Goal: Task Accomplishment & Management: Use online tool/utility

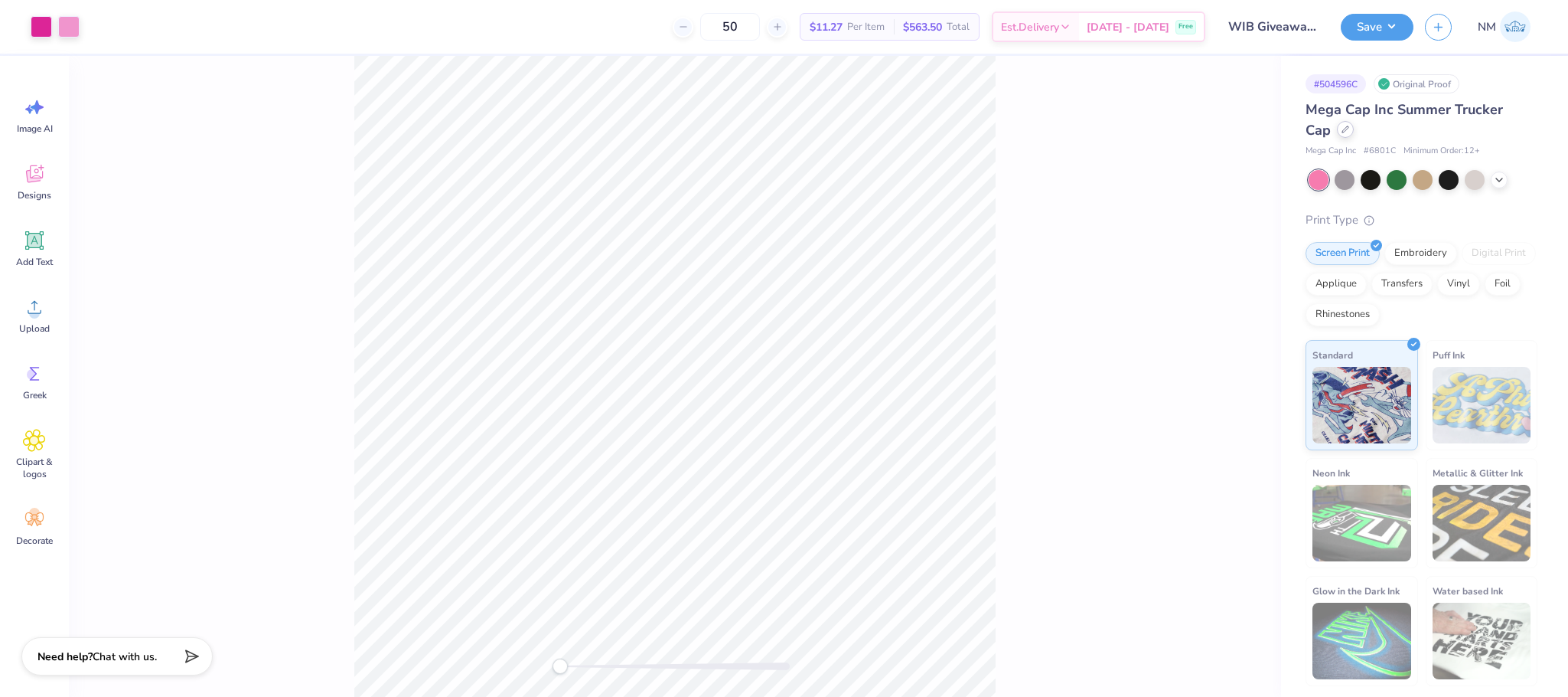
click at [1337, 134] on div at bounding box center [1345, 129] width 17 height 17
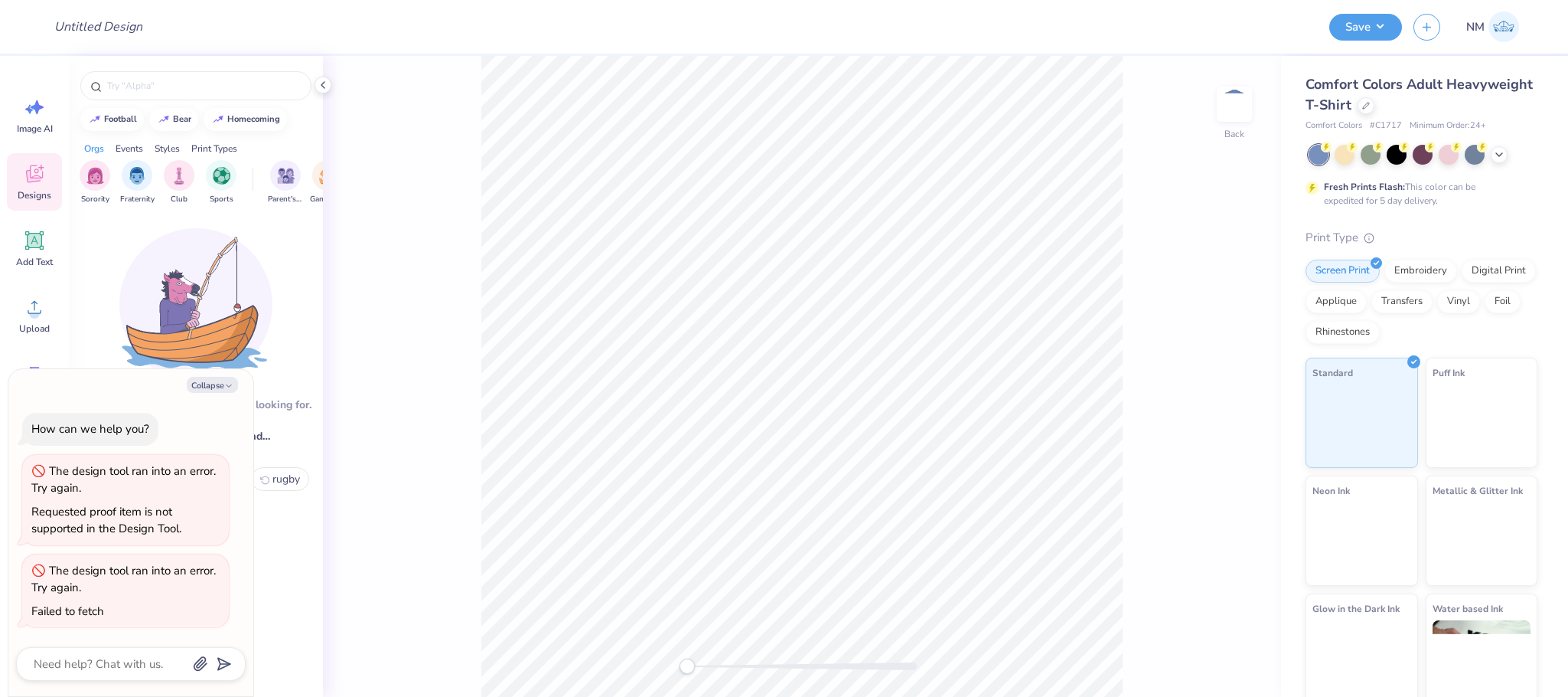
type textarea "x"
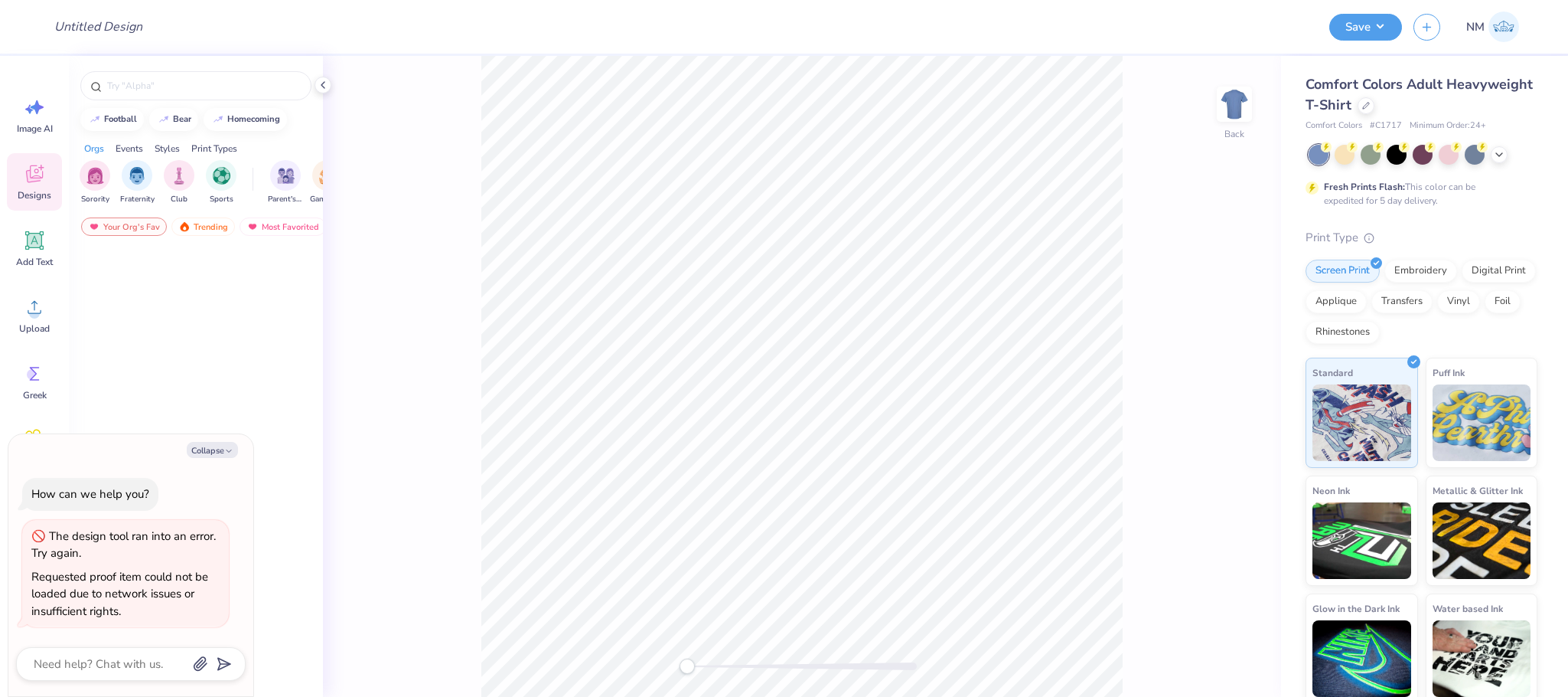
type textarea "x"
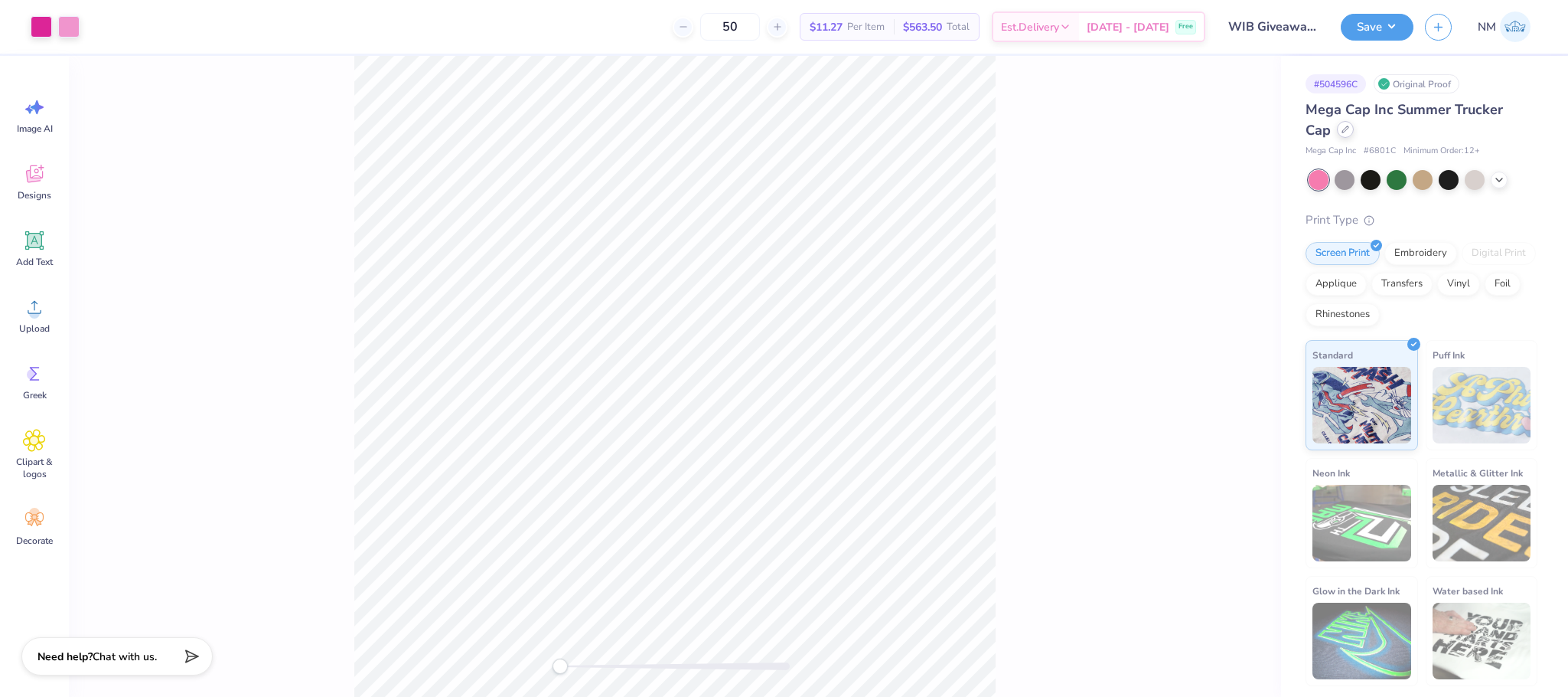
click at [1337, 134] on div at bounding box center [1345, 129] width 17 height 17
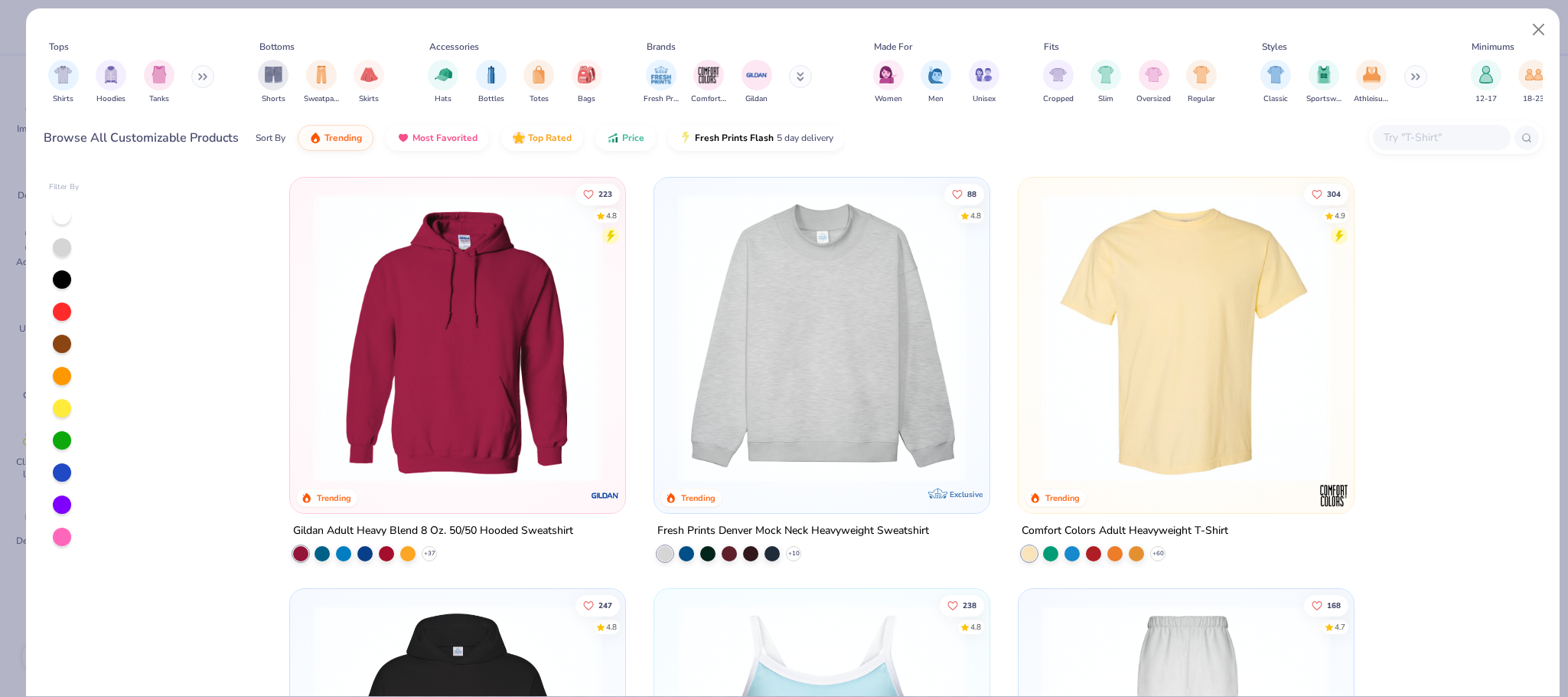
scroll to position [461, 0]
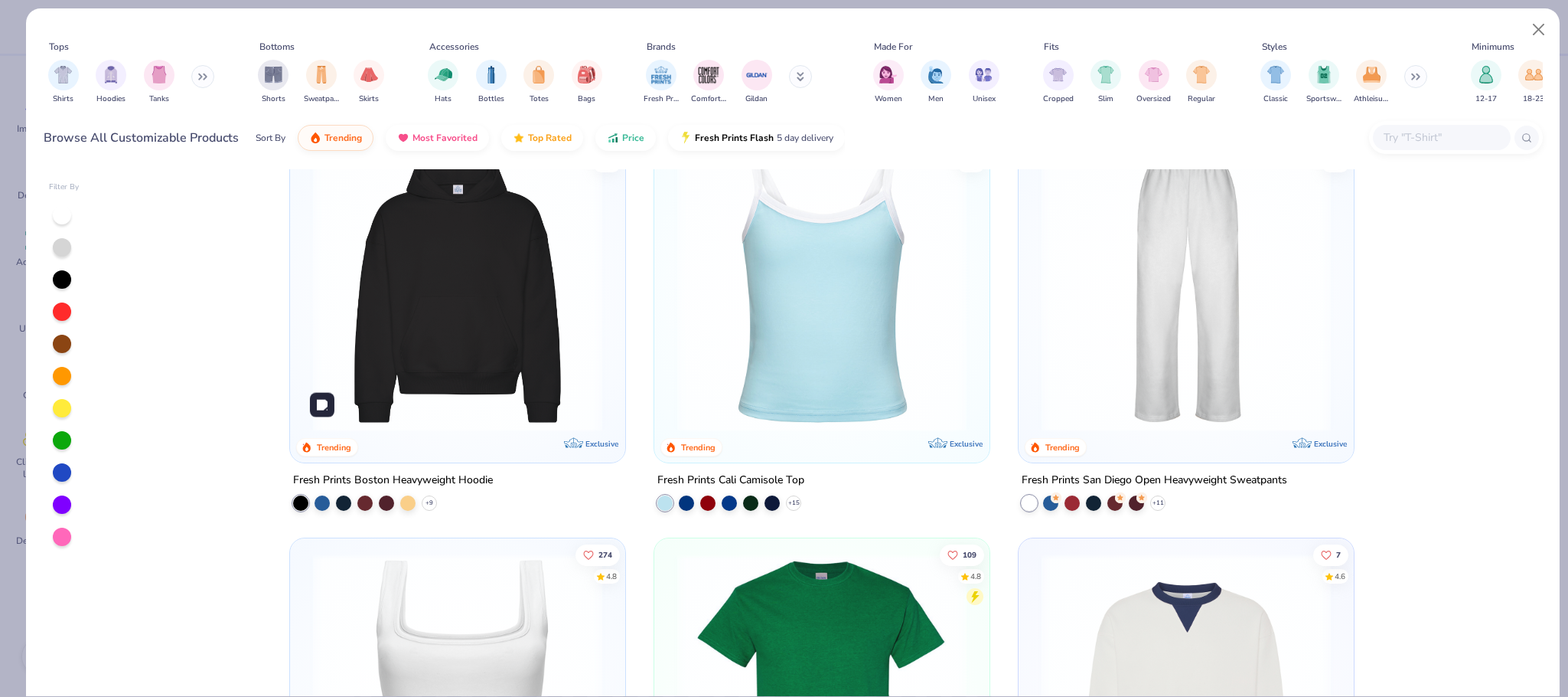
click at [398, 292] on img at bounding box center [458, 287] width 305 height 289
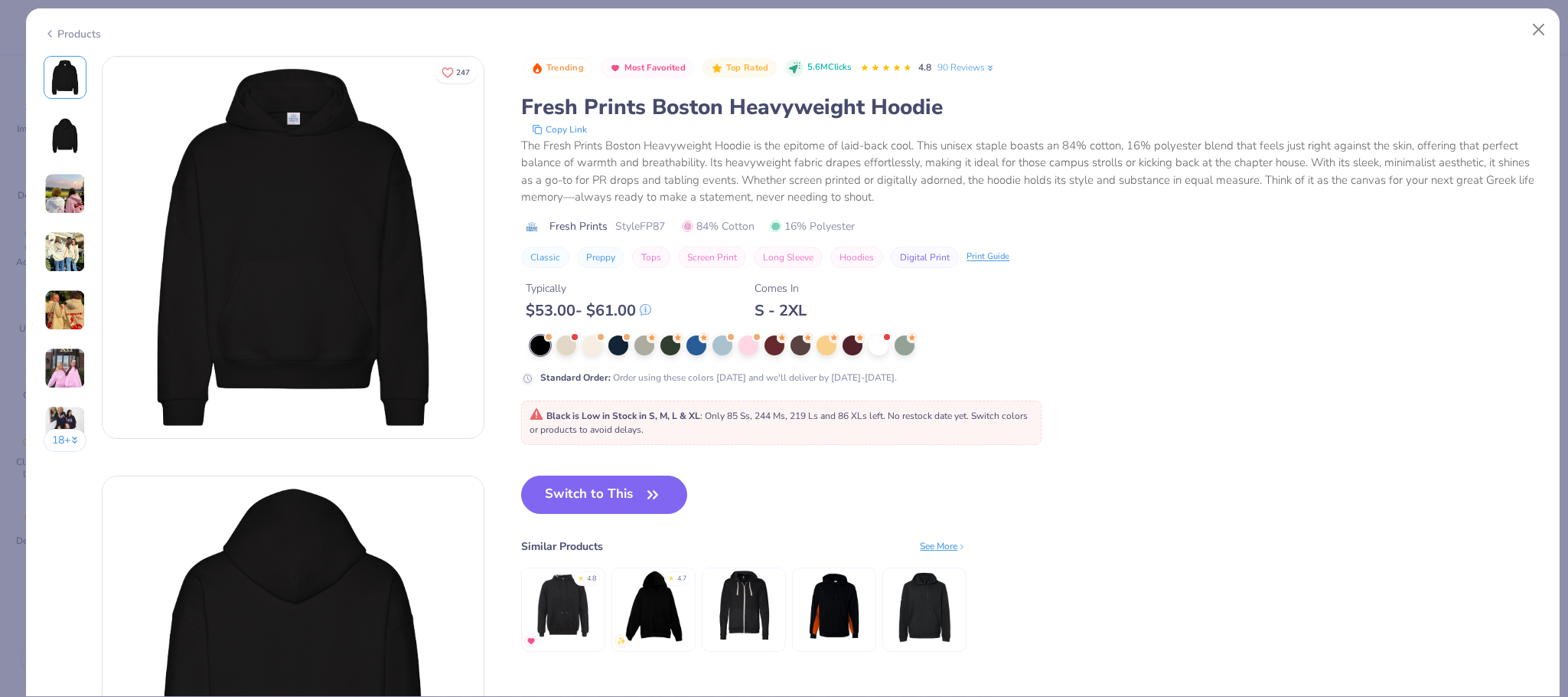
click at [87, 33] on div "Products" at bounding box center [72, 34] width 57 height 16
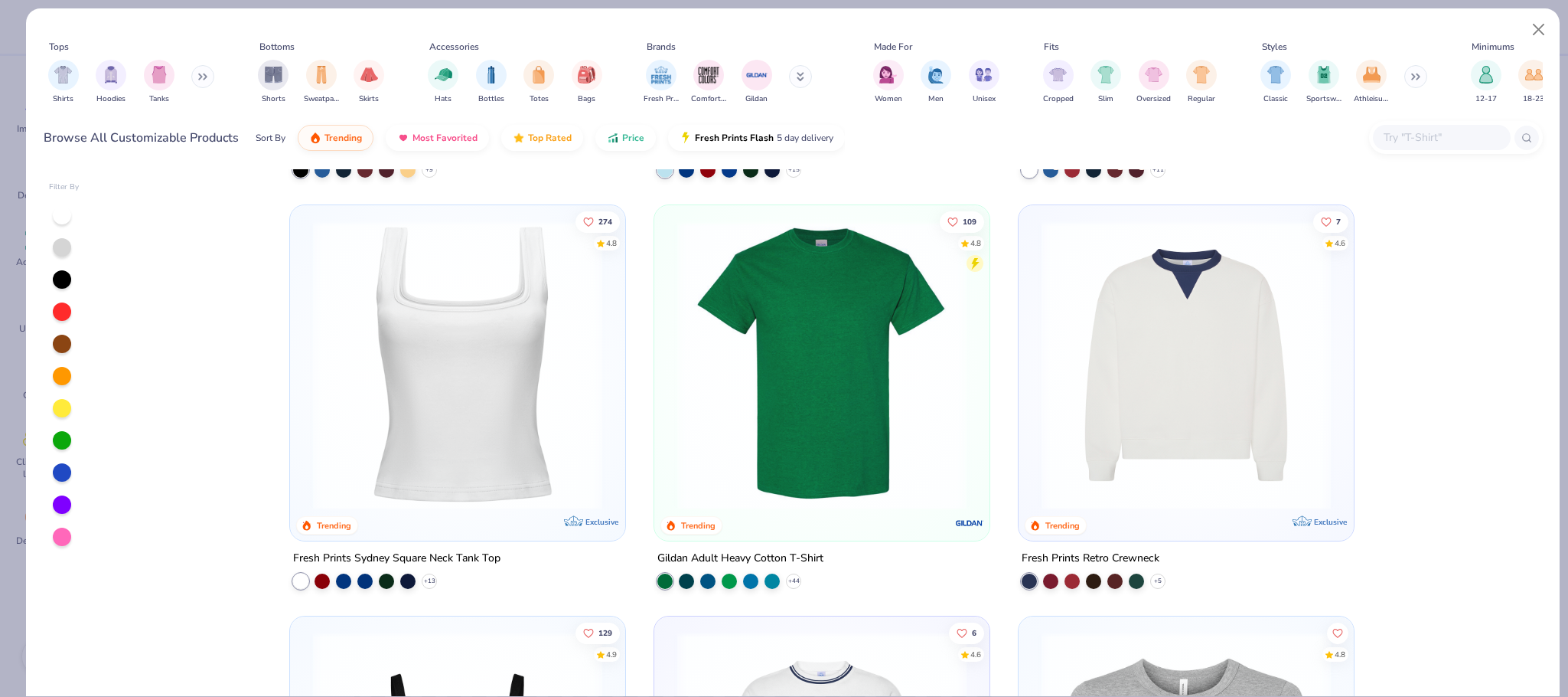
scroll to position [809, 0]
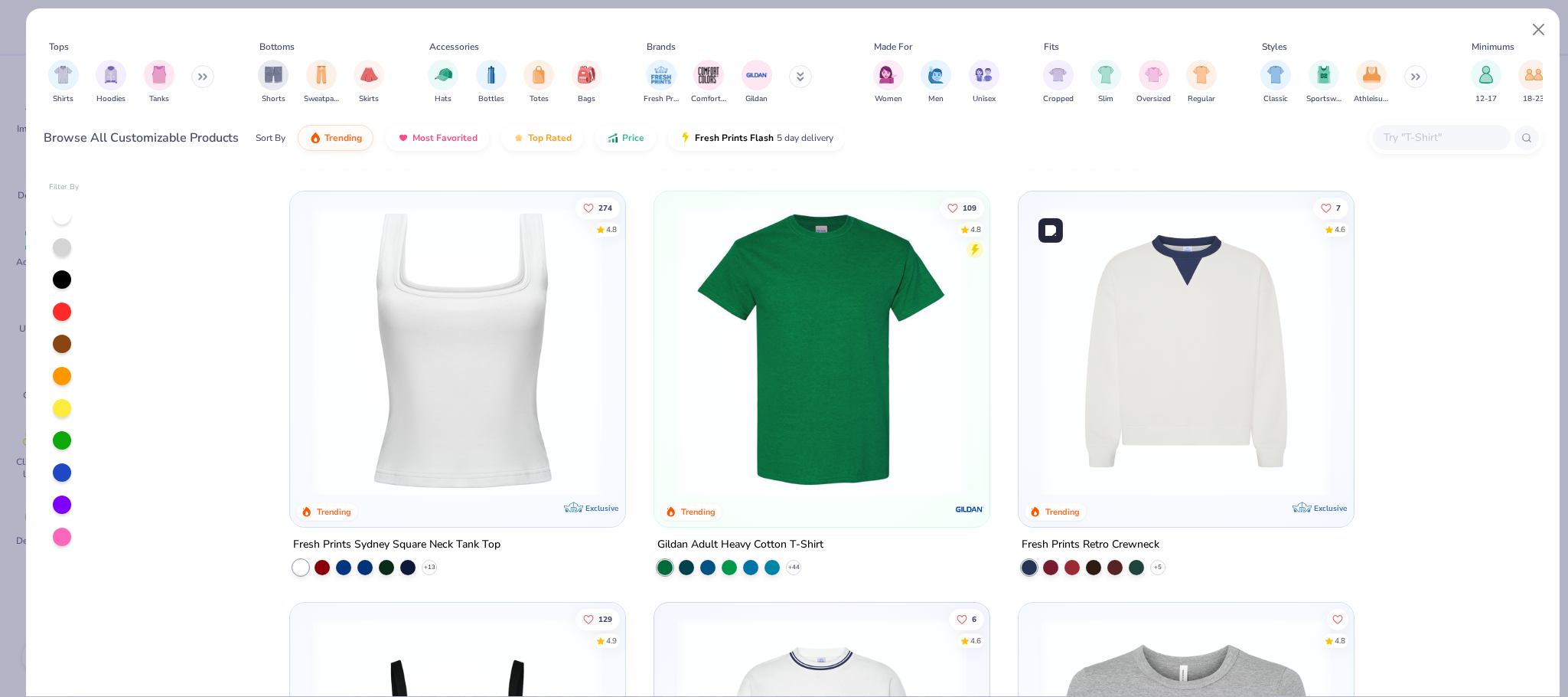
click at [1121, 366] on img at bounding box center [1186, 351] width 305 height 289
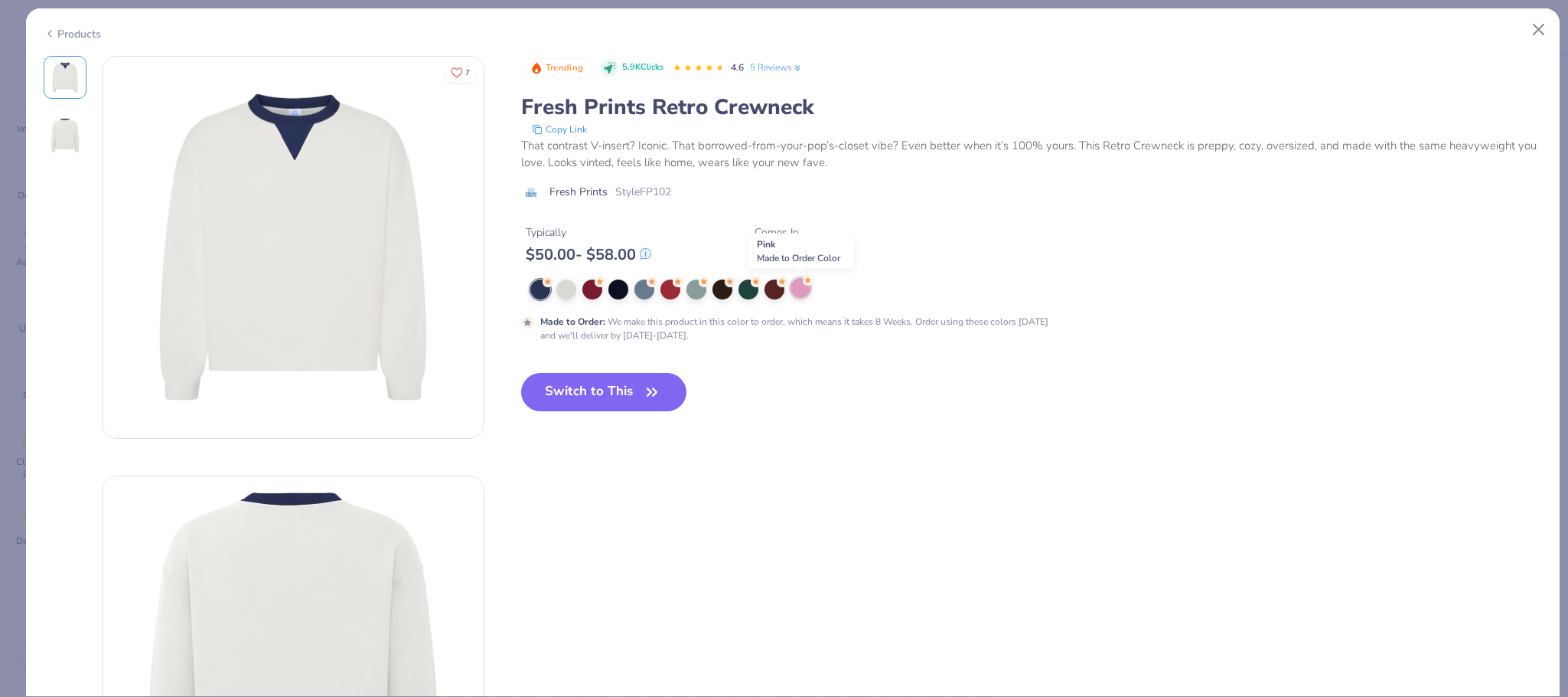
click at [808, 289] on div at bounding box center [800, 287] width 20 height 20
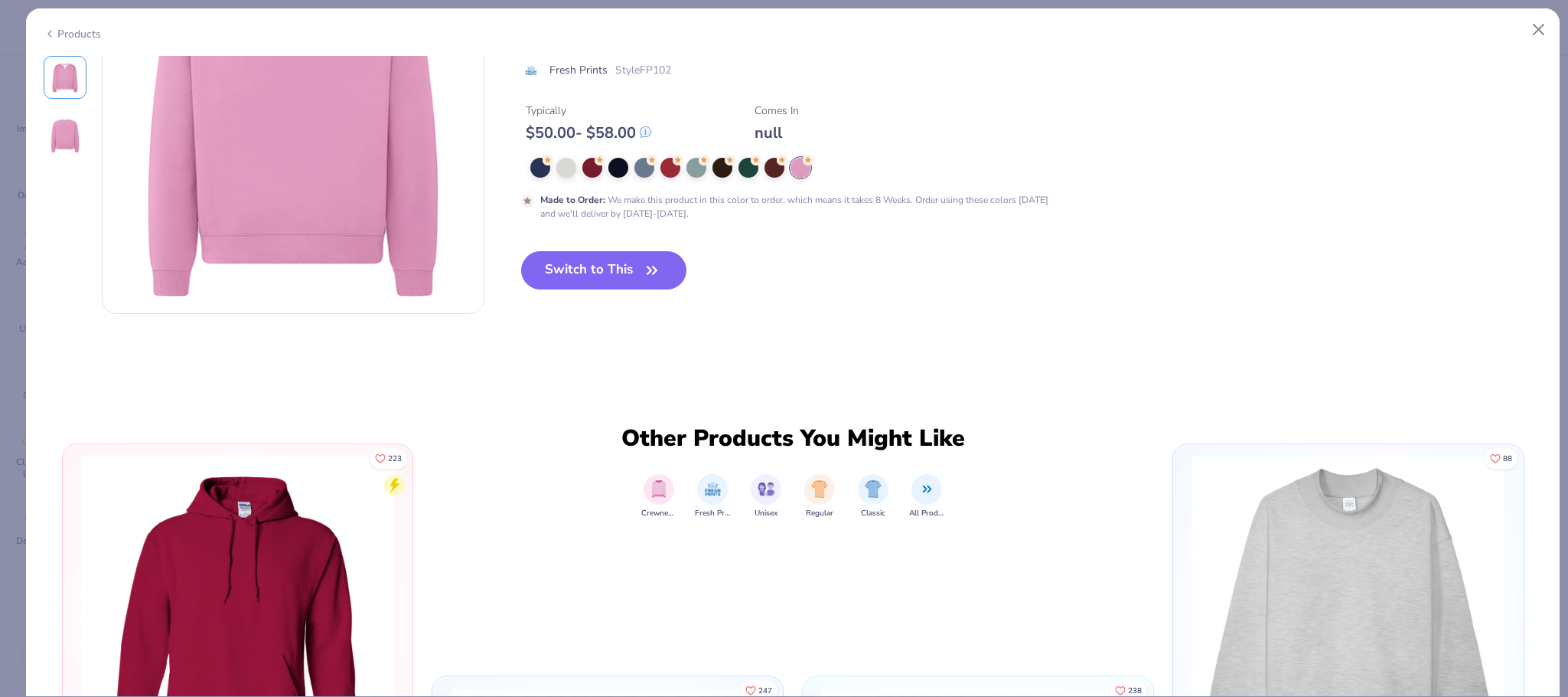
scroll to position [1870, 0]
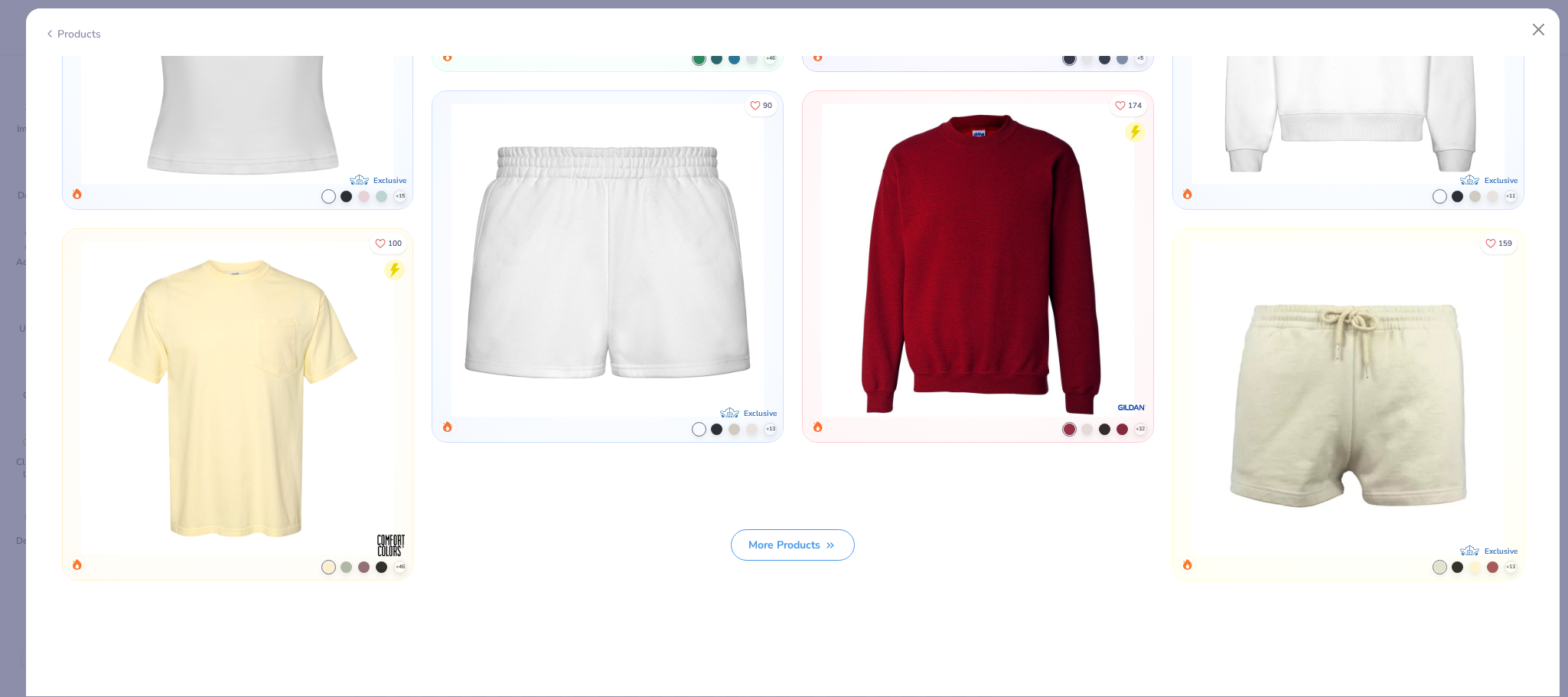
click at [76, 26] on div "Products" at bounding box center [72, 34] width 57 height 16
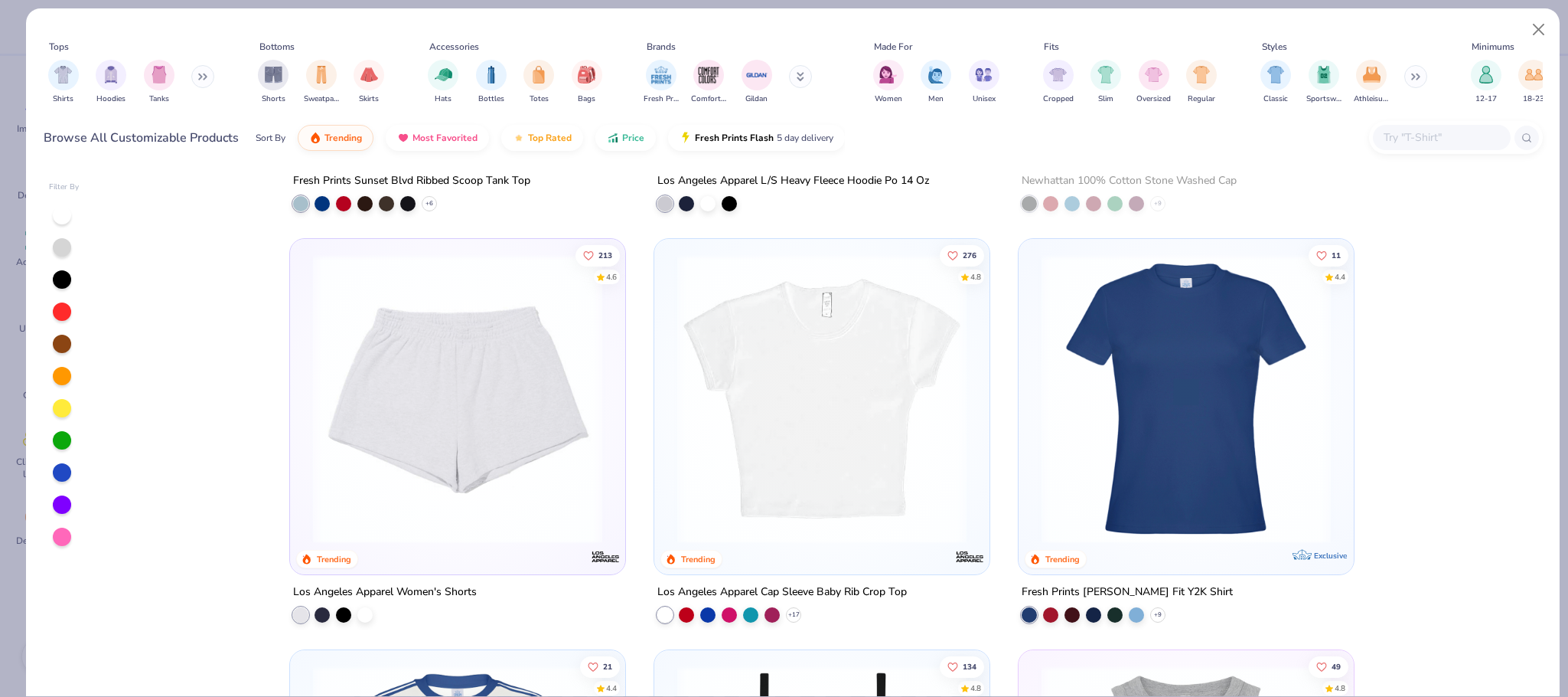
scroll to position [3690, 0]
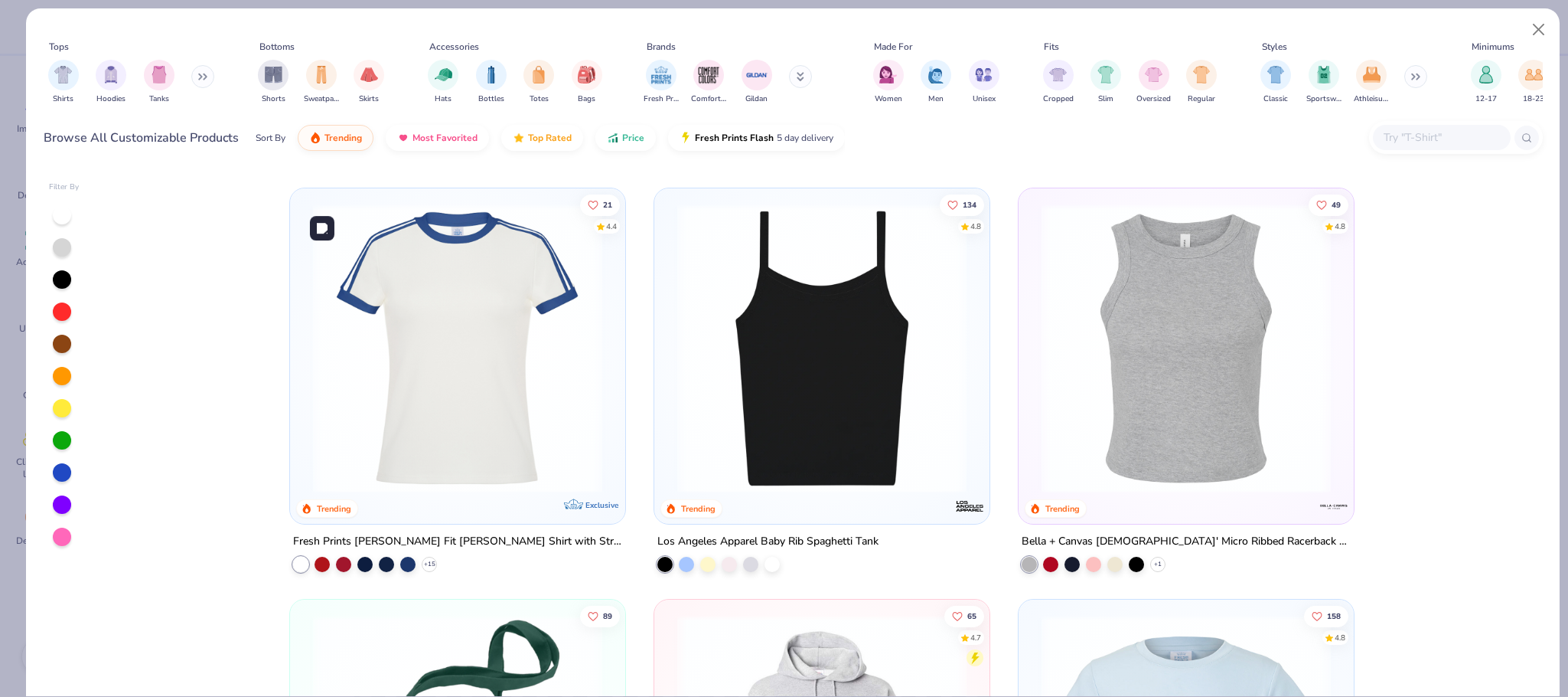
click at [869, 359] on img at bounding box center [821, 348] width 305 height 289
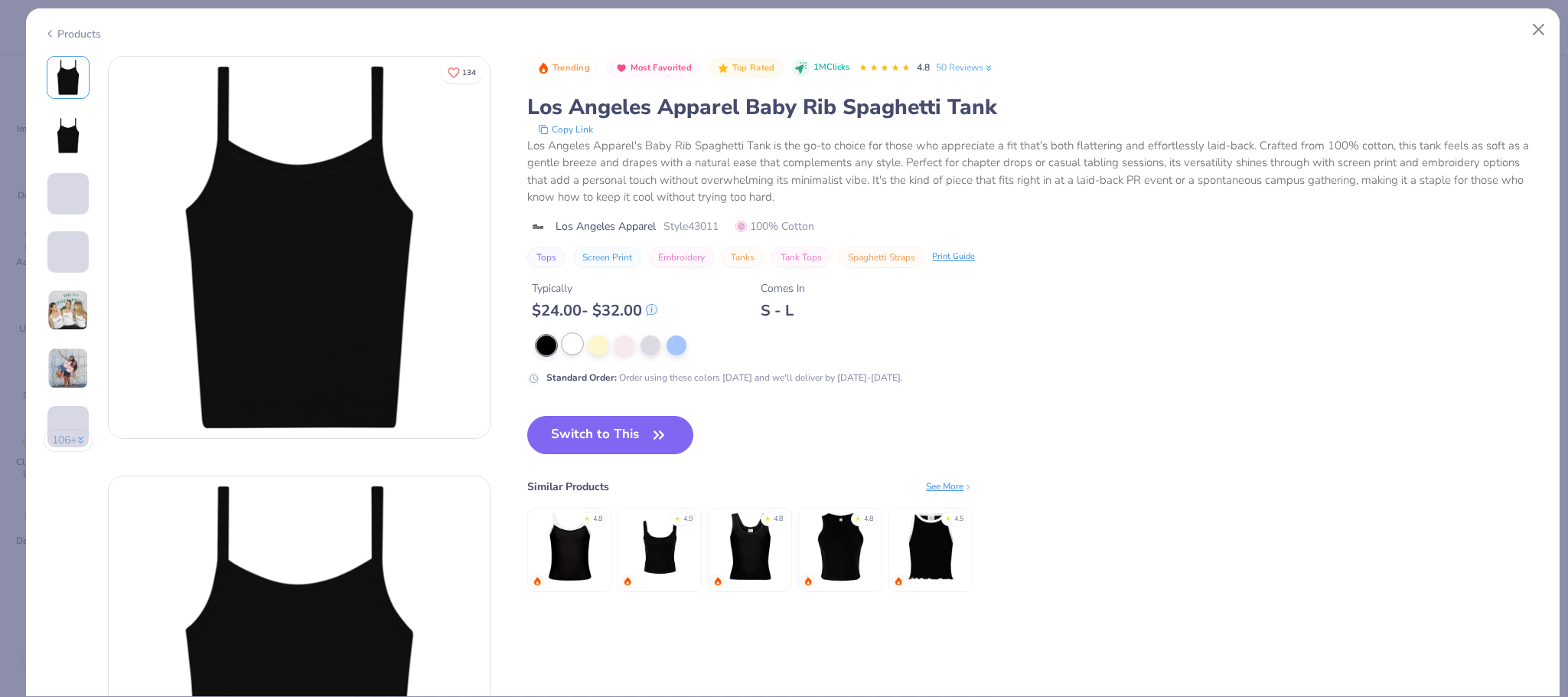
click at [567, 342] on div at bounding box center [572, 344] width 20 height 20
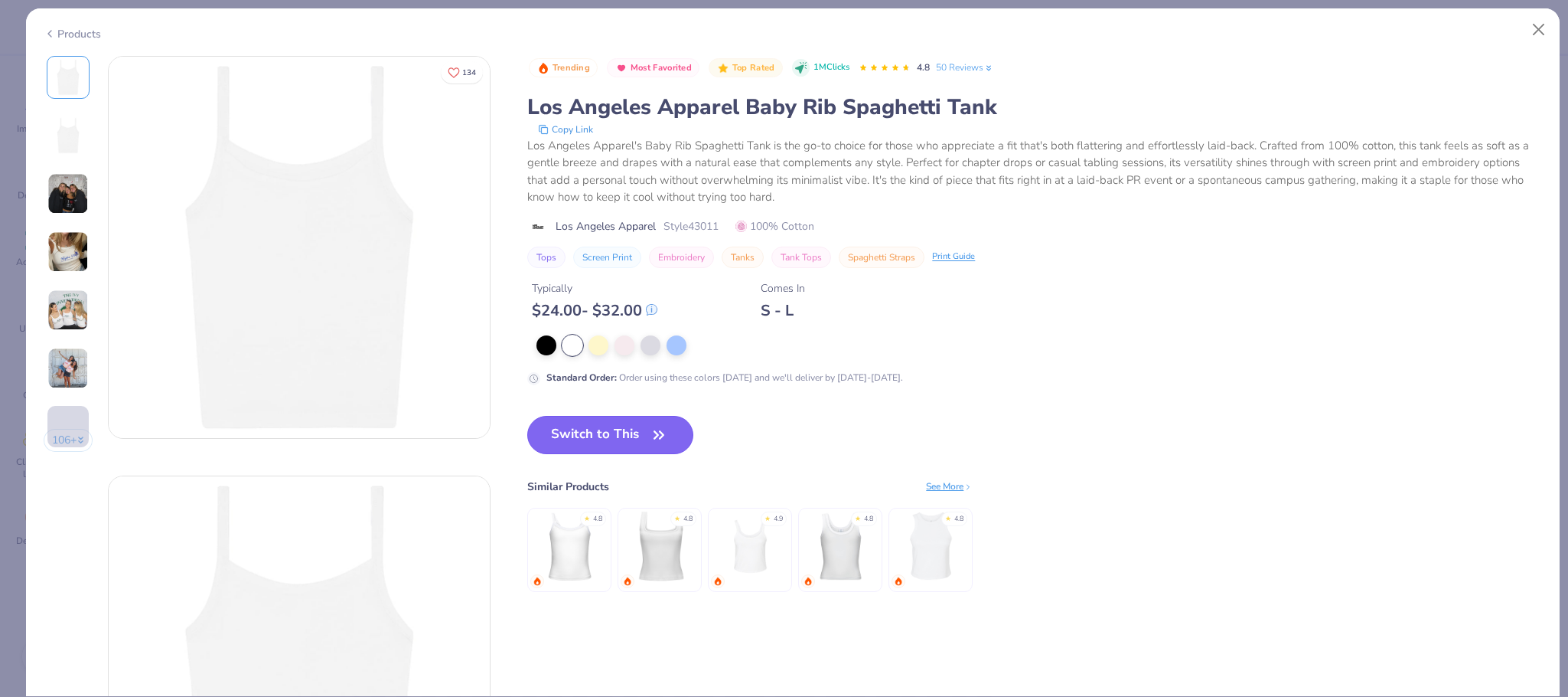
click at [613, 432] on button "Switch to This" at bounding box center [610, 435] width 166 height 39
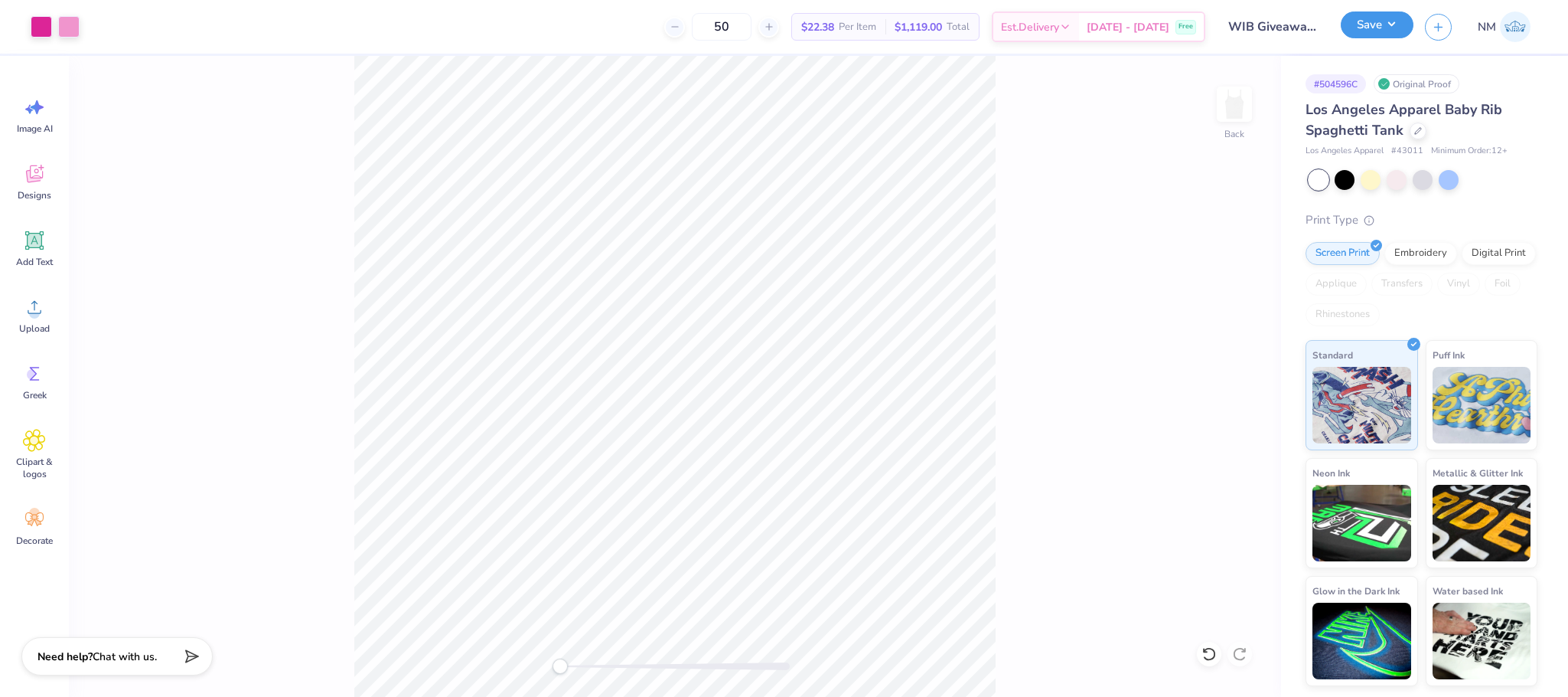
click at [1387, 26] on button "Save" at bounding box center [1377, 25] width 73 height 26
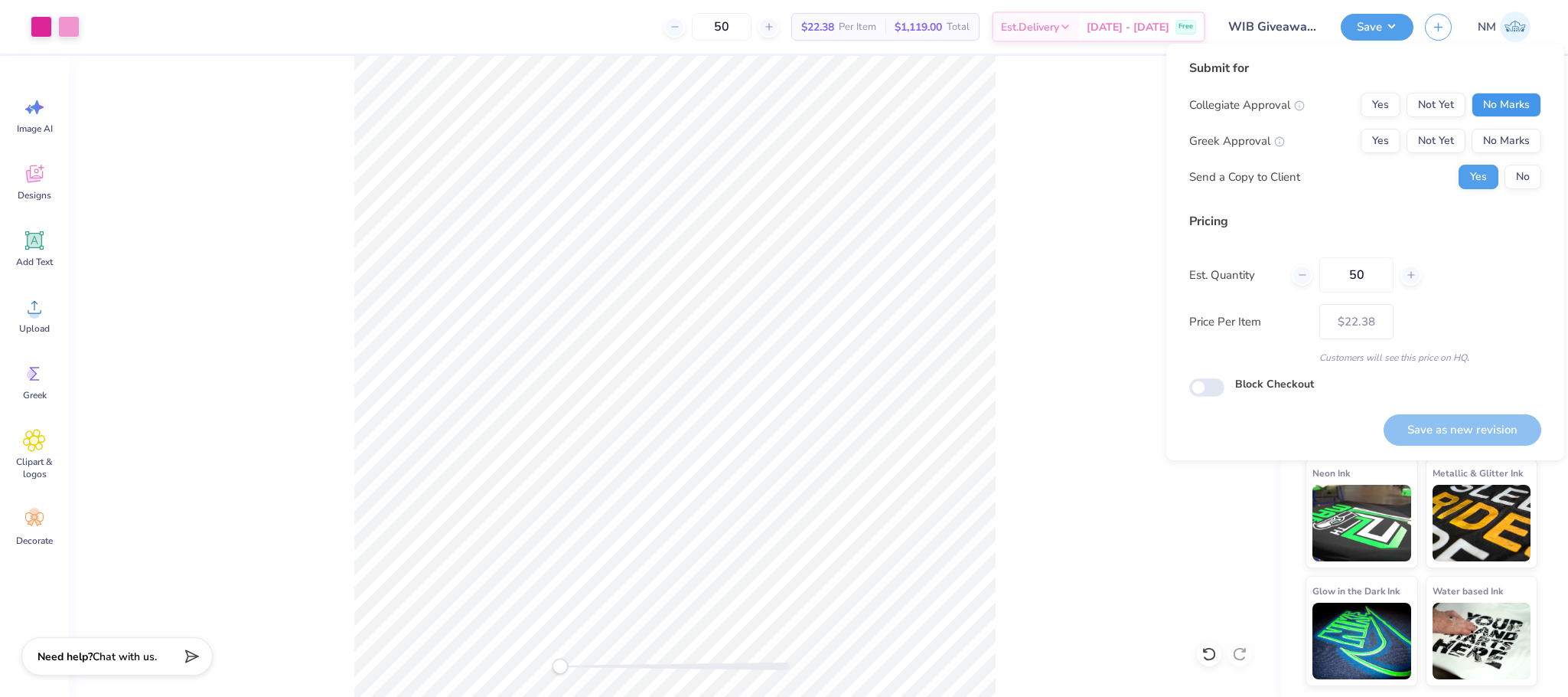
click at [1508, 104] on button "No Marks" at bounding box center [1506, 105] width 69 height 25
click at [1506, 131] on button "No Marks" at bounding box center [1506, 141] width 69 height 25
click at [1431, 420] on button "Save as new revision" at bounding box center [1462, 430] width 157 height 32
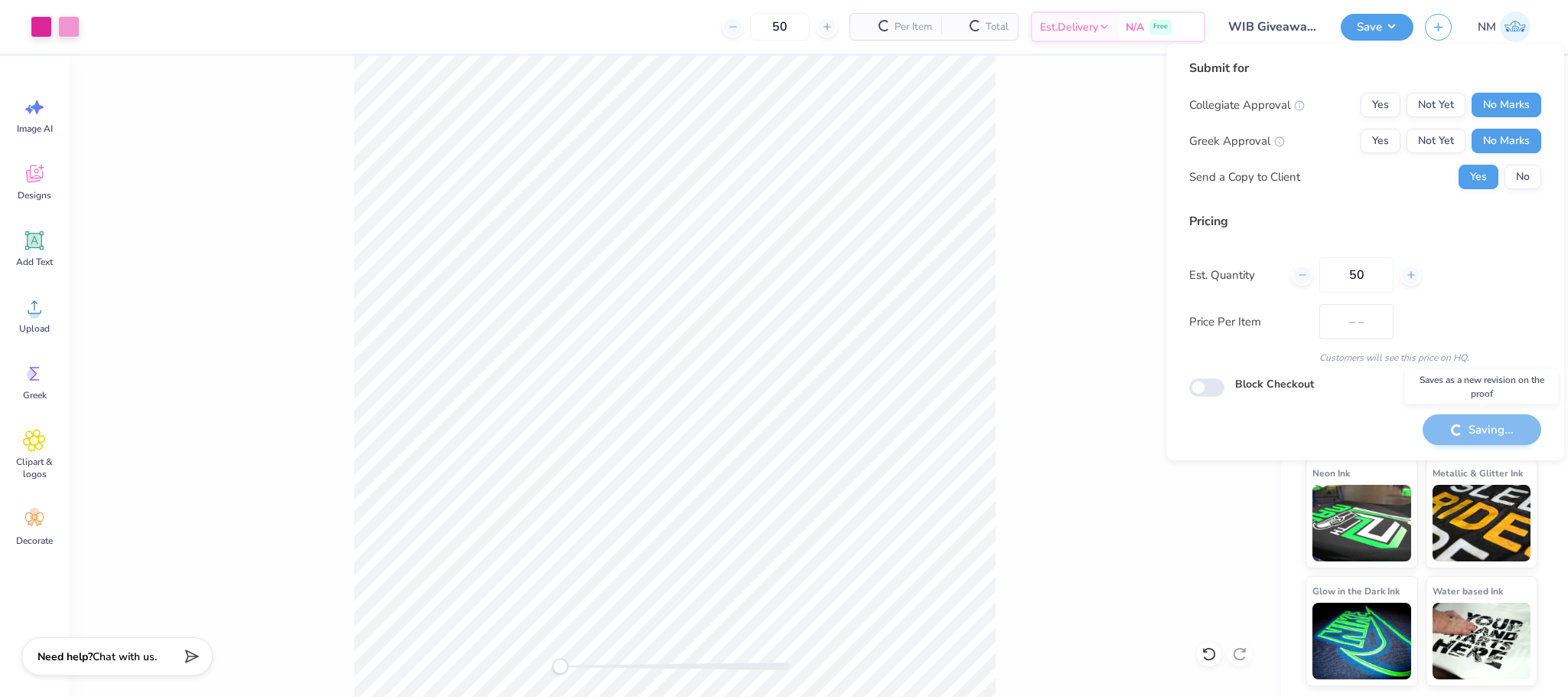
type input "$22.38"
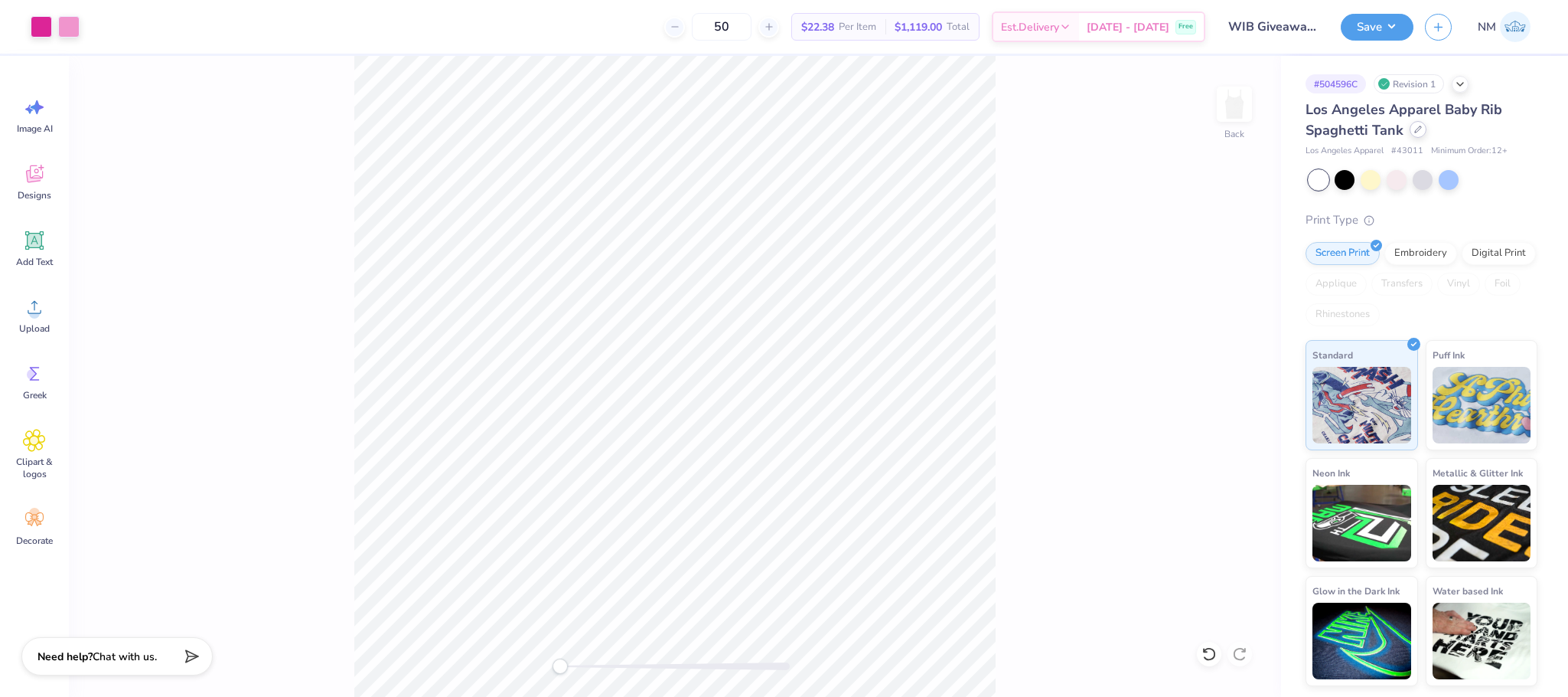
click at [1421, 138] on div "Los Angeles Apparel Baby Rib Spaghetti Tank" at bounding box center [1421, 120] width 232 height 41
click at [1420, 138] on div at bounding box center [1418, 129] width 17 height 17
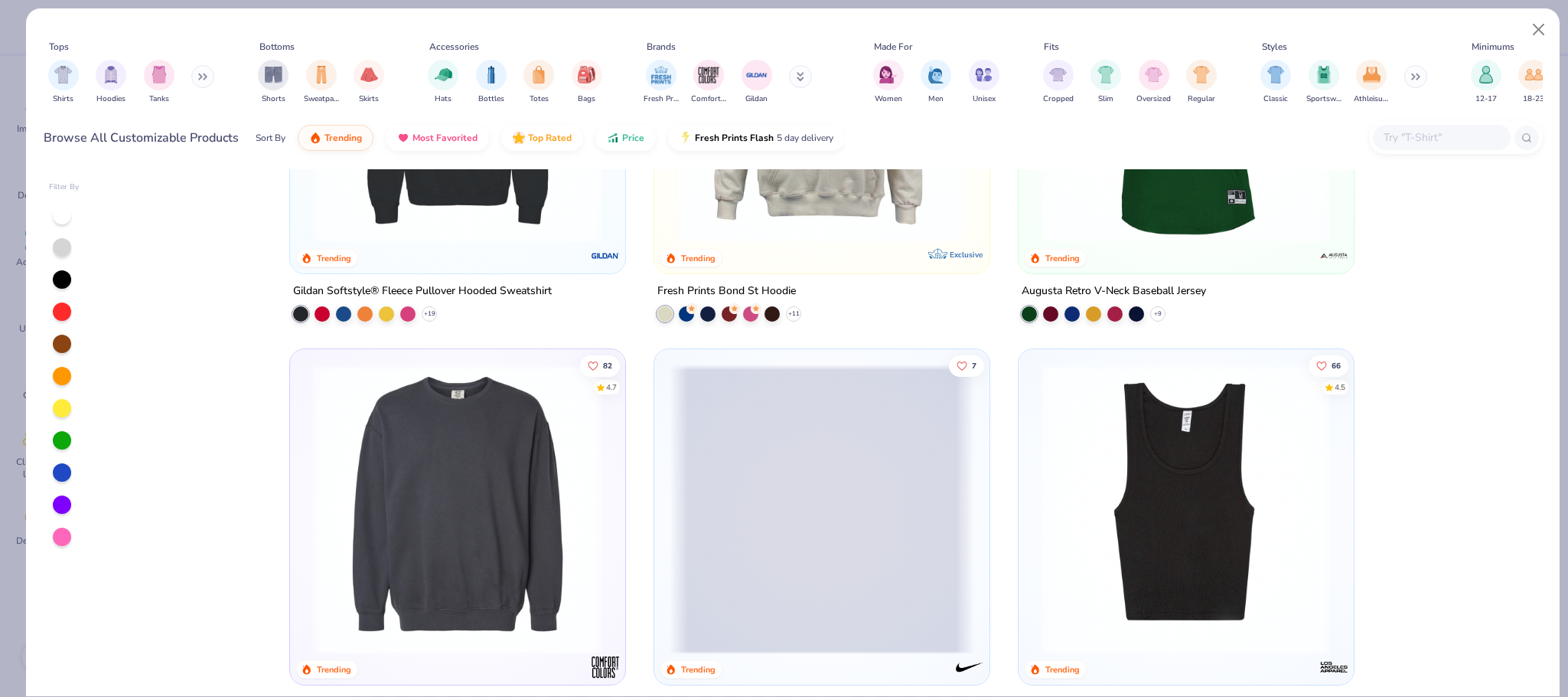
scroll to position [5536, 0]
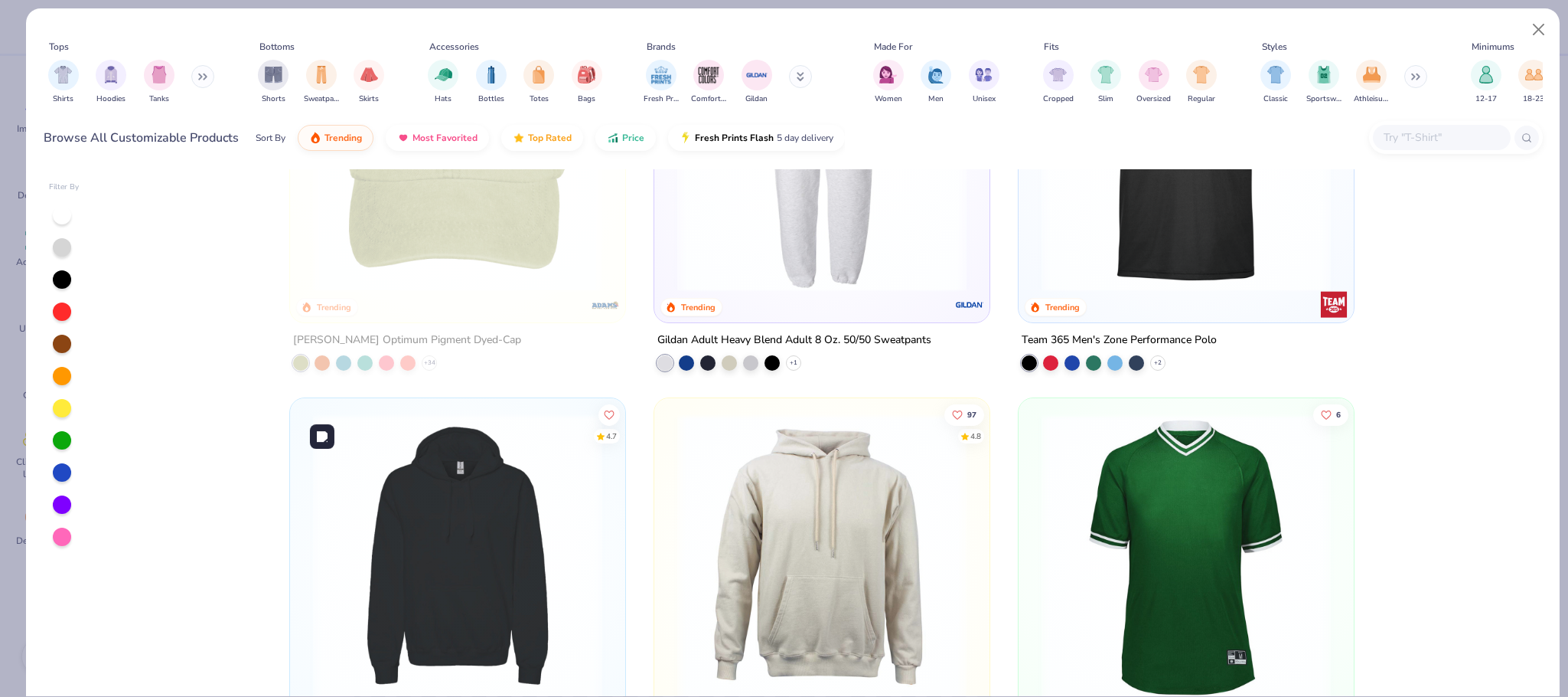
click at [502, 495] on img at bounding box center [458, 557] width 305 height 289
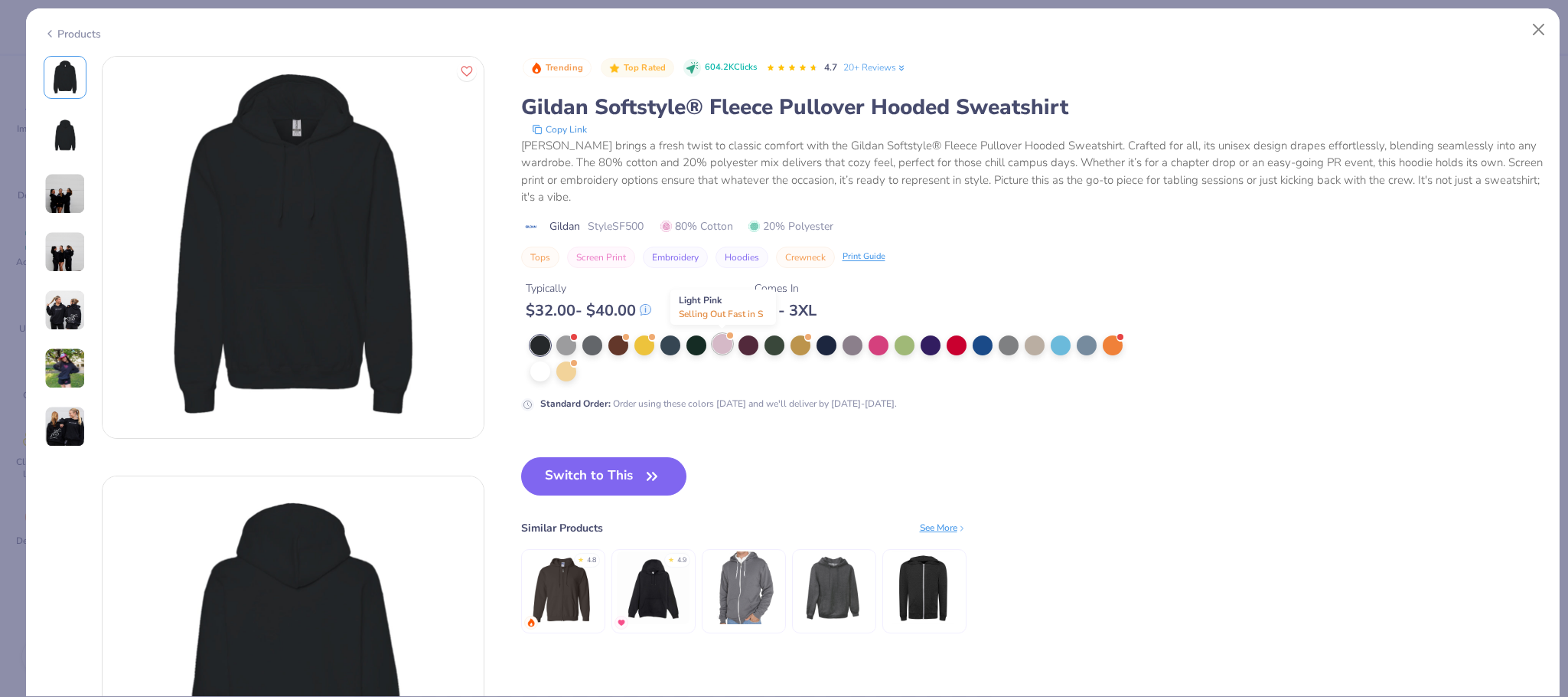
click at [721, 347] on div at bounding box center [722, 344] width 20 height 20
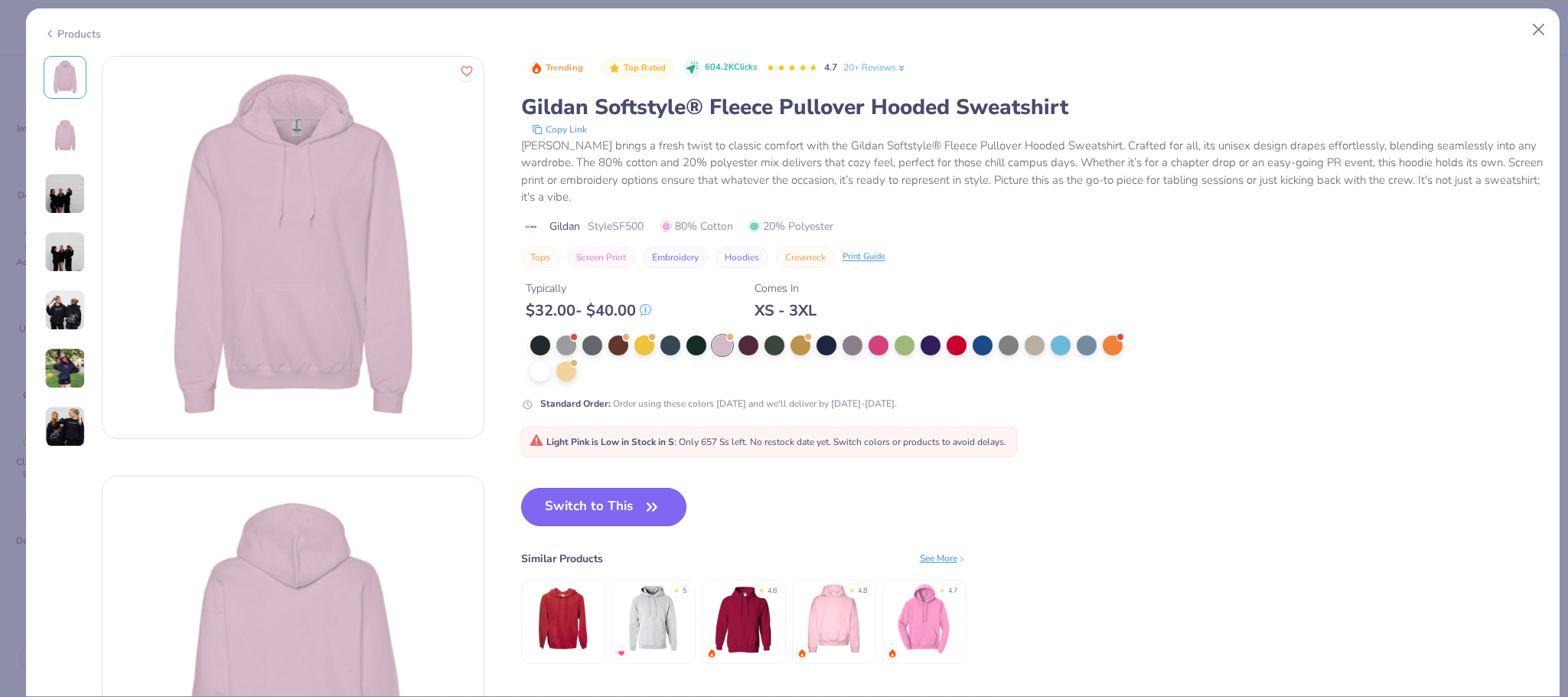
click at [613, 498] on button "Switch to This" at bounding box center [603, 507] width 166 height 39
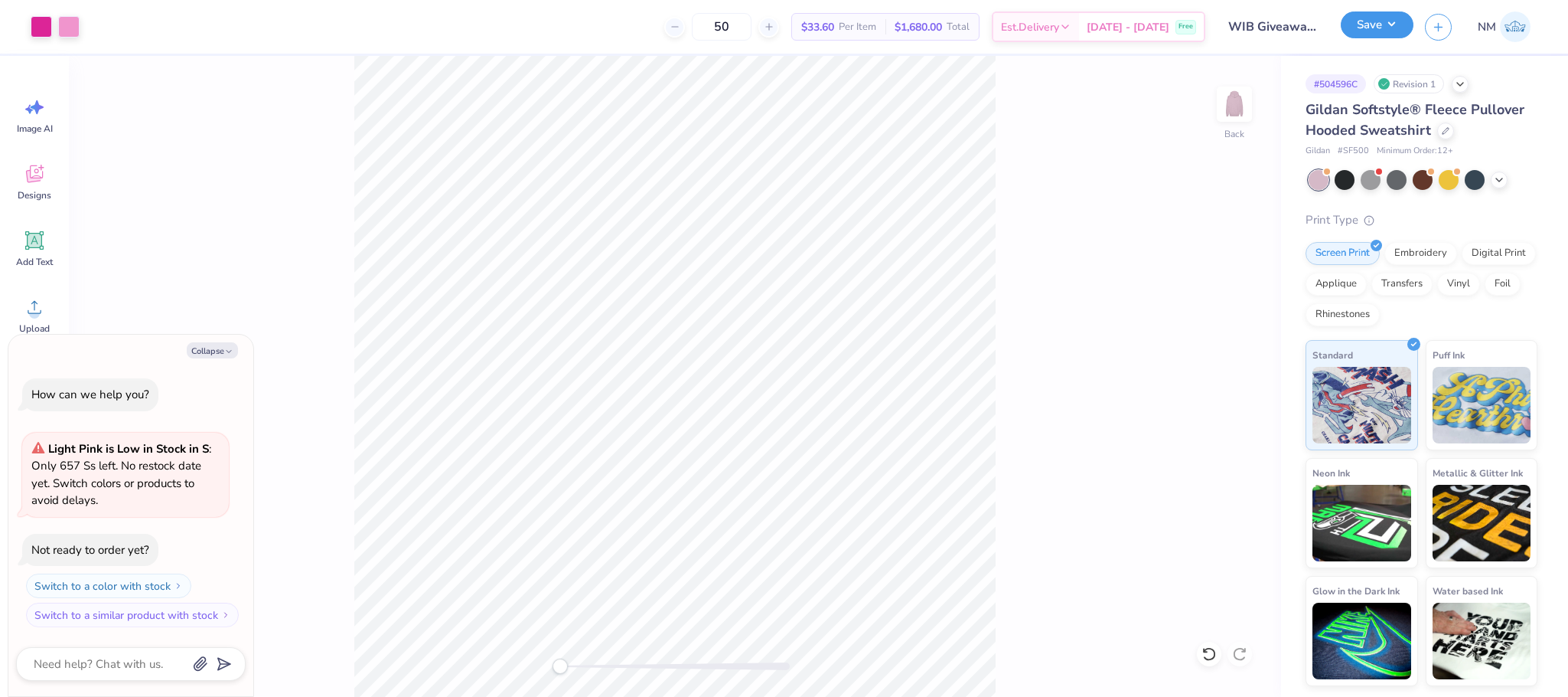
click at [1359, 18] on button "Save" at bounding box center [1377, 25] width 73 height 26
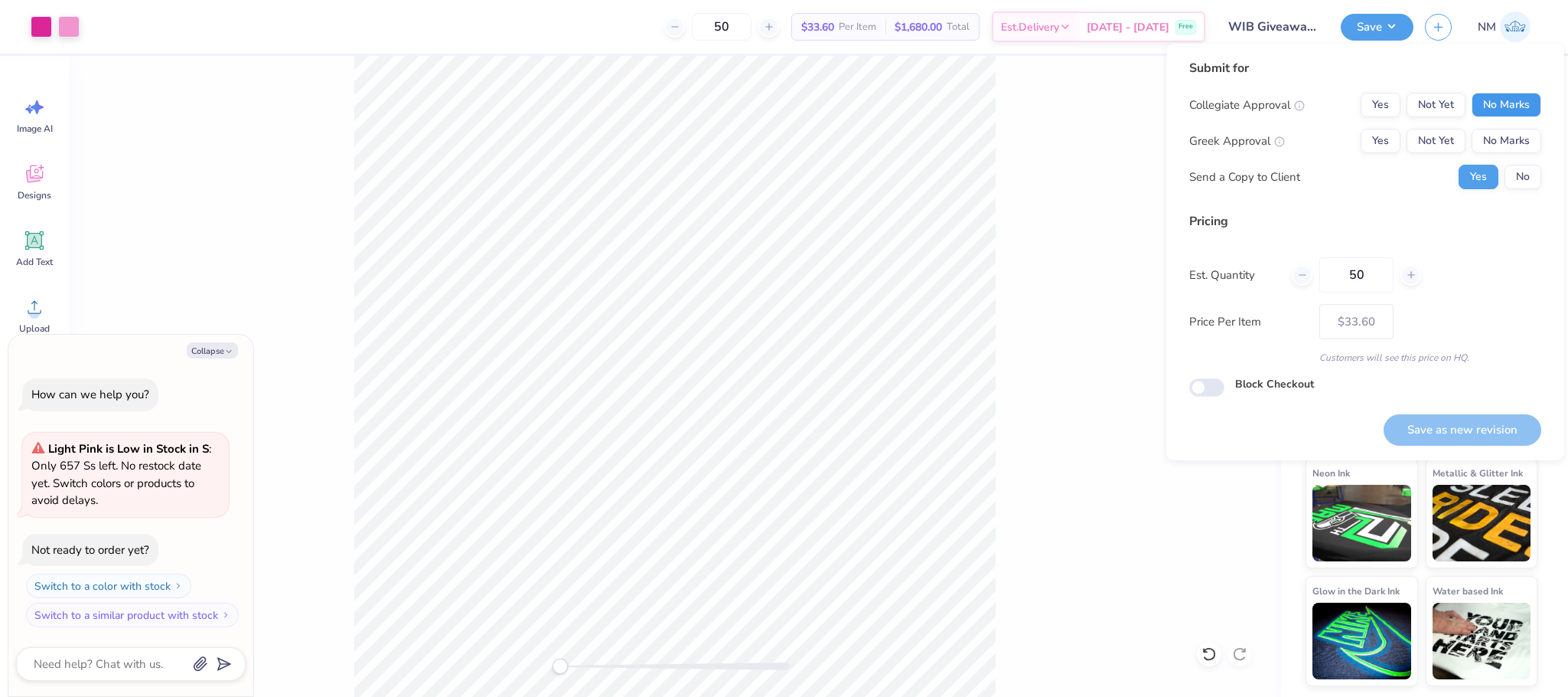
click at [1504, 95] on button "No Marks" at bounding box center [1506, 105] width 69 height 25
click at [1513, 128] on div "Yes Not Yet No Marks" at bounding box center [1451, 141] width 181 height 25
click at [1513, 131] on button "No Marks" at bounding box center [1506, 141] width 69 height 25
click at [1452, 425] on button "Save as new revision" at bounding box center [1462, 430] width 157 height 32
type textarea "x"
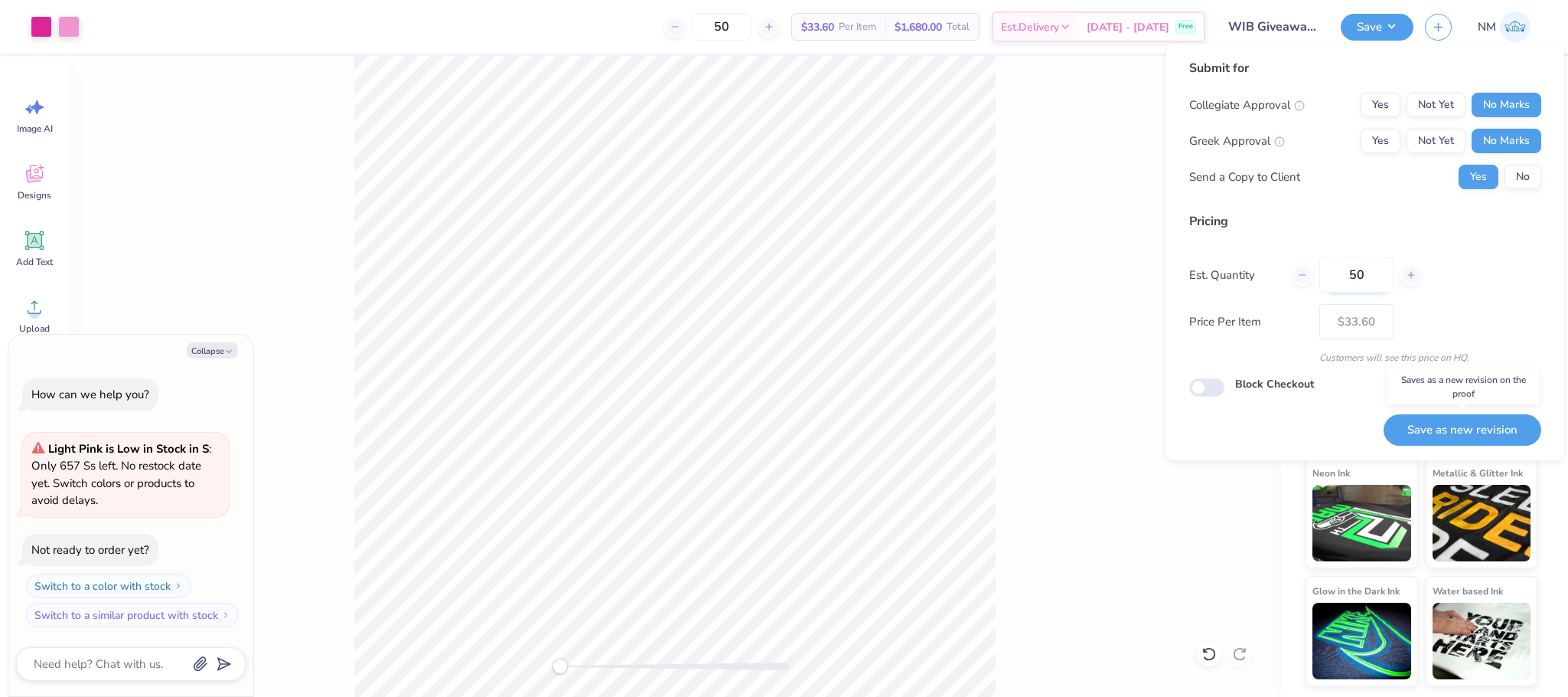
type input "– –"
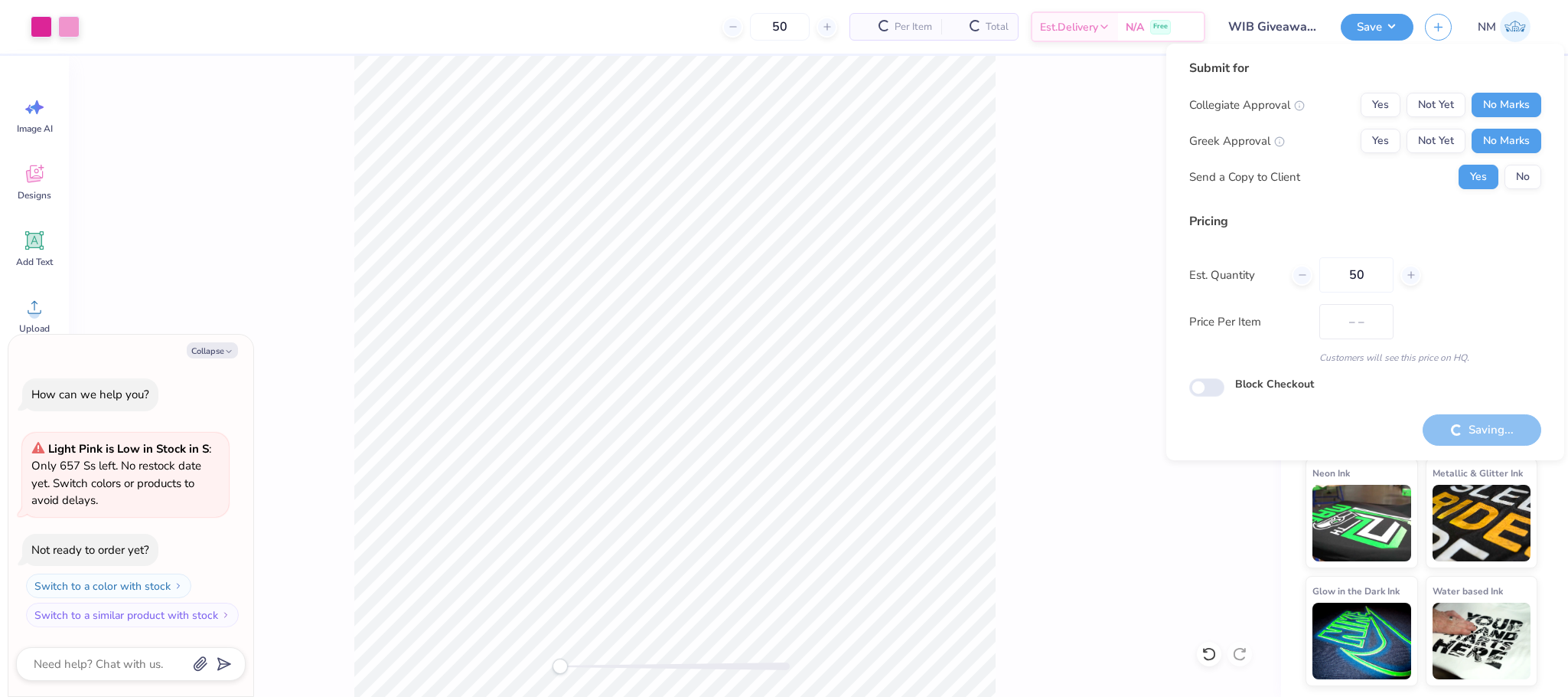
type textarea "x"
type input "$33.60"
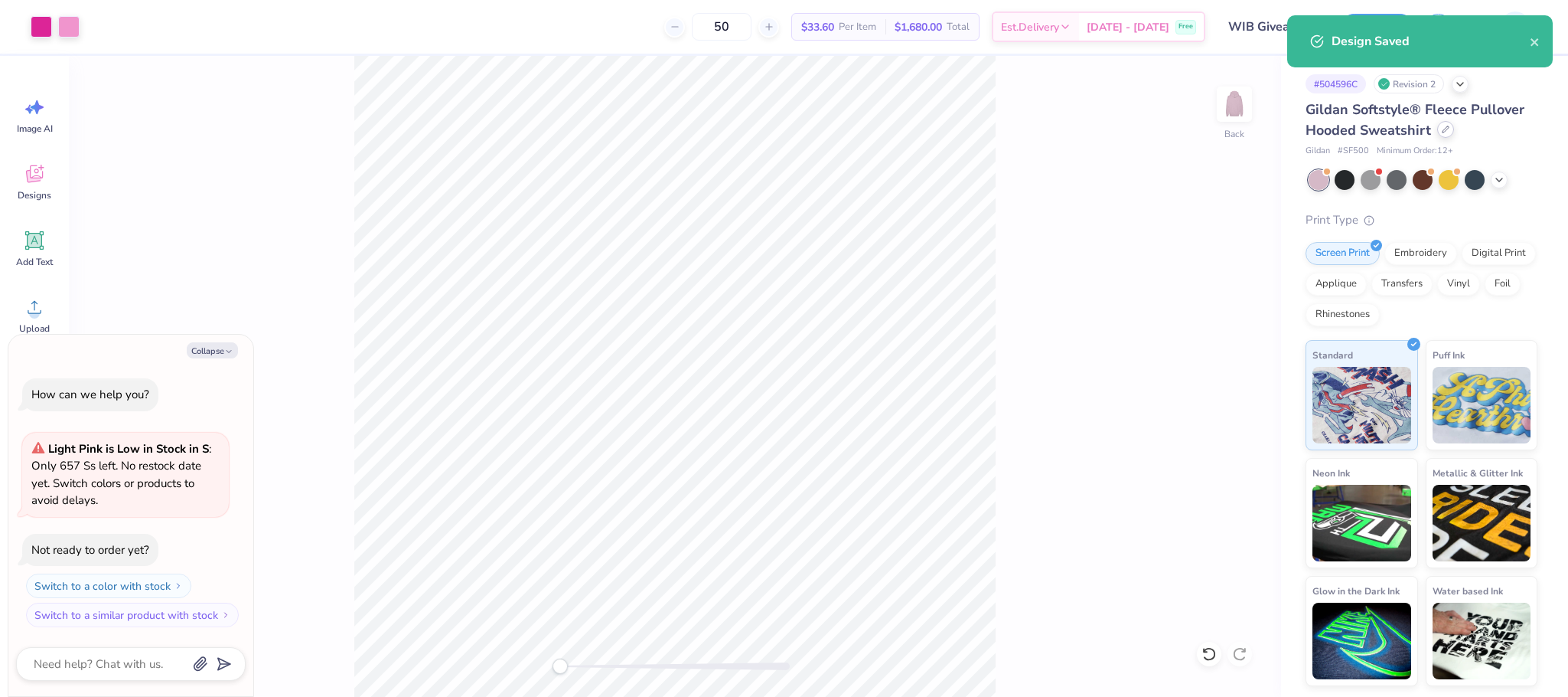
click at [1438, 136] on div at bounding box center [1445, 129] width 17 height 17
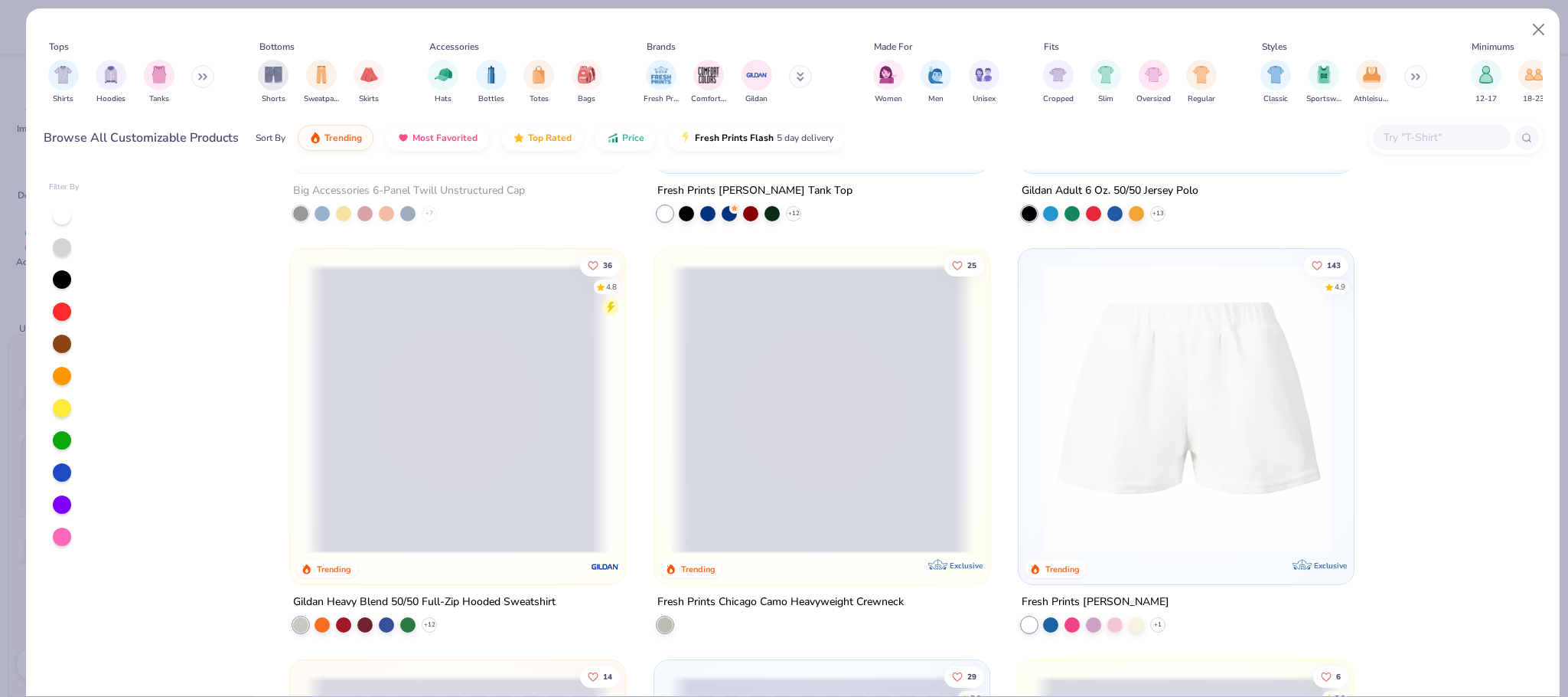
scroll to position [7380, 0]
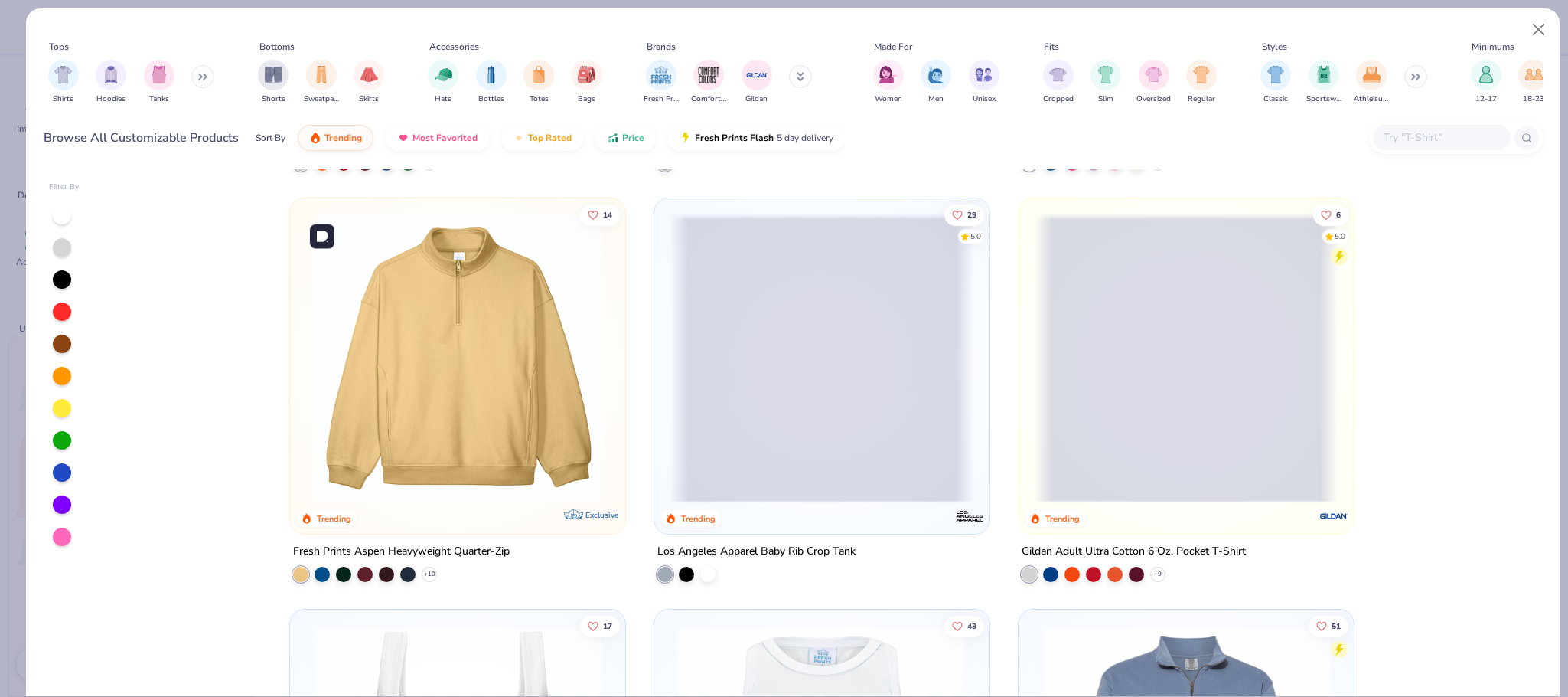
click at [445, 403] on img at bounding box center [458, 358] width 305 height 289
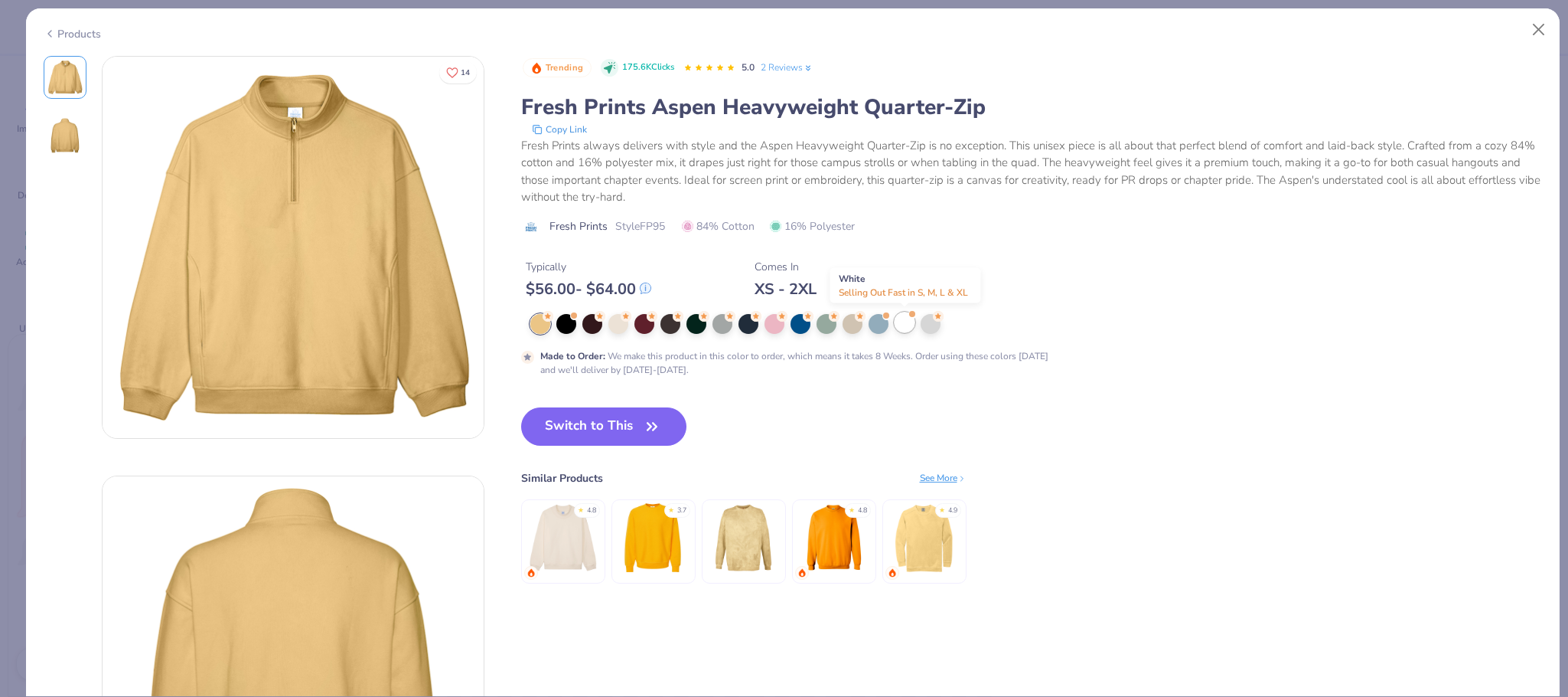
click at [909, 324] on div at bounding box center [904, 322] width 20 height 20
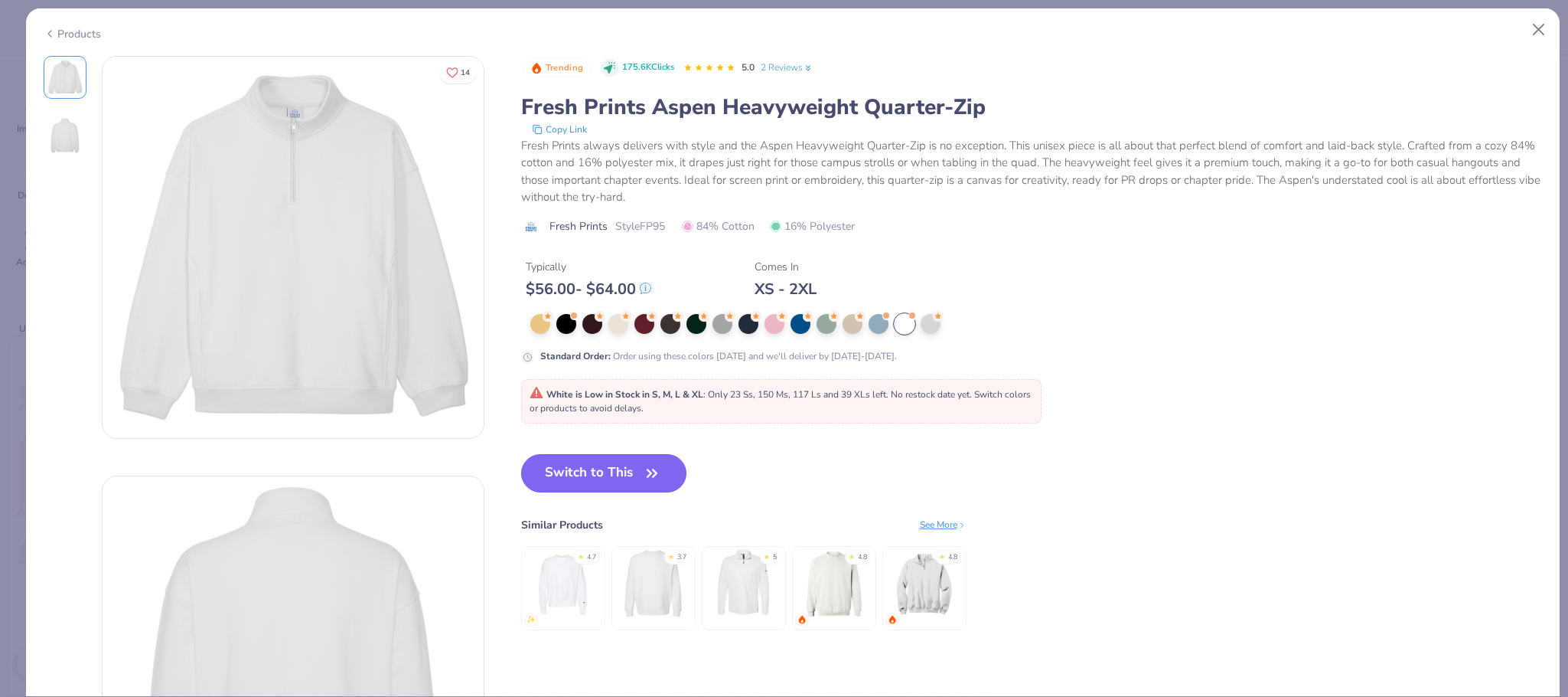
click at [584, 464] on button "Switch to This" at bounding box center [603, 474] width 166 height 39
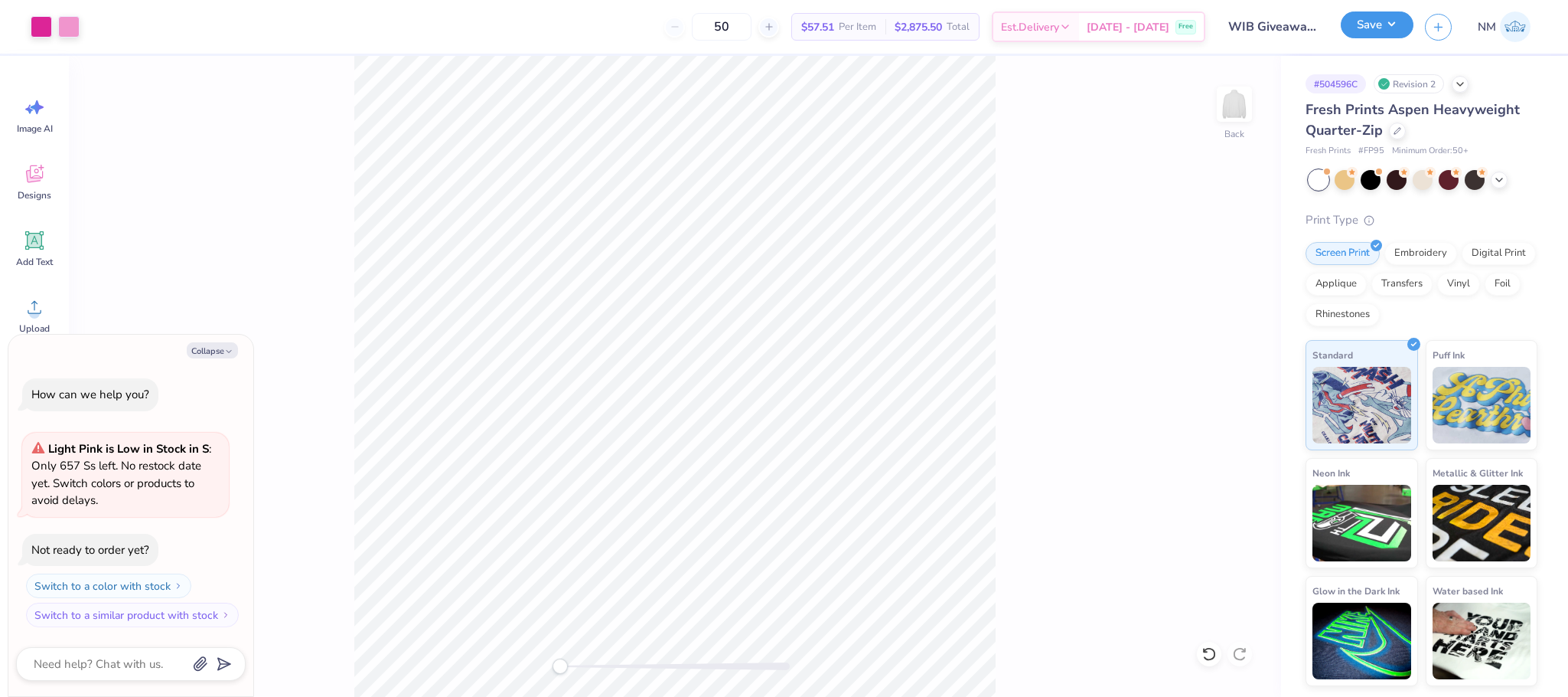
click at [1367, 15] on button "Save" at bounding box center [1377, 25] width 73 height 26
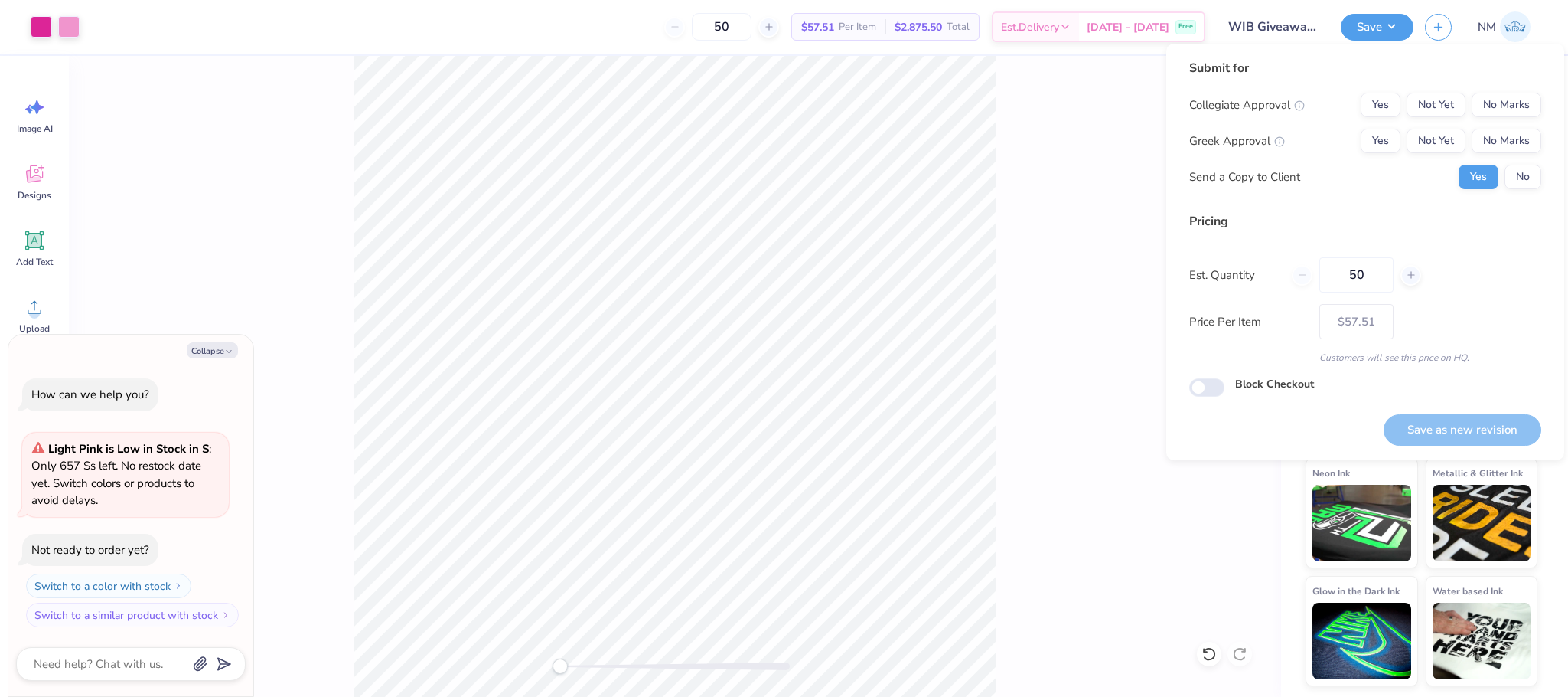
click at [1527, 91] on div "Submit for Collegiate Approval Yes Not Yet No Marks Greek Approval Yes Not Yet …" at bounding box center [1365, 129] width 352 height 142
click at [1525, 104] on button "No Marks" at bounding box center [1506, 105] width 69 height 25
click at [1508, 134] on button "No Marks" at bounding box center [1506, 141] width 69 height 25
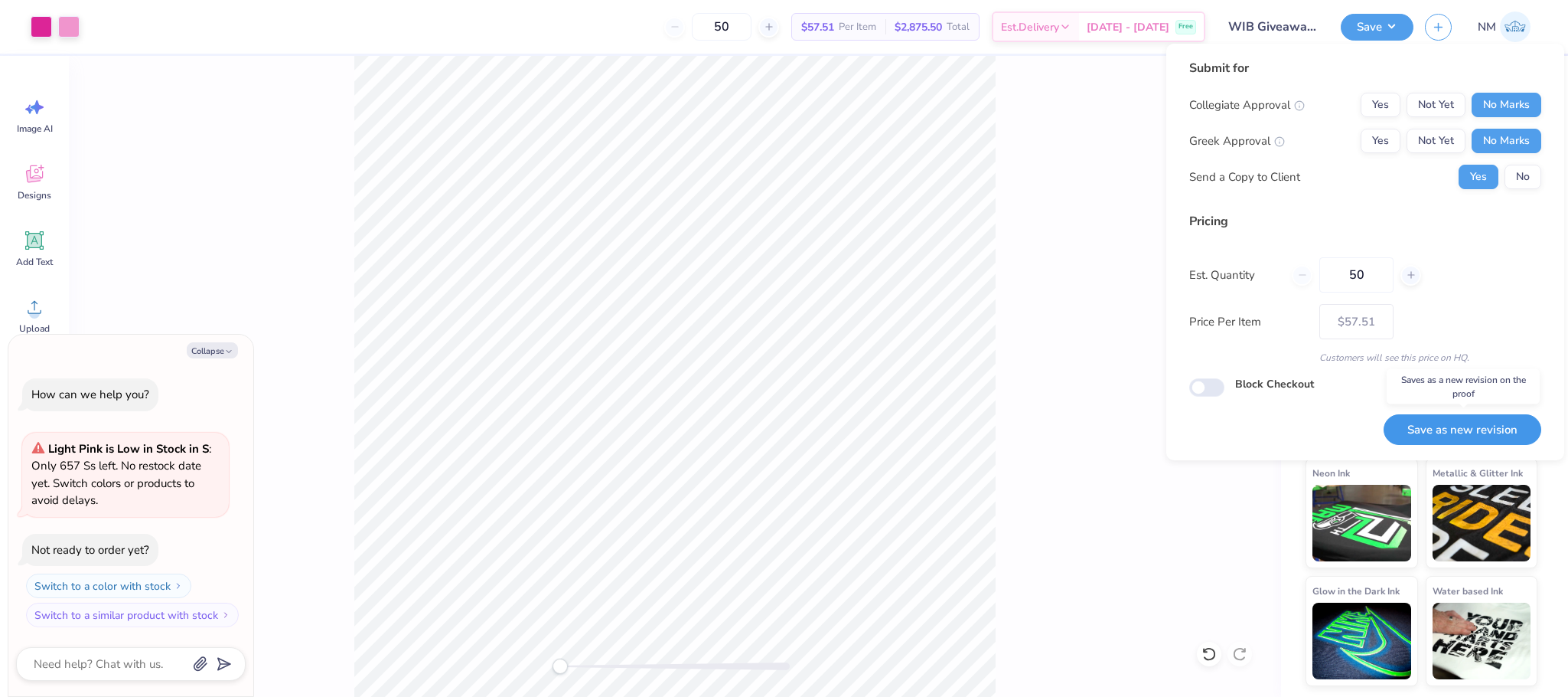
click at [1449, 420] on button "Save as new revision" at bounding box center [1462, 430] width 157 height 32
type textarea "x"
type input "– –"
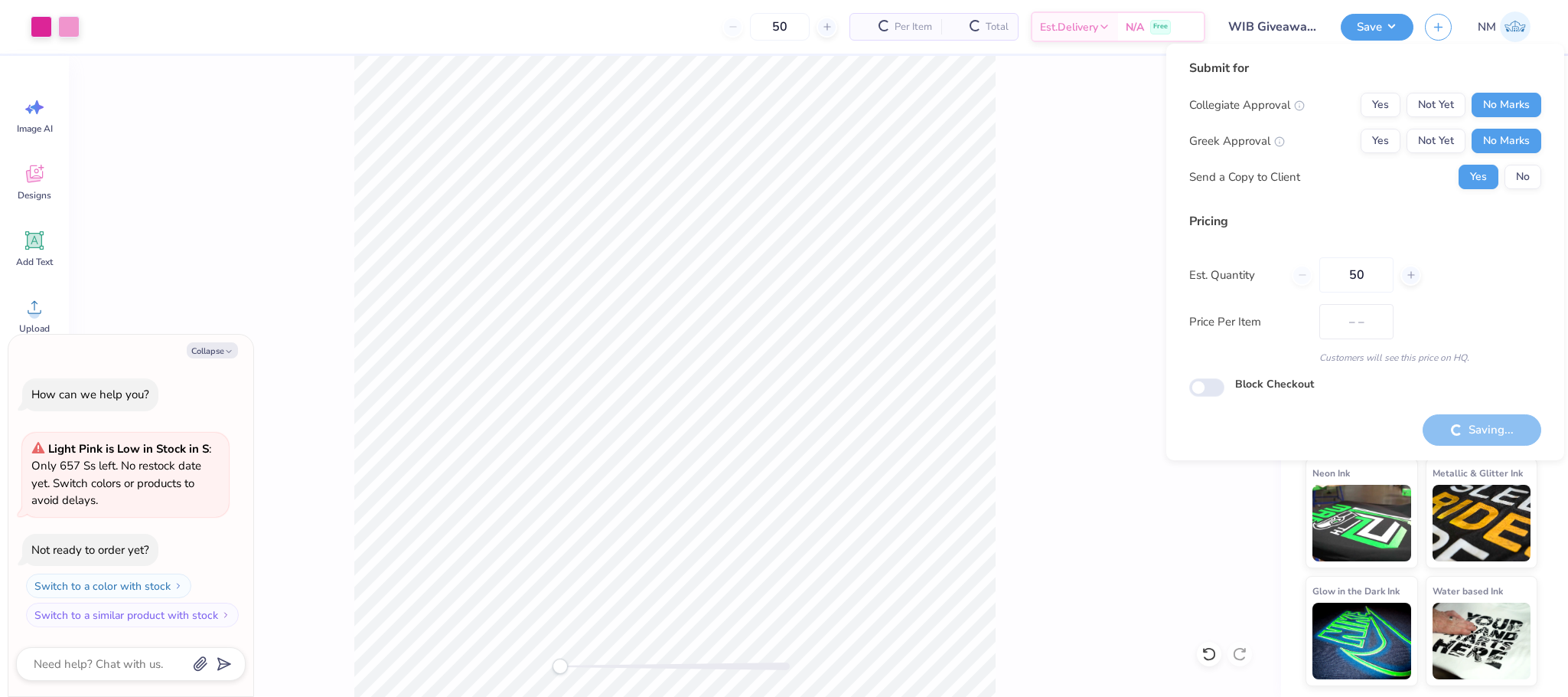
type textarea "x"
type input "$57.51"
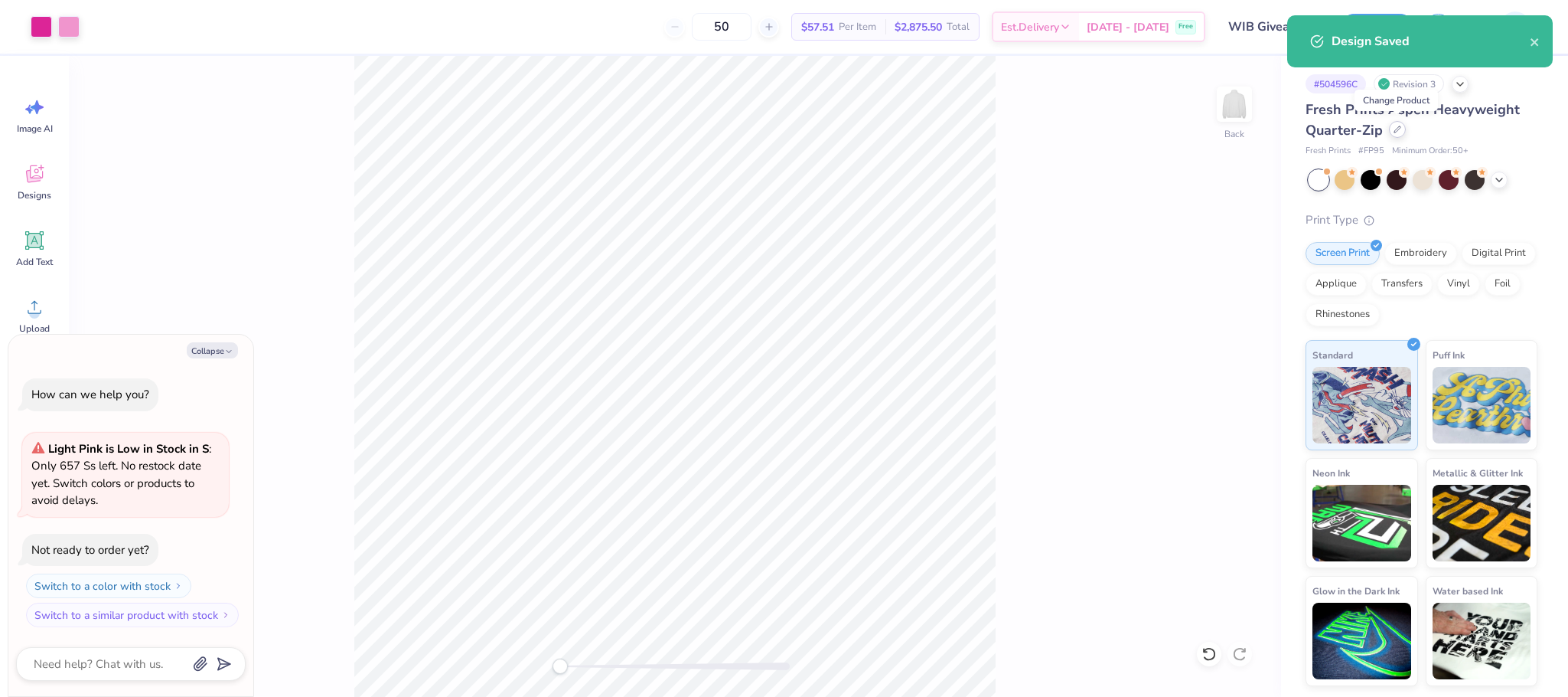
click at [1393, 126] on icon at bounding box center [1397, 129] width 8 height 8
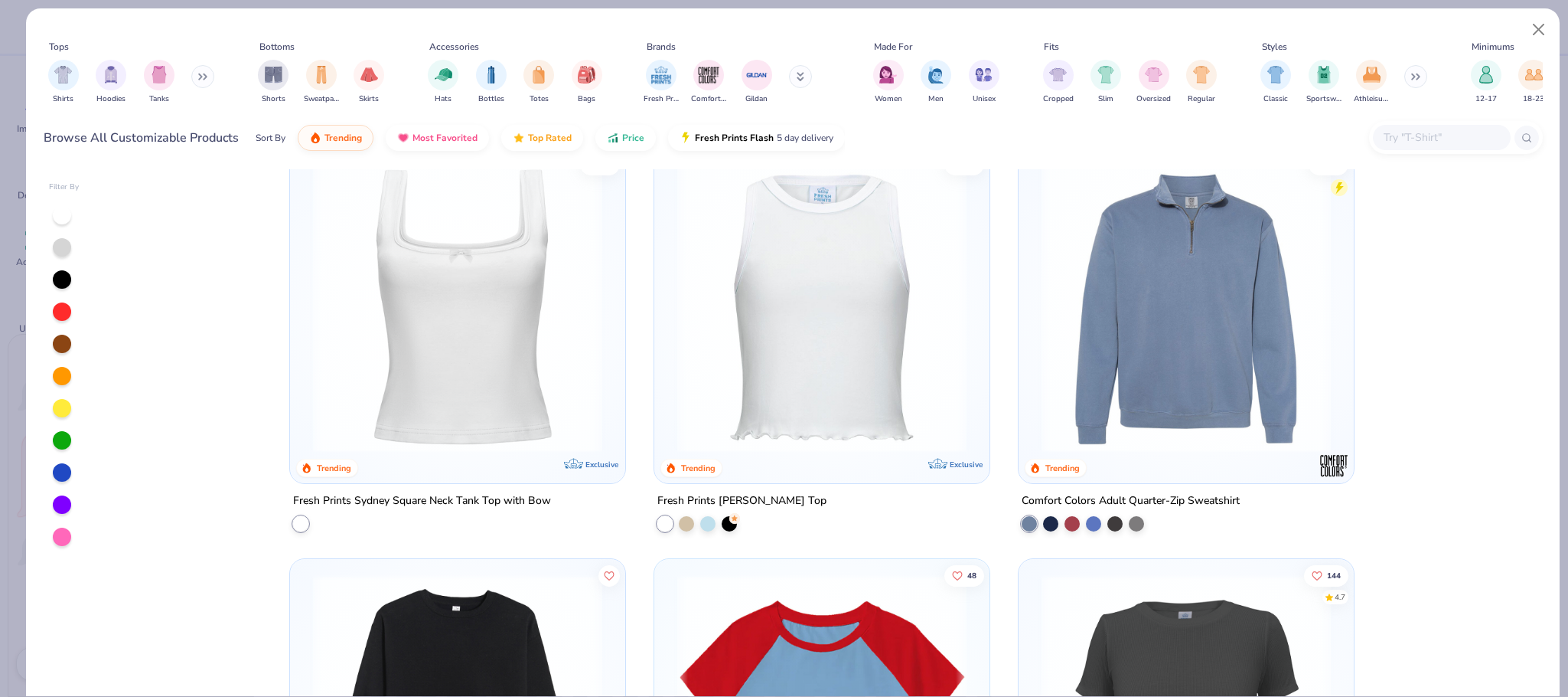
scroll to position [8302, 0]
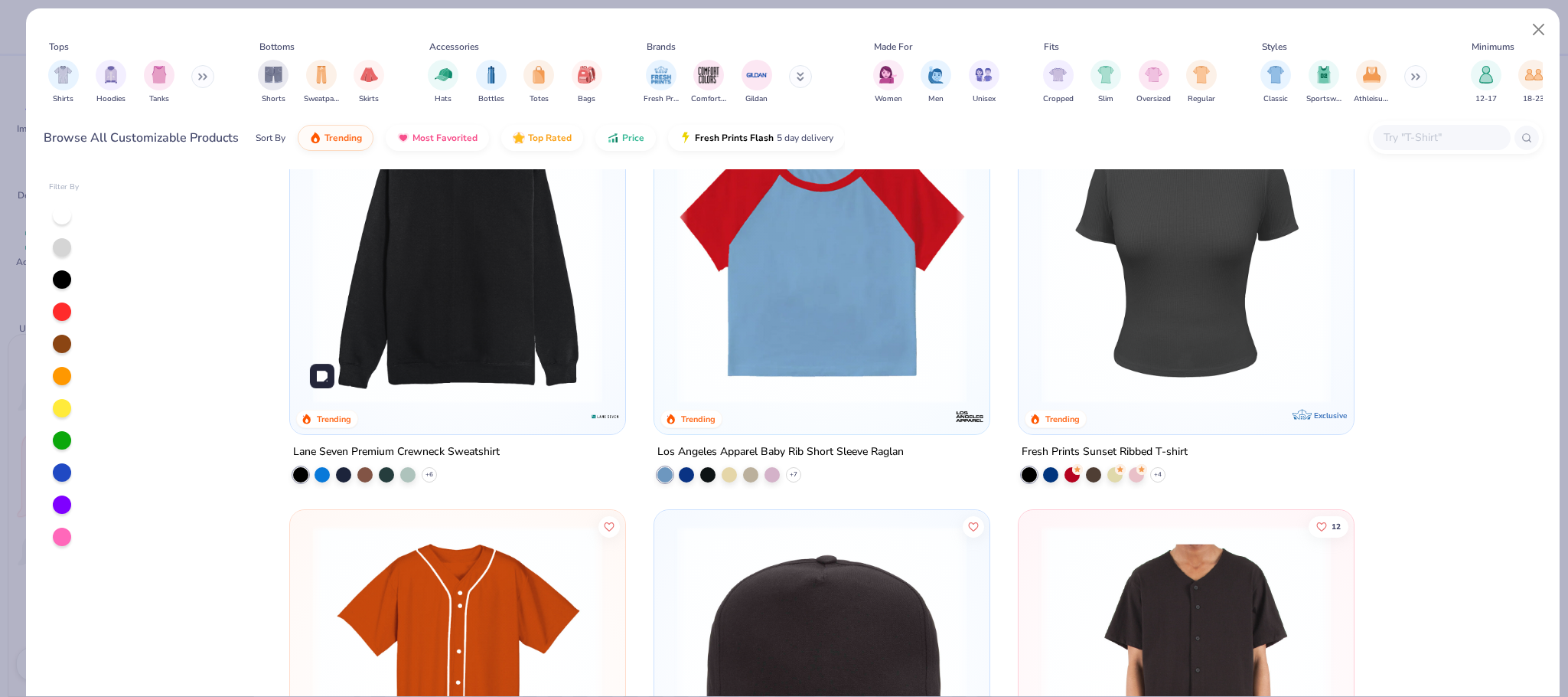
click at [306, 329] on img at bounding box center [153, 258] width 305 height 289
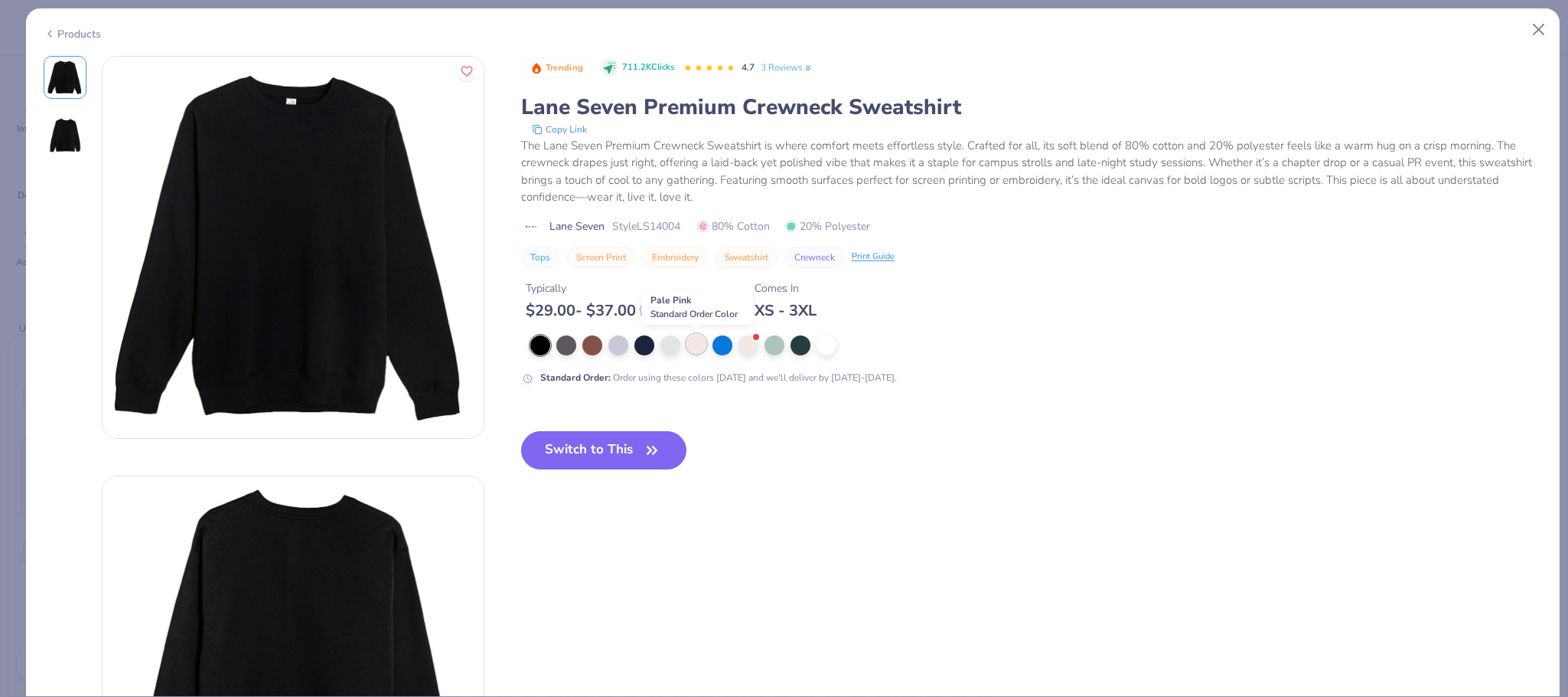
click at [691, 343] on div at bounding box center [696, 344] width 20 height 20
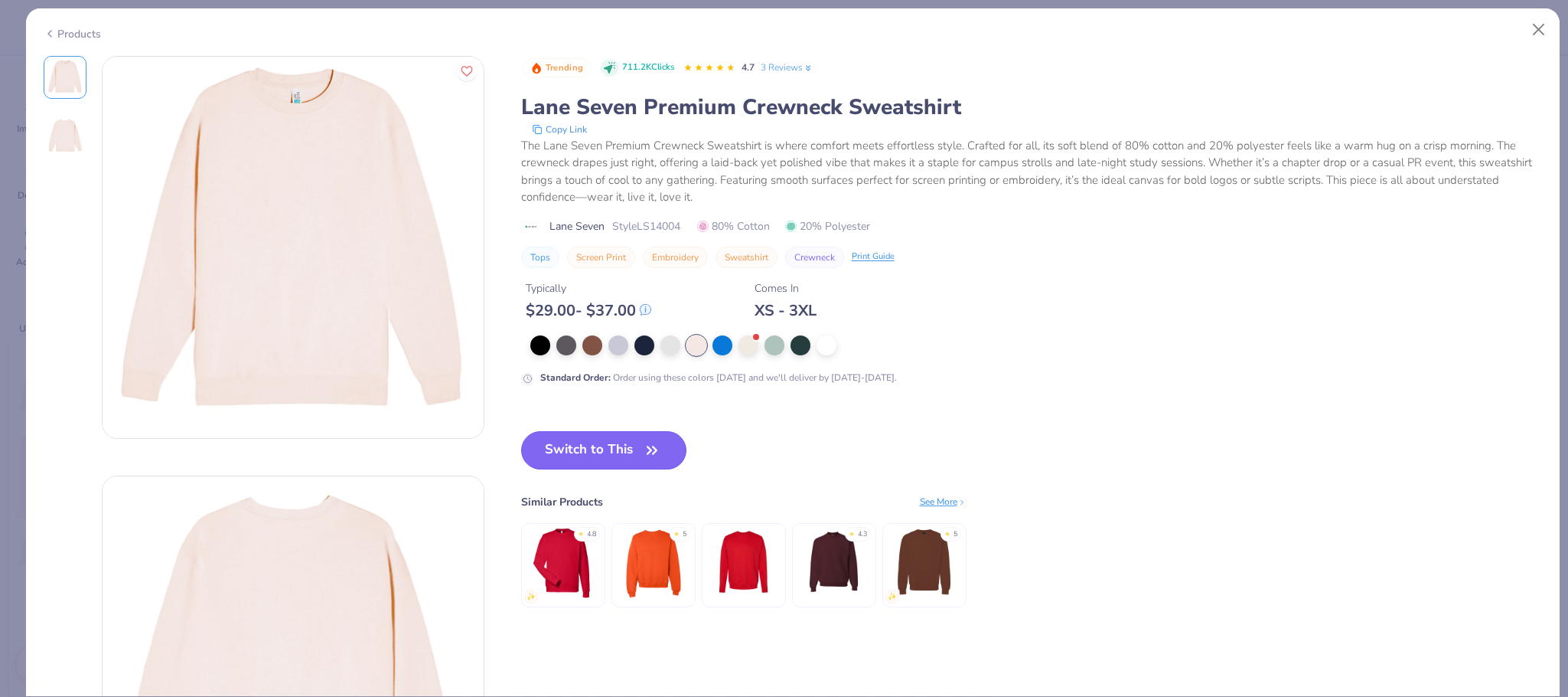
click at [661, 453] on icon "button" at bounding box center [652, 450] width 21 height 21
click at [646, 447] on icon "button" at bounding box center [652, 450] width 21 height 21
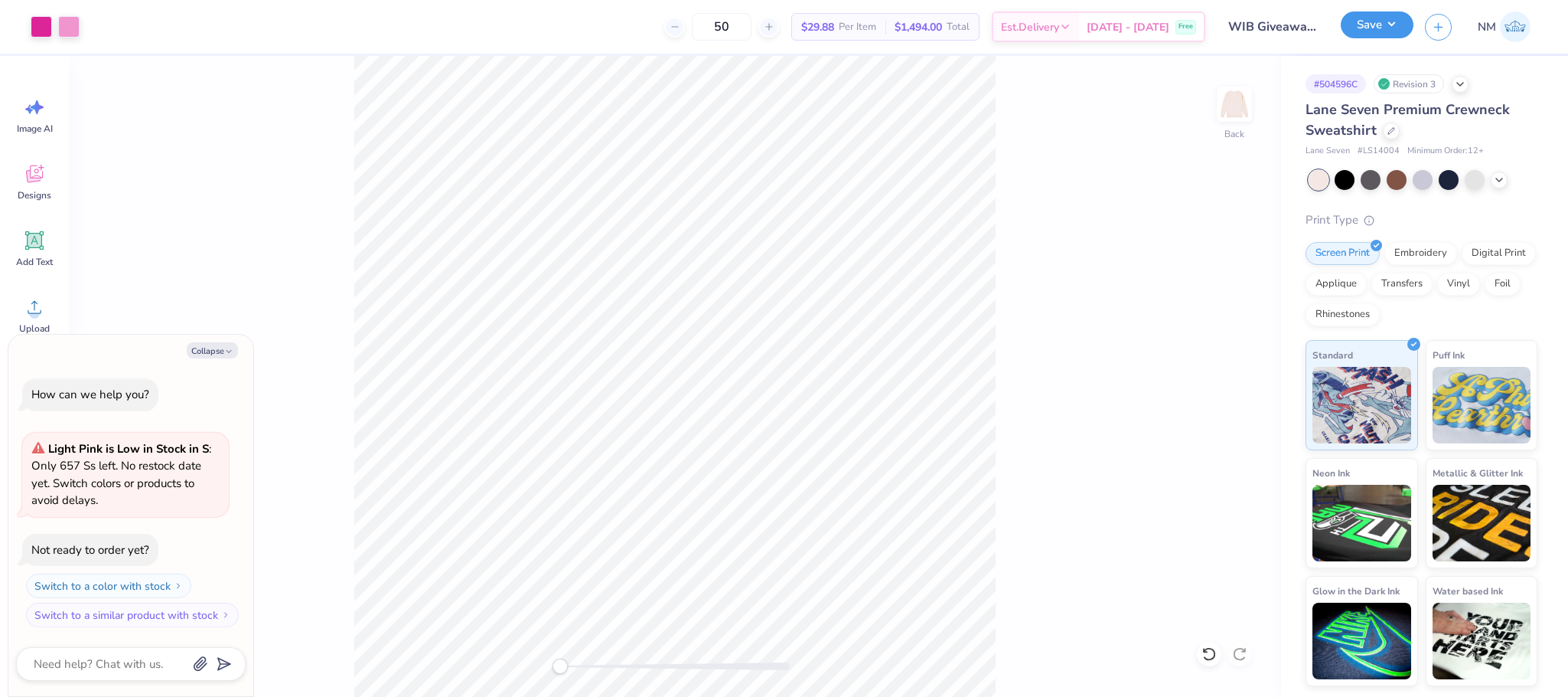
click at [1384, 25] on button "Save" at bounding box center [1377, 25] width 73 height 26
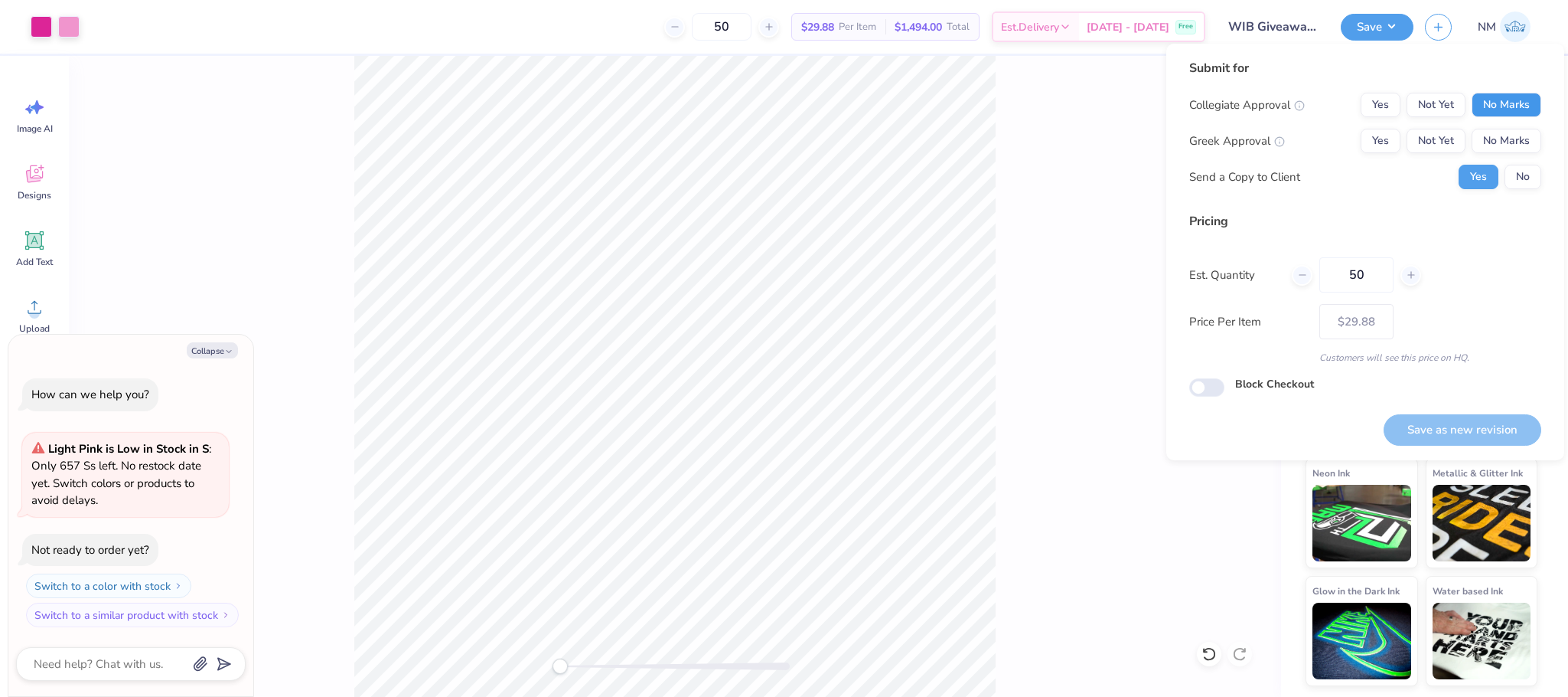
click at [1492, 104] on button "No Marks" at bounding box center [1506, 105] width 69 height 25
click at [1515, 129] on button "No Marks" at bounding box center [1506, 141] width 69 height 25
click at [1456, 428] on button "Save as new revision" at bounding box center [1462, 430] width 157 height 32
type textarea "x"
type input "– –"
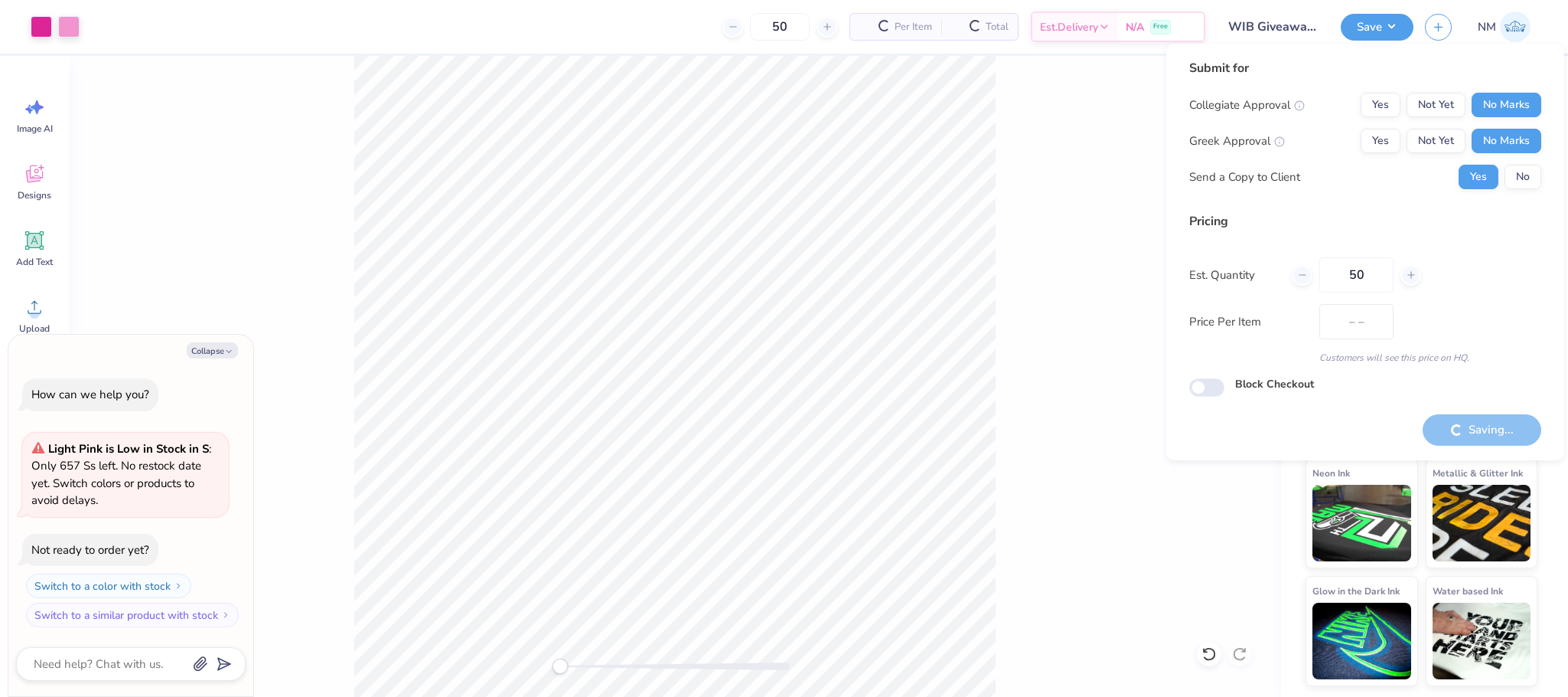
type textarea "x"
type input "$29.88"
type textarea "x"
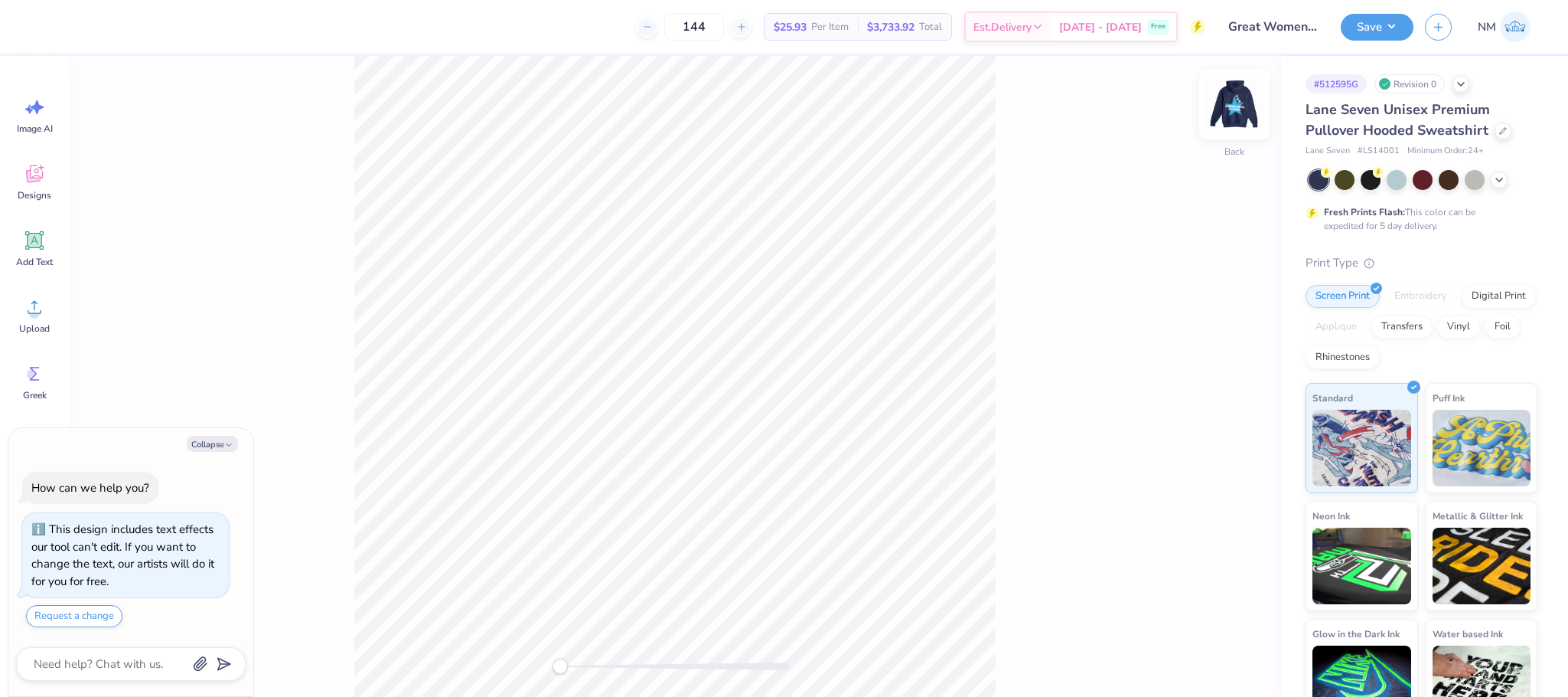
click at [1246, 95] on img at bounding box center [1234, 105] width 61 height 62
type textarea "x"
type input "12.13"
type input "13.10"
type input "6.78"
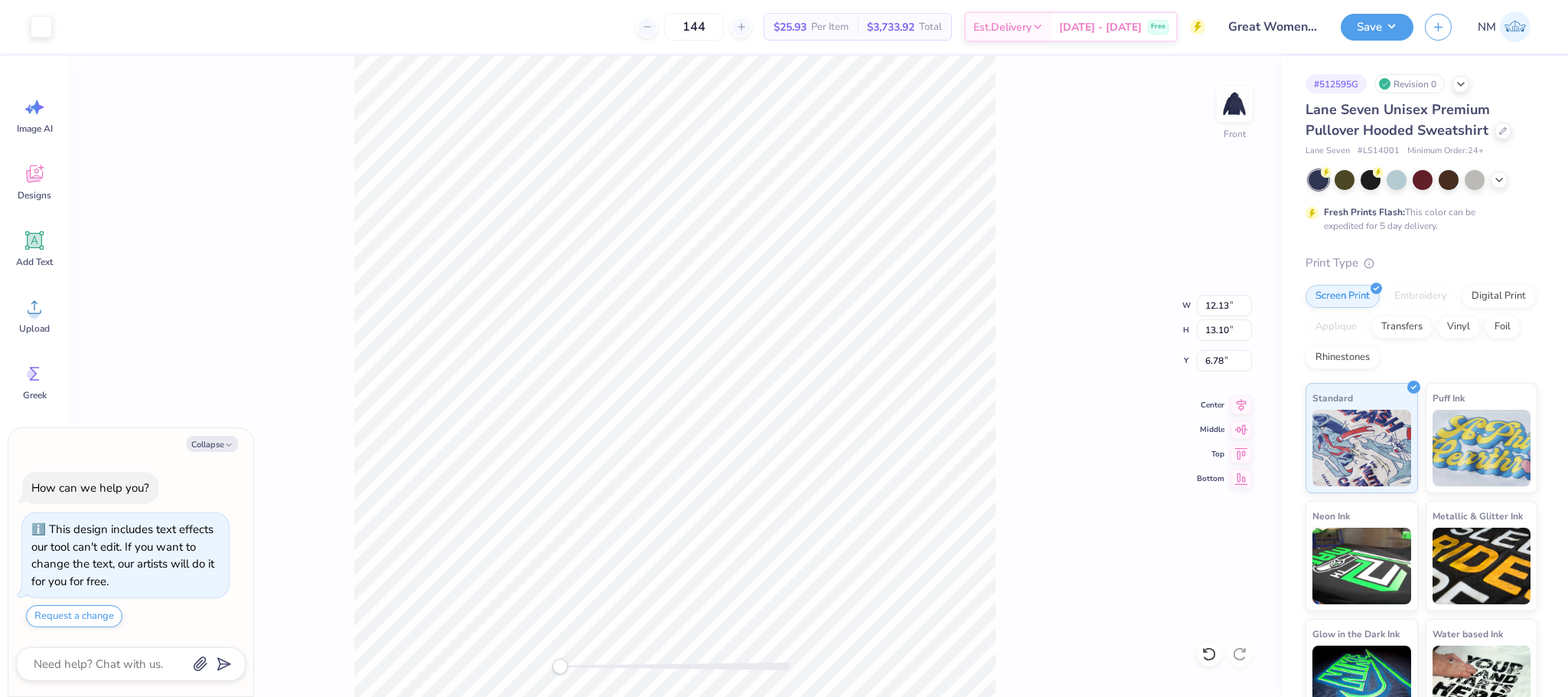
type textarea "x"
type input "1.34"
type input "1.17"
type input "13.16"
click at [1203, 642] on div at bounding box center [1209, 654] width 25 height 25
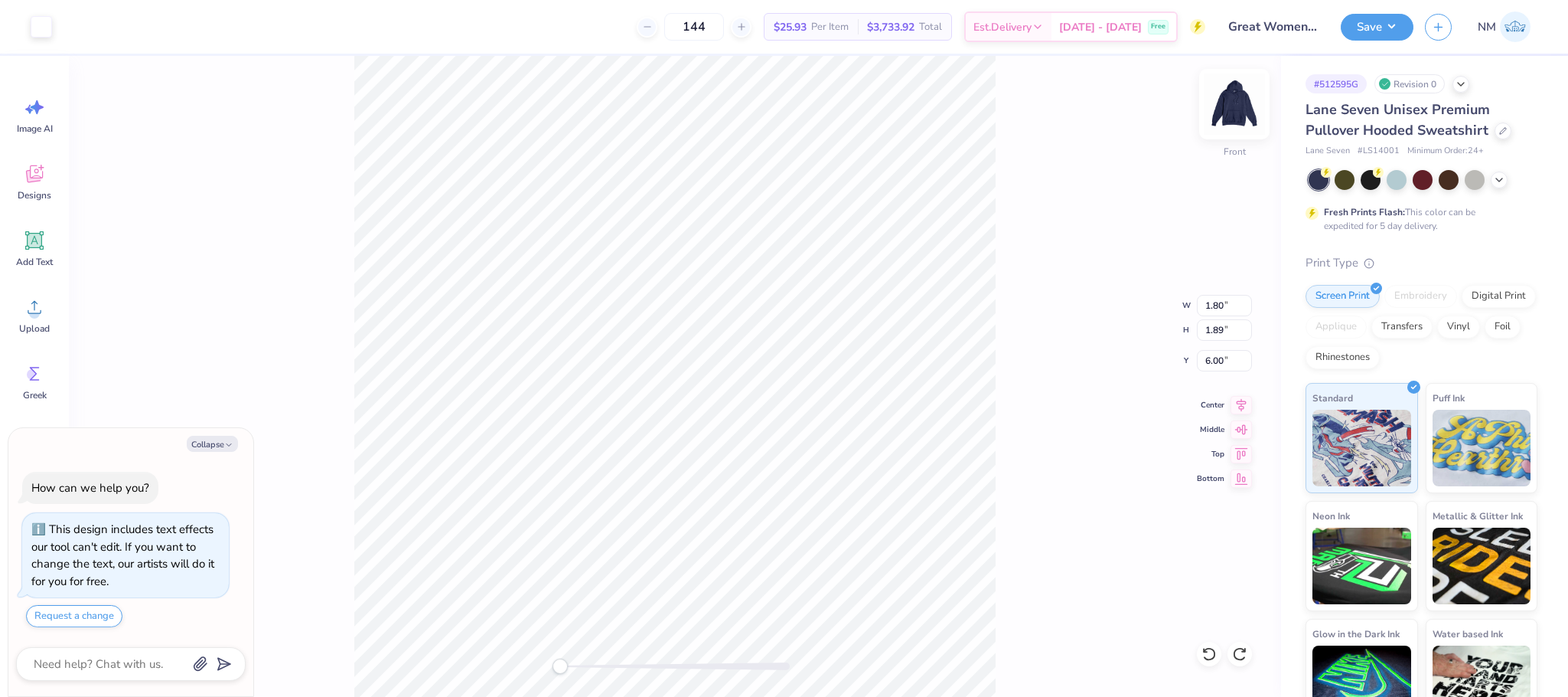
click at [1243, 106] on img at bounding box center [1234, 105] width 61 height 62
click at [1251, 105] on img at bounding box center [1234, 105] width 61 height 62
type textarea "x"
type input "9.76"
click at [1232, 109] on img at bounding box center [1234, 105] width 61 height 62
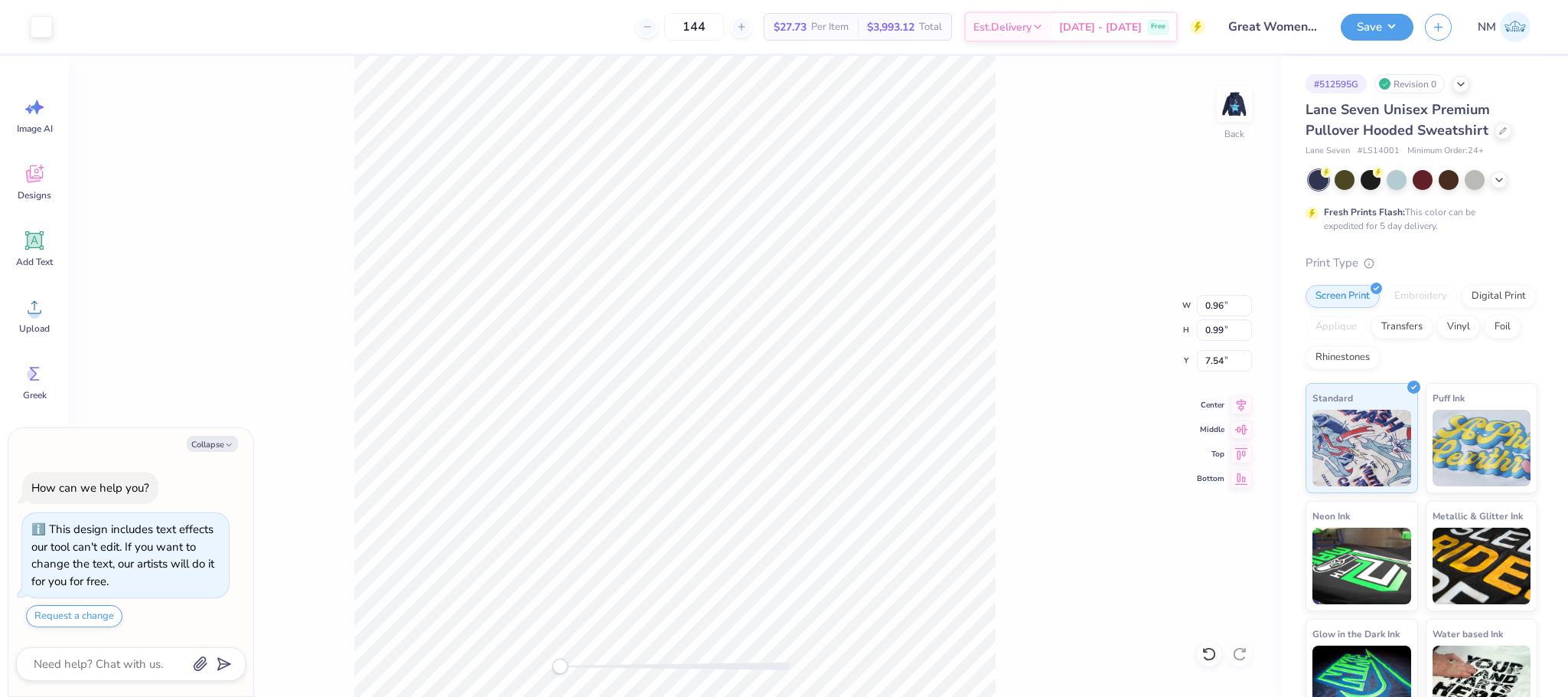
type textarea "x"
type input "1.05"
type input "1.00"
type input "7.60"
type textarea "x"
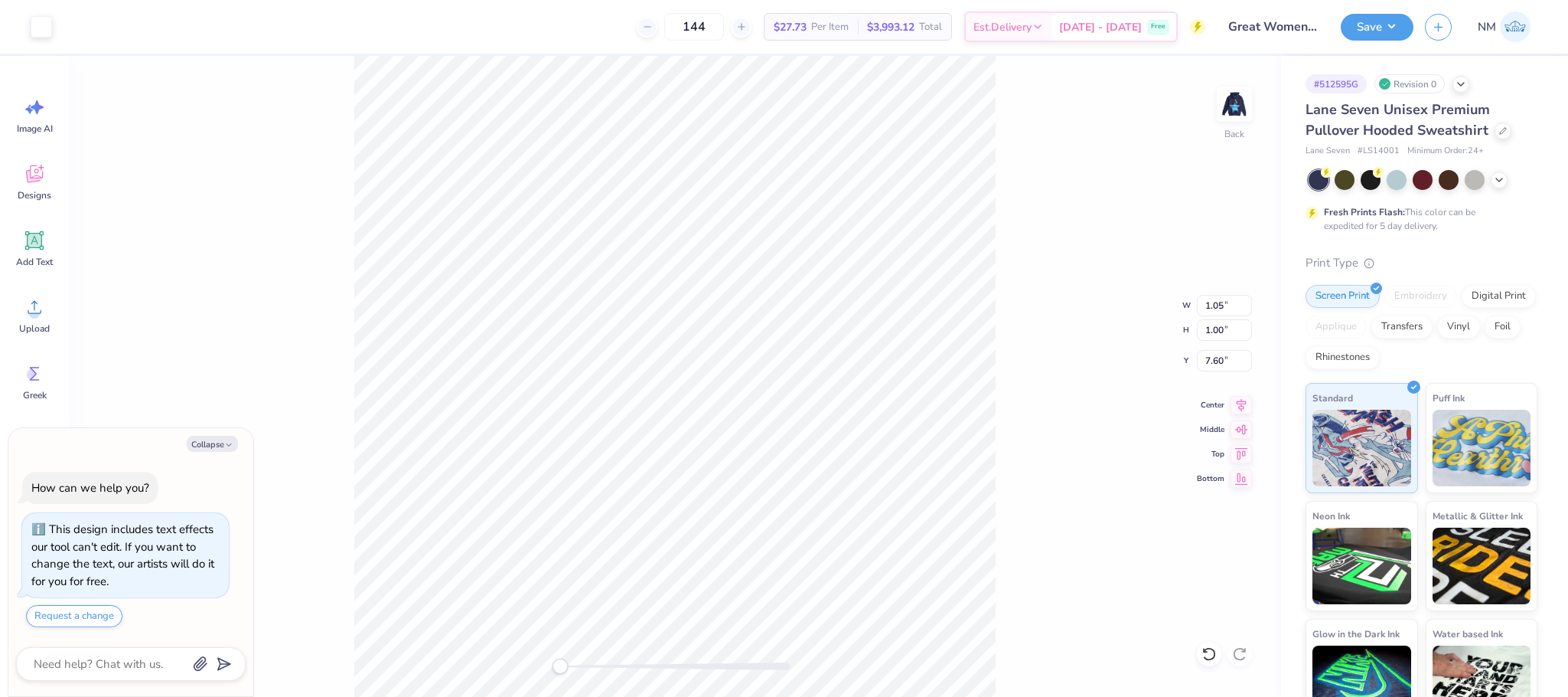
type input "1.07"
type input "0.99"
type input "7.67"
type textarea "x"
type input "1.14"
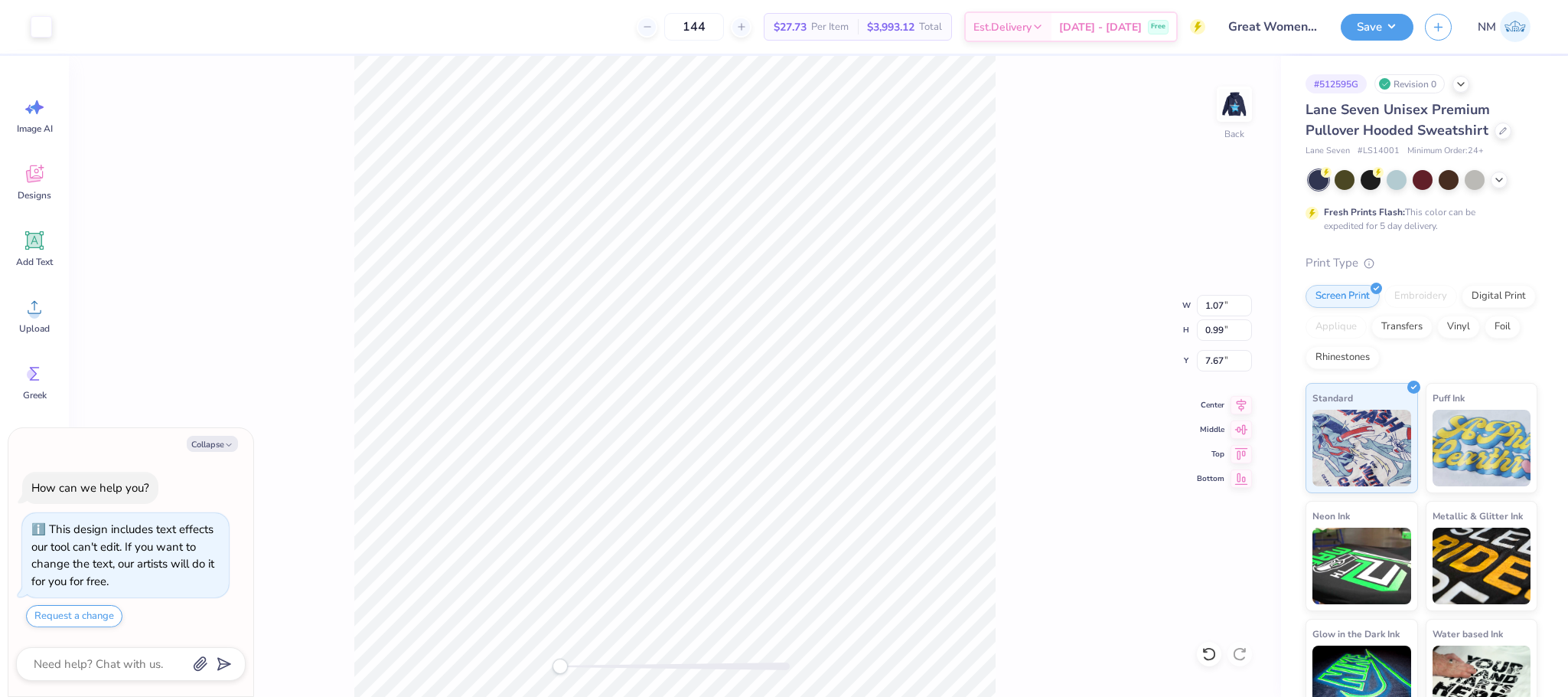
type input "7.74"
type textarea "x"
type input "0.96"
type input "7.80"
type textarea "x"
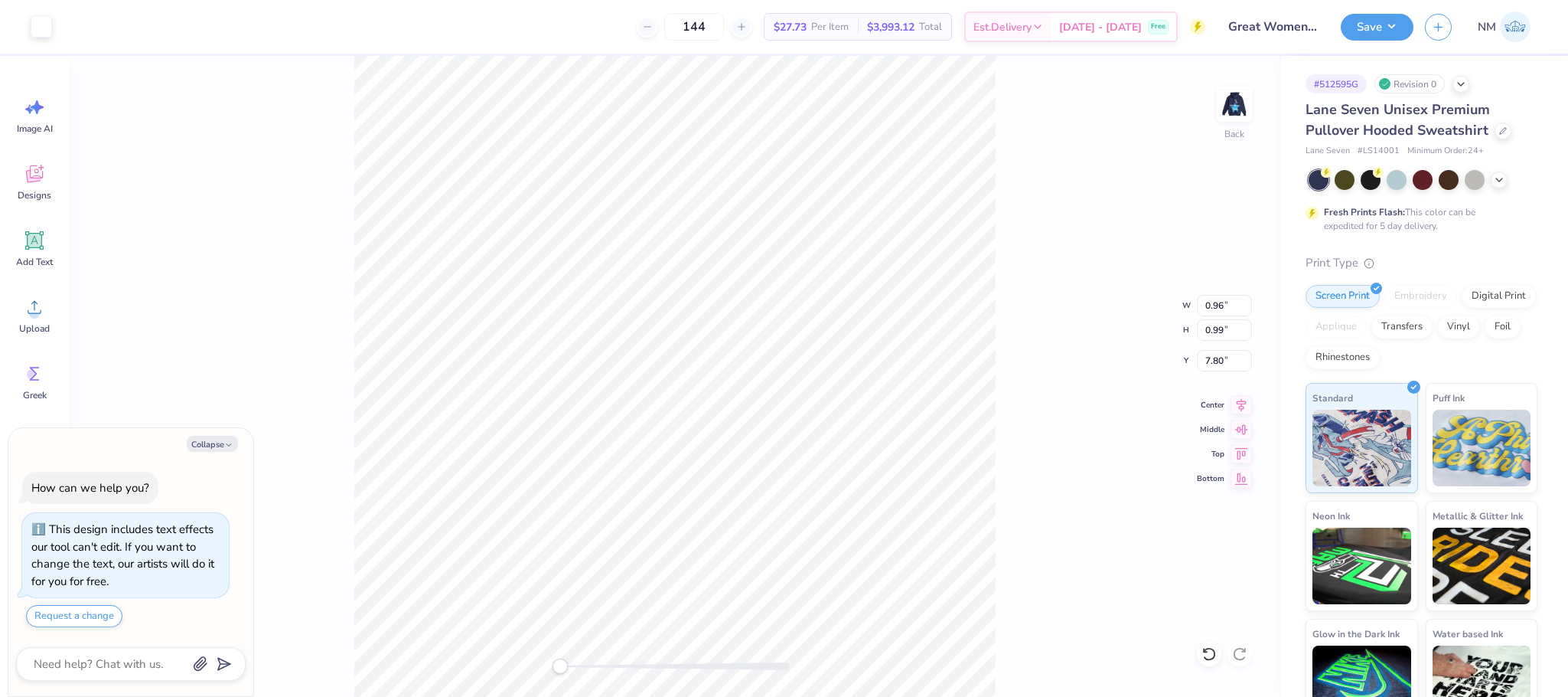
type input "0.57"
type input "0.97"
type input "7.86"
type textarea "x"
type input "0.86"
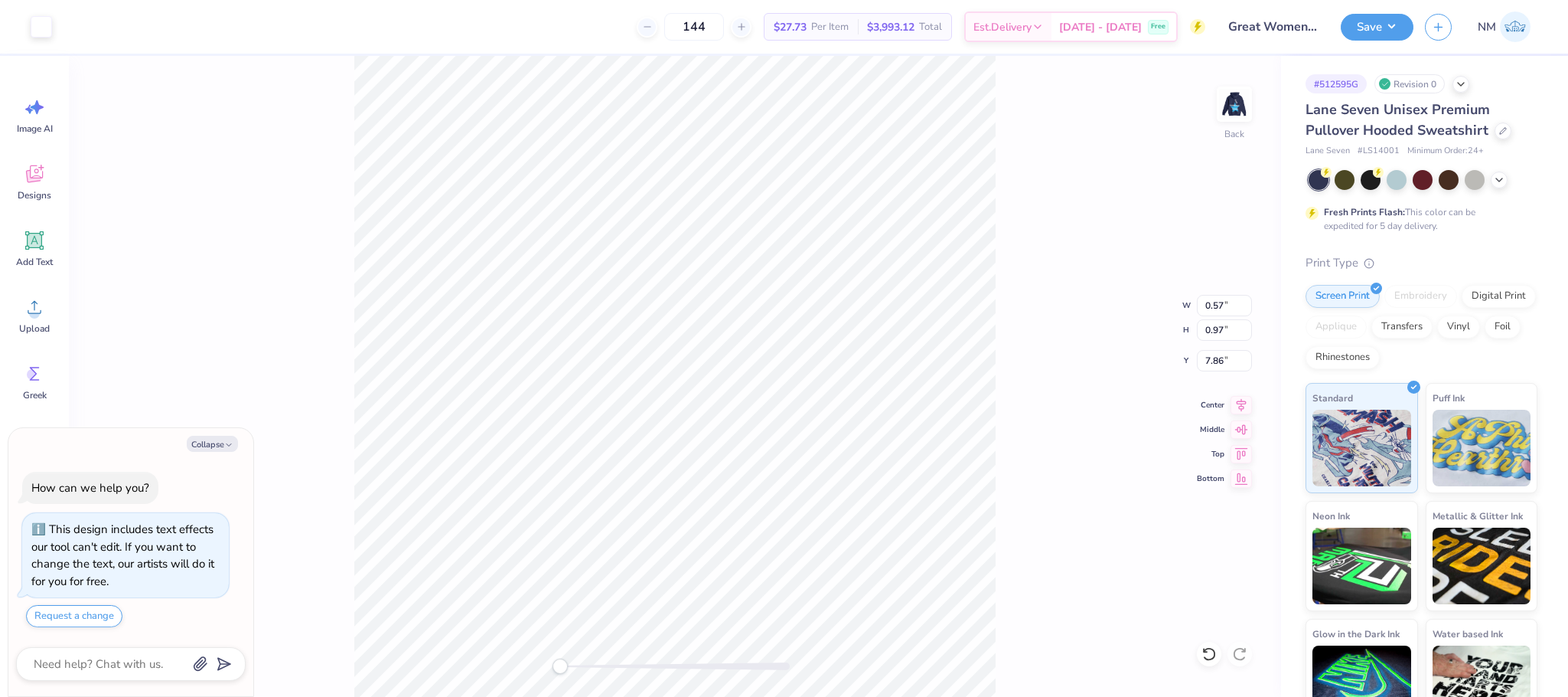
type input "1.01"
type input "7.89"
type textarea "x"
type input "10.34"
type input "11.16"
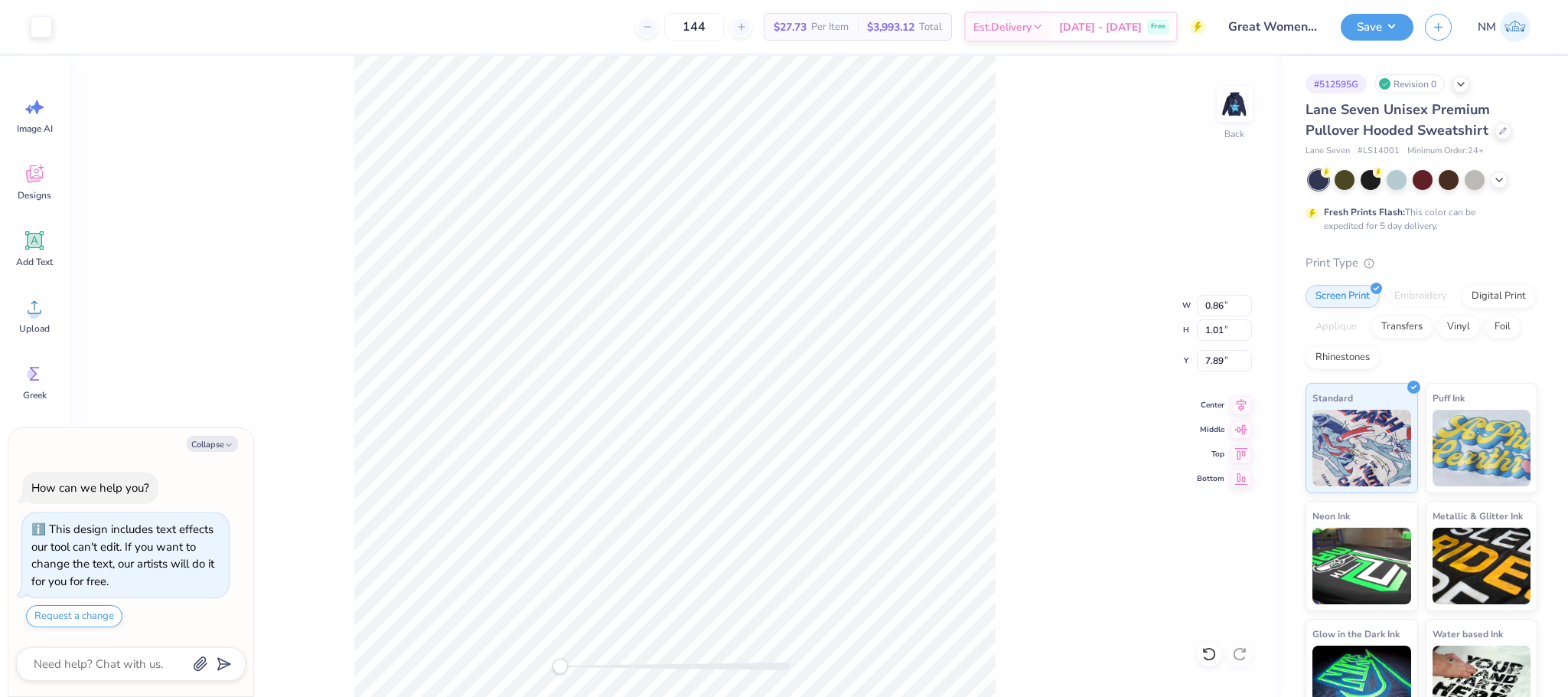
type input "0.54"
type textarea "x"
type input "0.57"
type input "0.97"
type input "10.78"
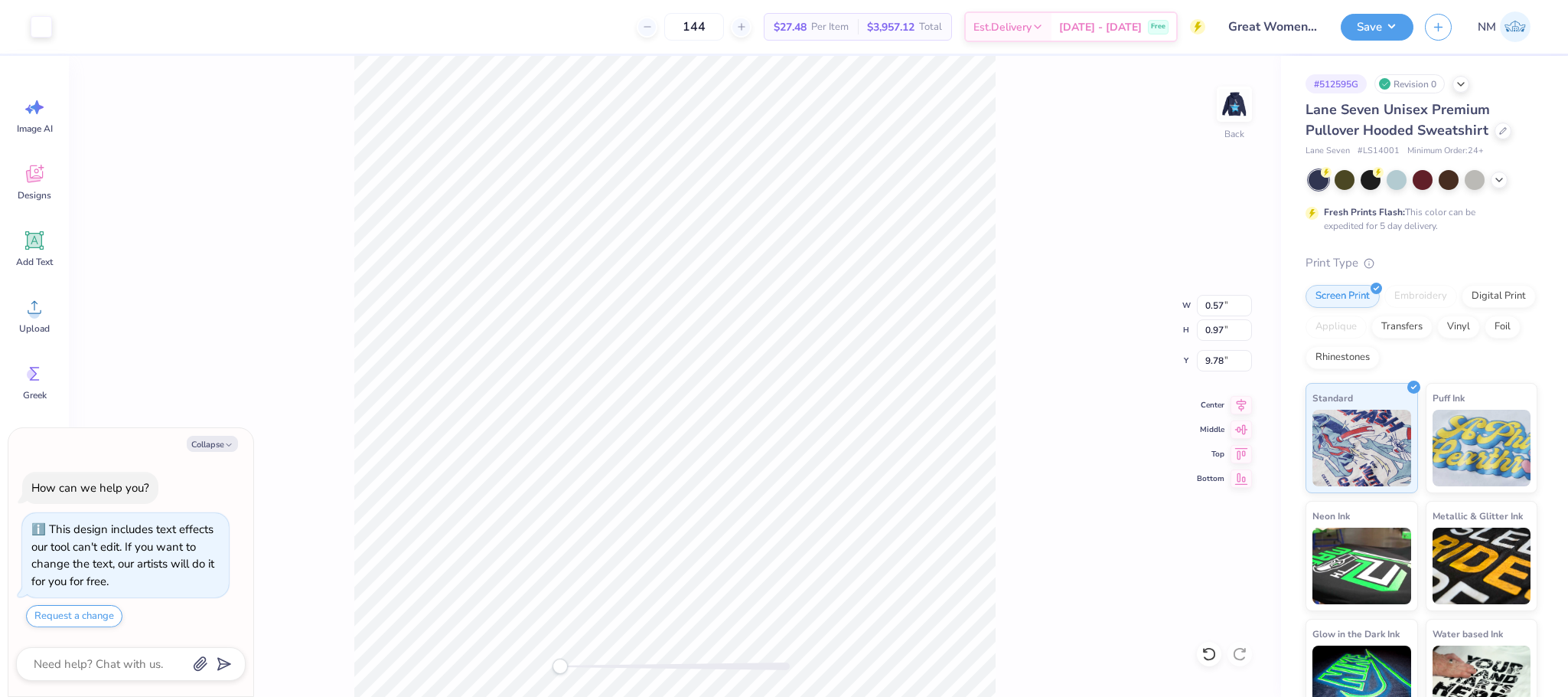
type textarea "x"
type input "0.86"
type input "1.01"
type textarea "x"
type input "0.86"
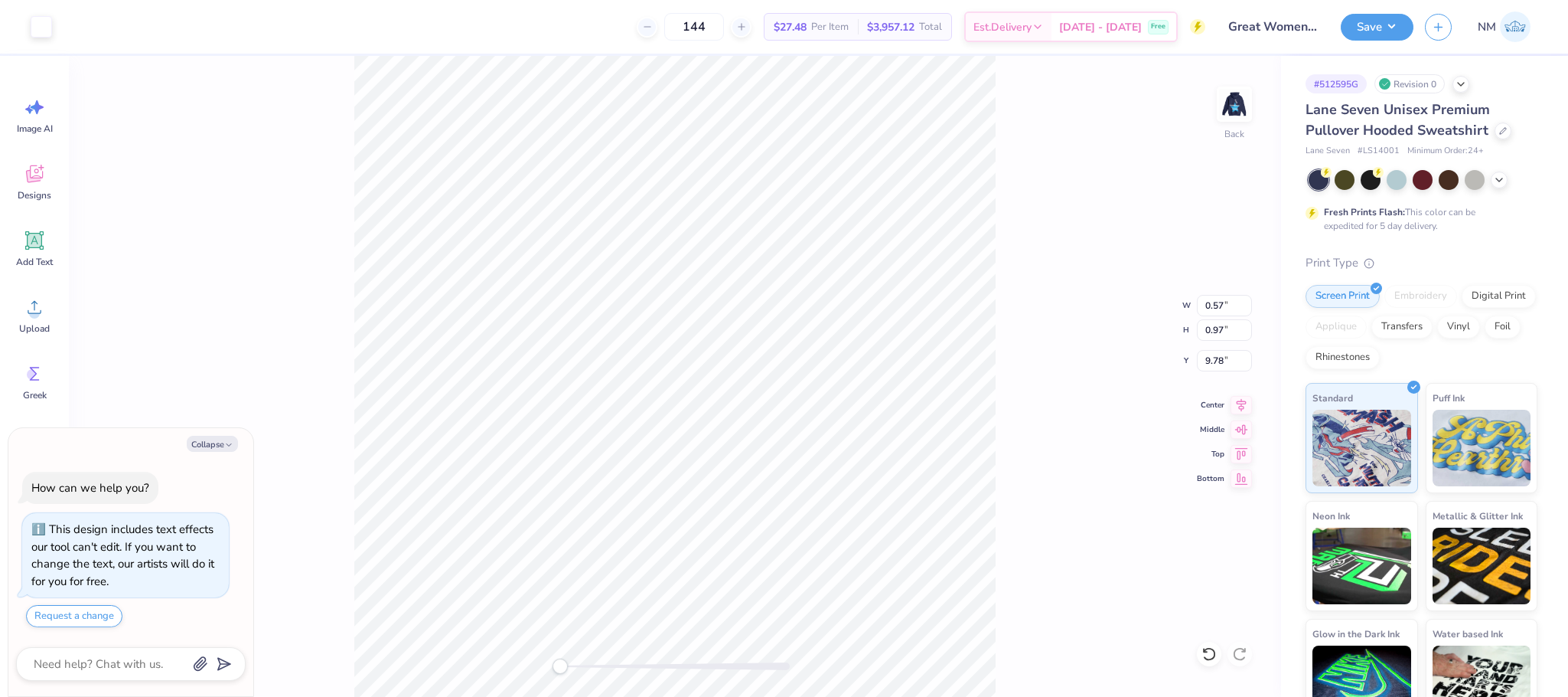
type input "1.01"
type input "9.73"
type textarea "x"
type input "4.71"
type input "0.61"
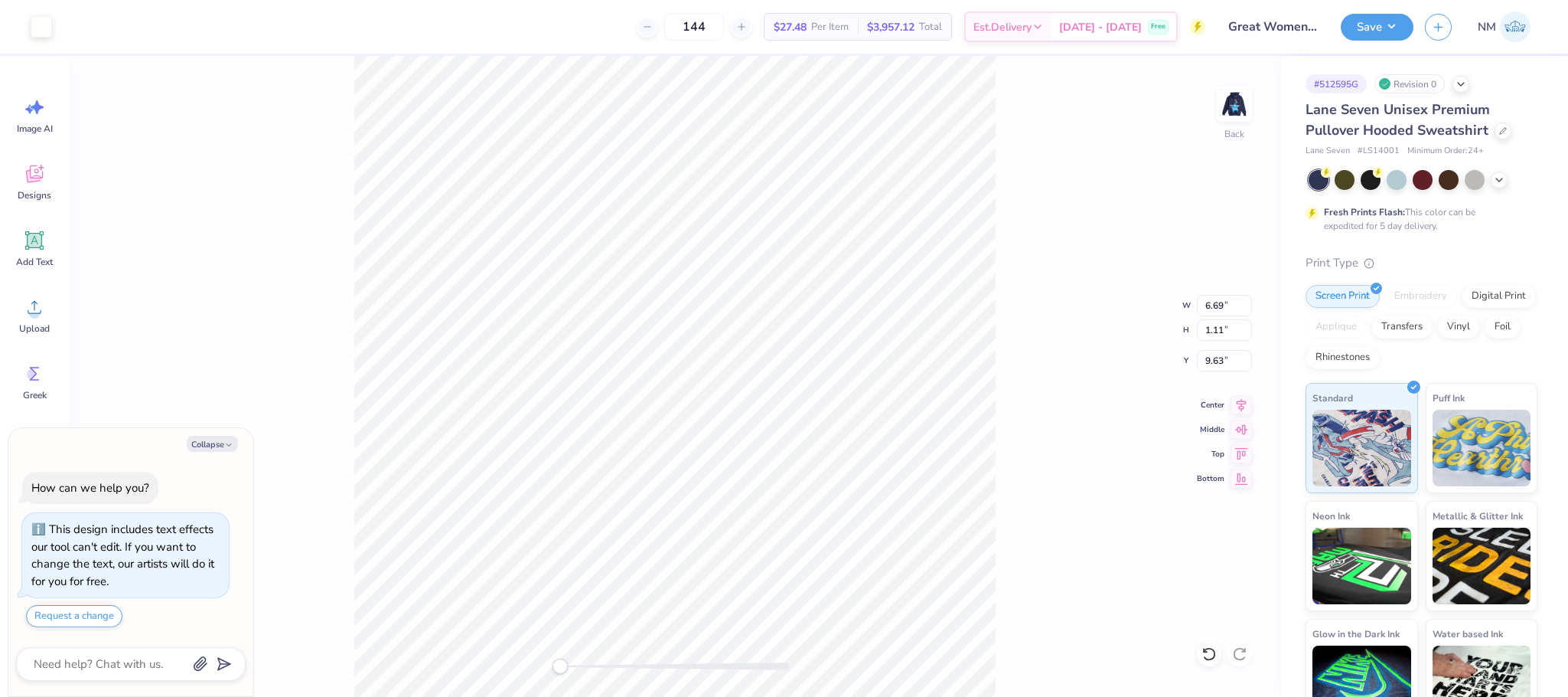
type input "10.03"
type textarea "x"
type input "6.13"
click at [1232, 92] on img at bounding box center [1234, 105] width 61 height 62
type textarea "x"
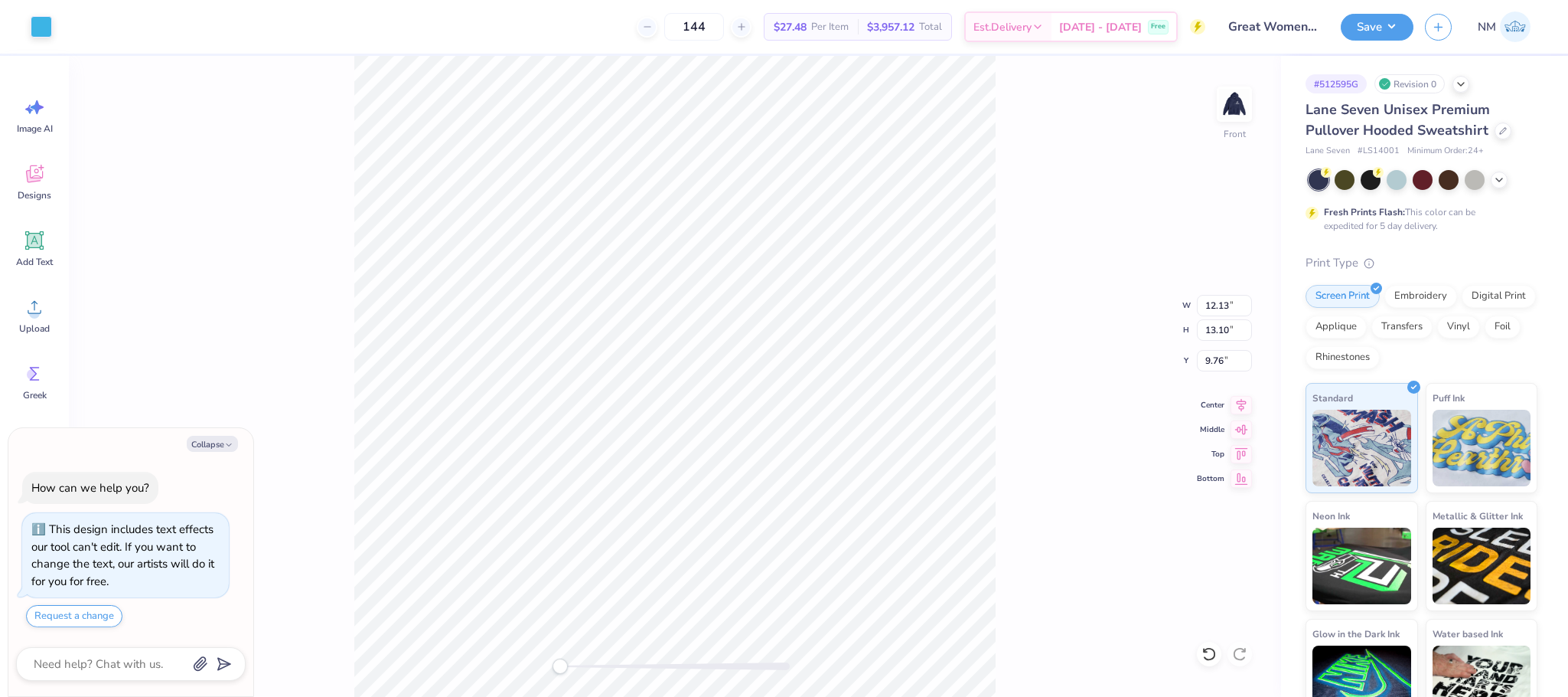
type input "1.34"
type input "1.17"
type input "13.16"
click at [1226, 110] on img at bounding box center [1234, 105] width 61 height 62
type textarea "x"
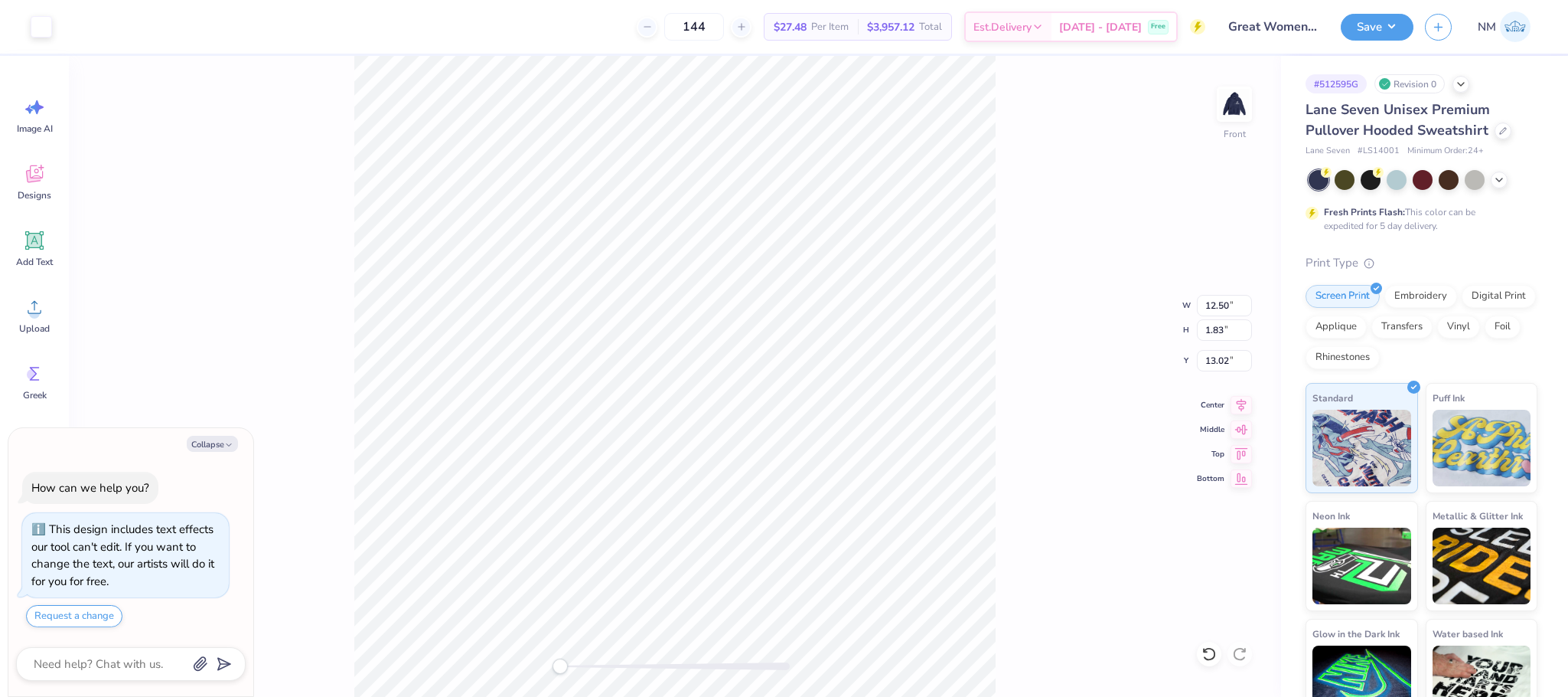
type input "13.42"
type input "1.96"
type input "7.99"
click at [1222, 106] on img at bounding box center [1234, 105] width 61 height 62
click at [1203, 650] on icon at bounding box center [1204, 650] width 3 height 3
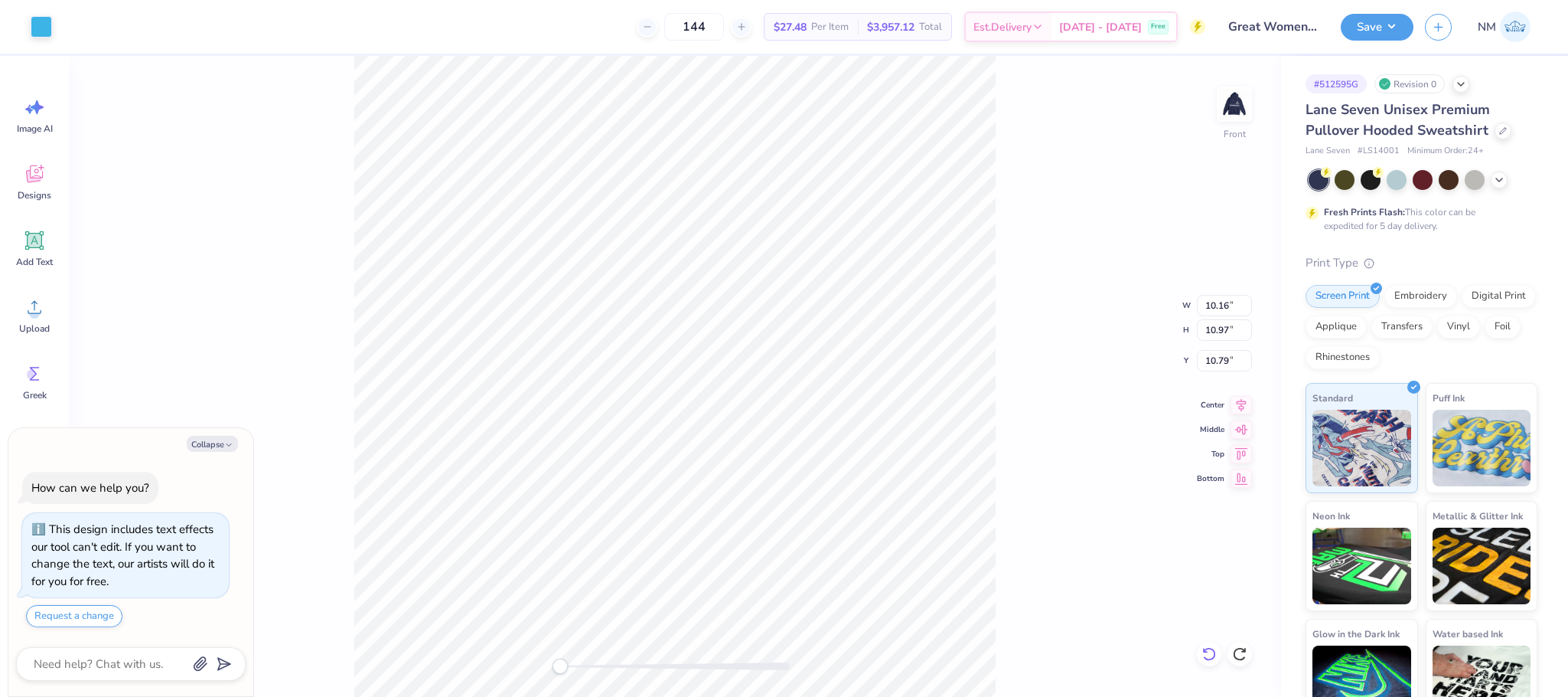
click at [1203, 646] on icon at bounding box center [1209, 653] width 15 height 15
type textarea "x"
type input "6.01"
type input "6.49"
click at [1203, 646] on icon at bounding box center [1209, 653] width 15 height 15
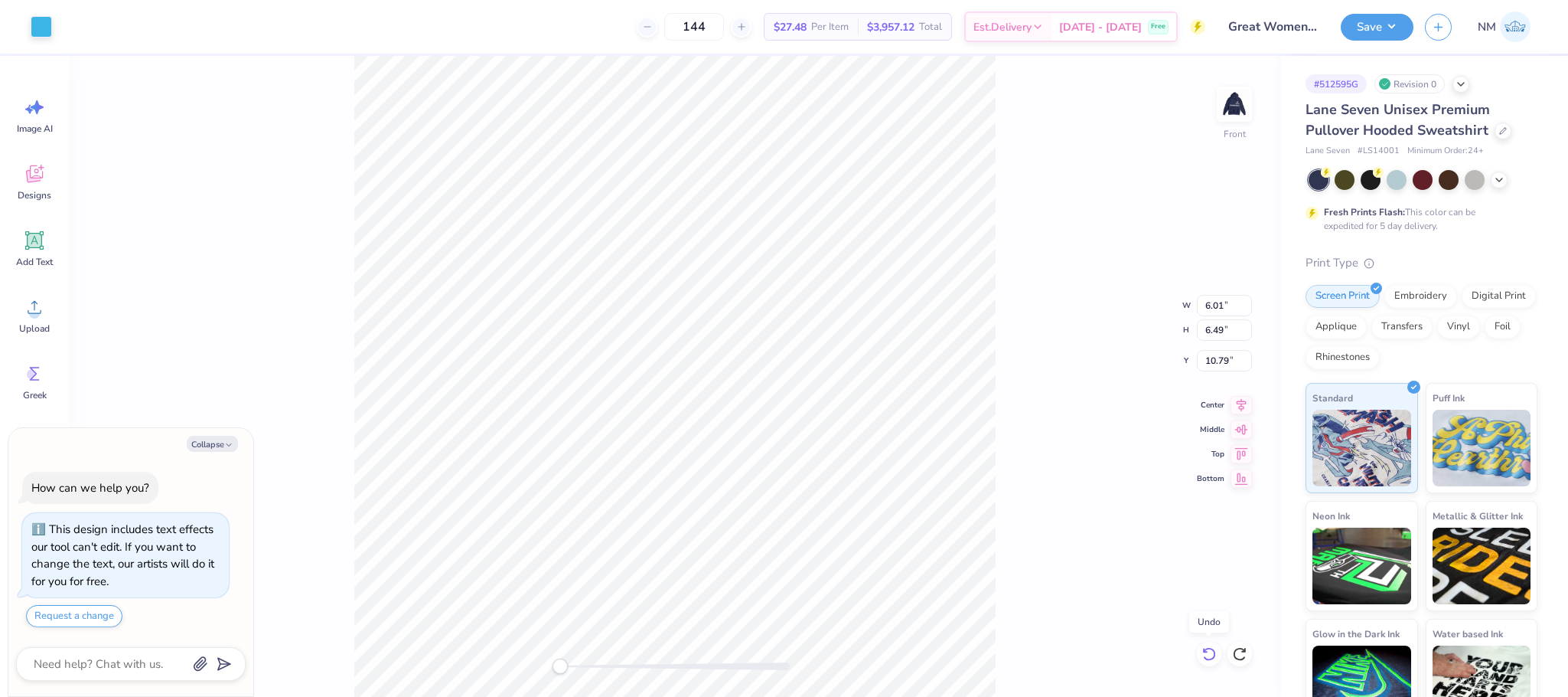
type textarea "x"
type input "3.98"
type input "4.30"
type input "12.97"
click at [1203, 646] on icon at bounding box center [1209, 653] width 15 height 15
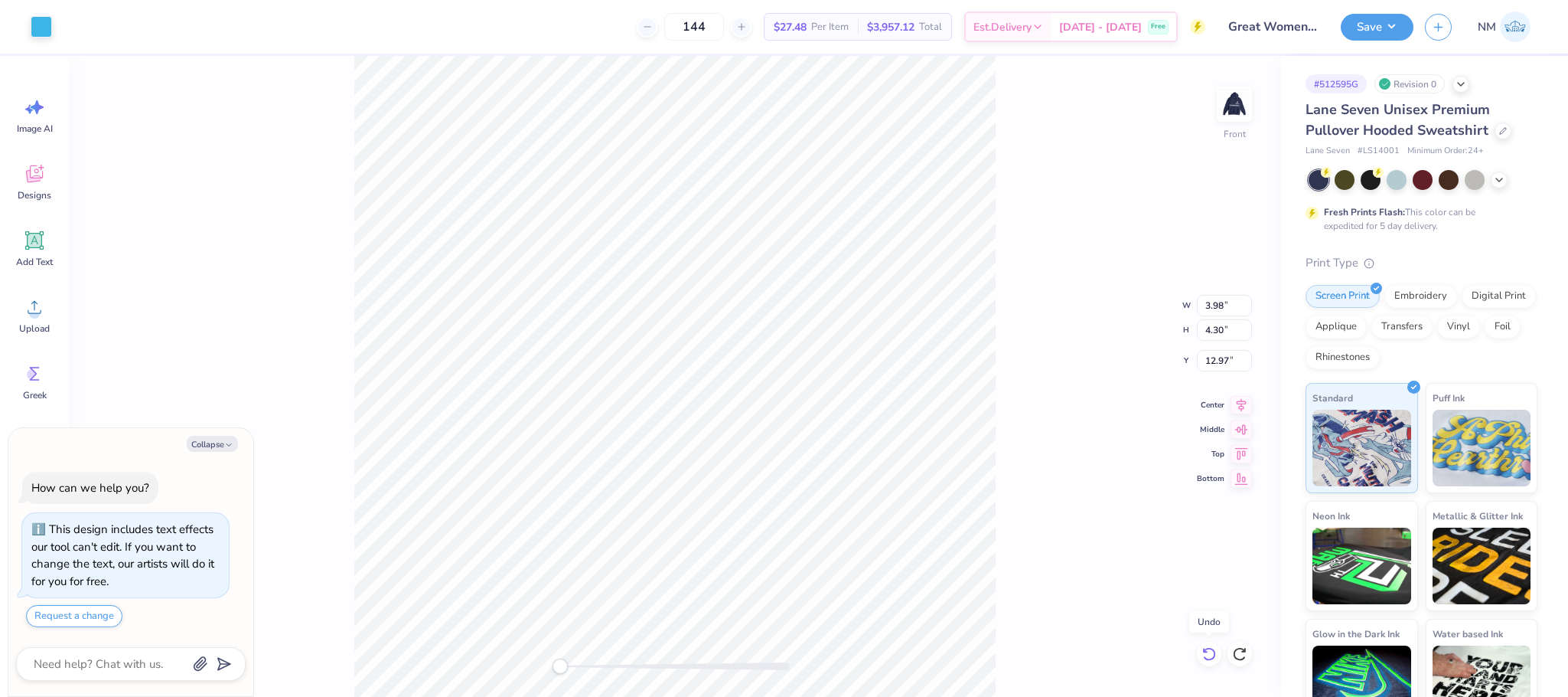
type textarea "x"
type input "18.37"
click at [1203, 646] on icon at bounding box center [1209, 653] width 15 height 15
type textarea "x"
type input "1.23"
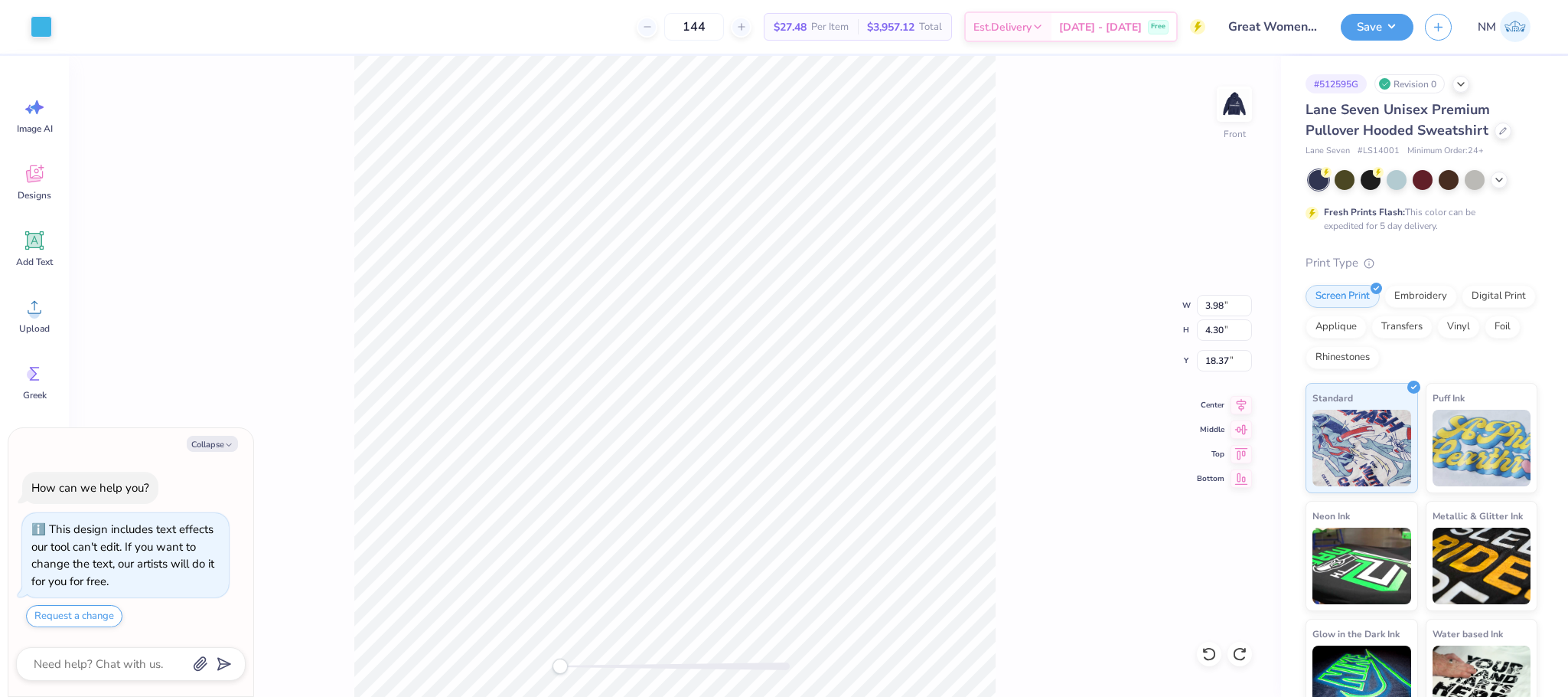
type input "1.17"
type input "18.04"
click at [35, 248] on icon at bounding box center [34, 240] width 23 height 23
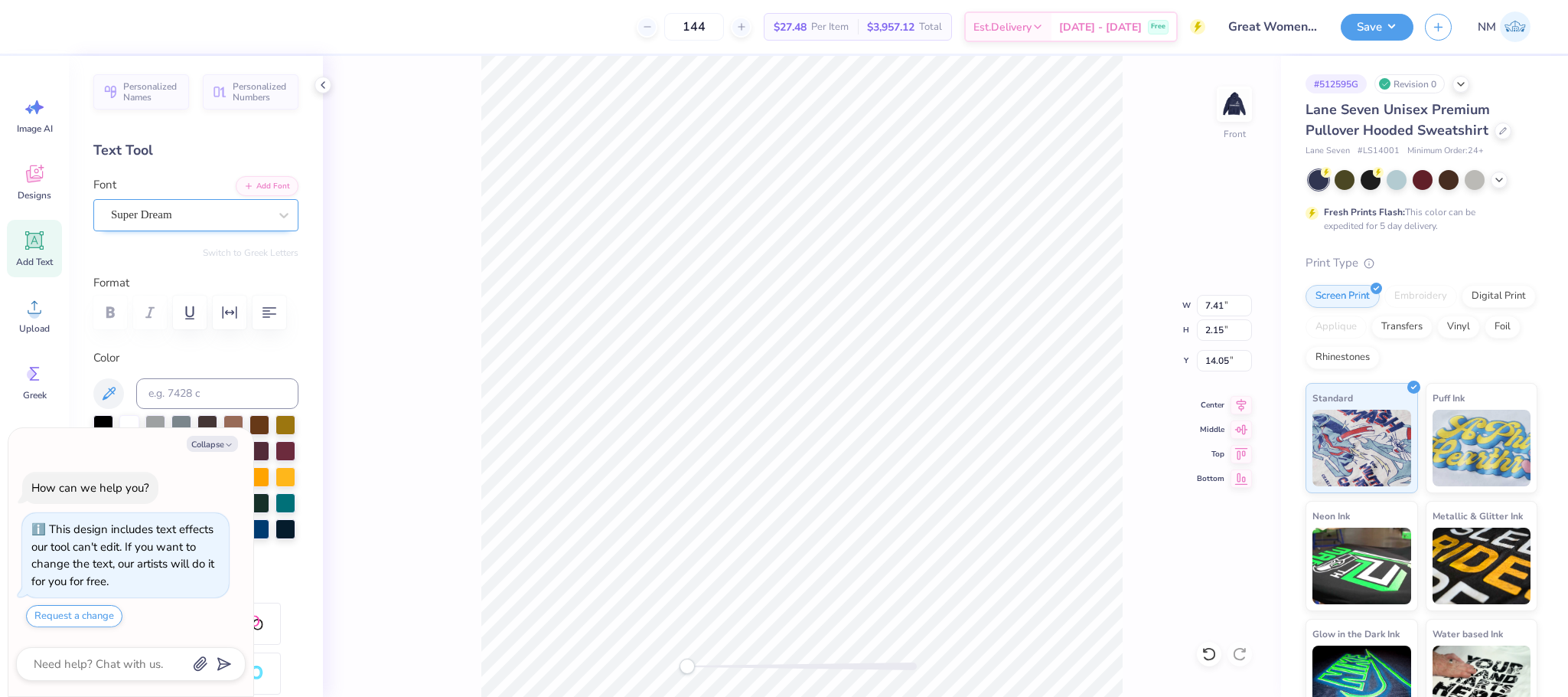
click at [191, 209] on div "Super Dream" at bounding box center [190, 214] width 161 height 24
click at [217, 439] on button "Collapse" at bounding box center [213, 444] width 51 height 16
type textarea "x"
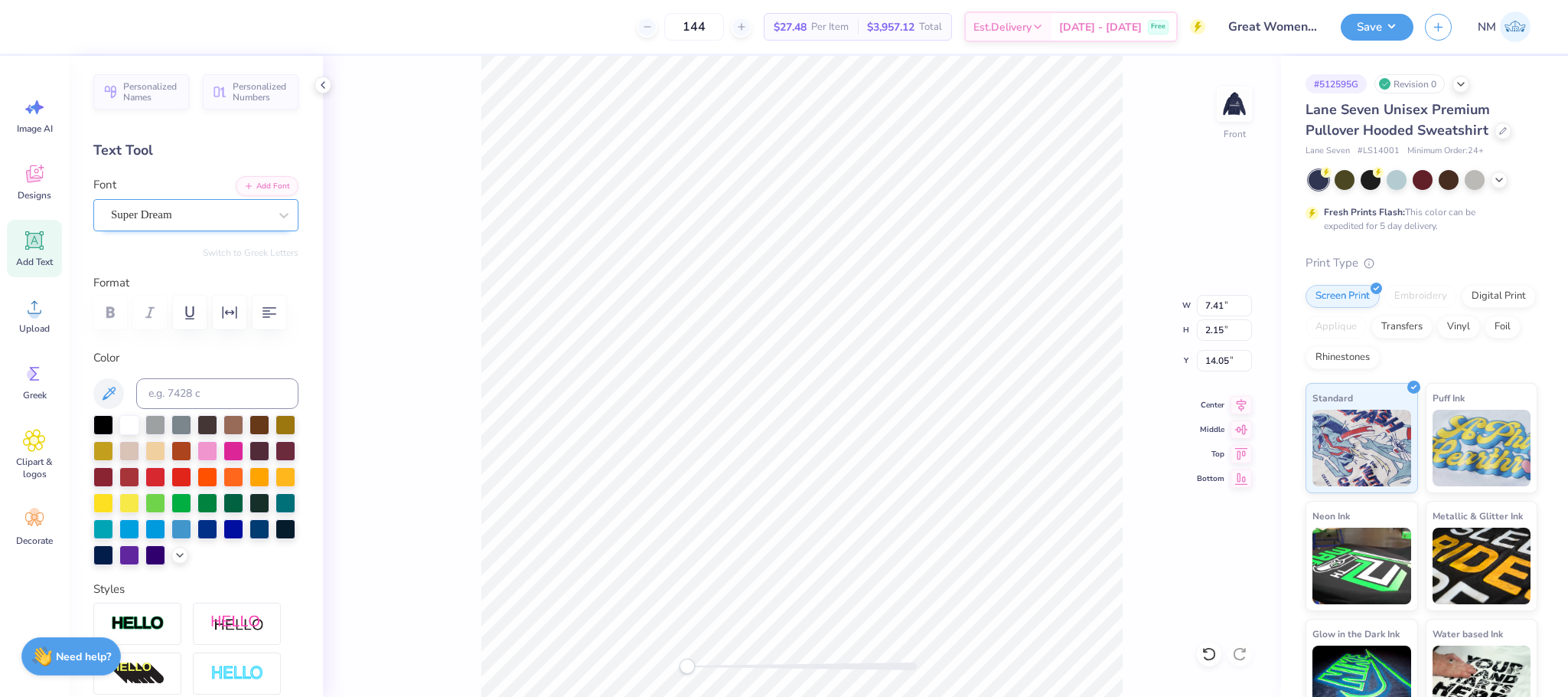
click at [172, 205] on div at bounding box center [189, 215] width 157 height 21
type textarea "Great Women"
click at [54, 256] on div "Add Text" at bounding box center [34, 248] width 55 height 57
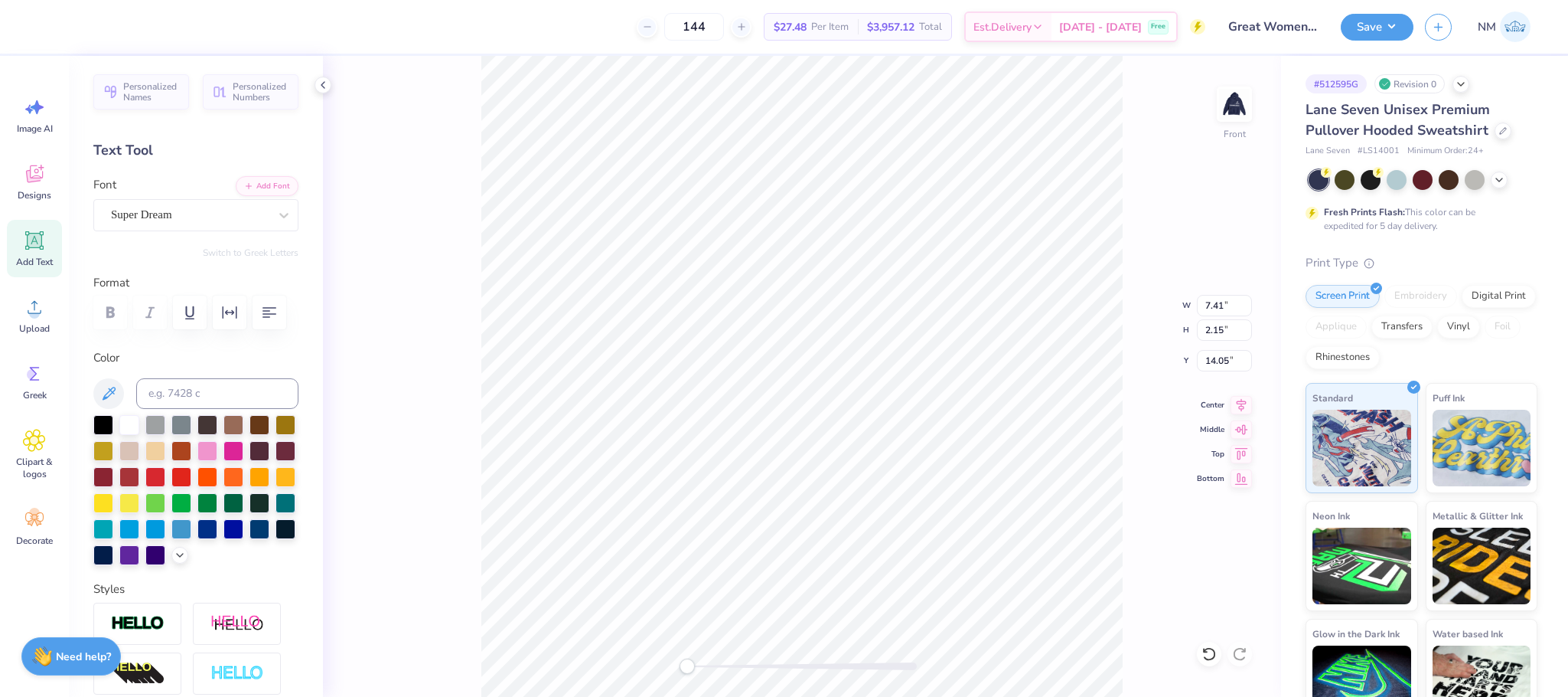
scroll to position [18, 3]
type textarea "Go Greek"
click at [1231, 113] on img at bounding box center [1234, 105] width 61 height 62
click at [1235, 105] on img at bounding box center [1234, 105] width 61 height 62
click at [1244, 109] on img at bounding box center [1234, 105] width 61 height 62
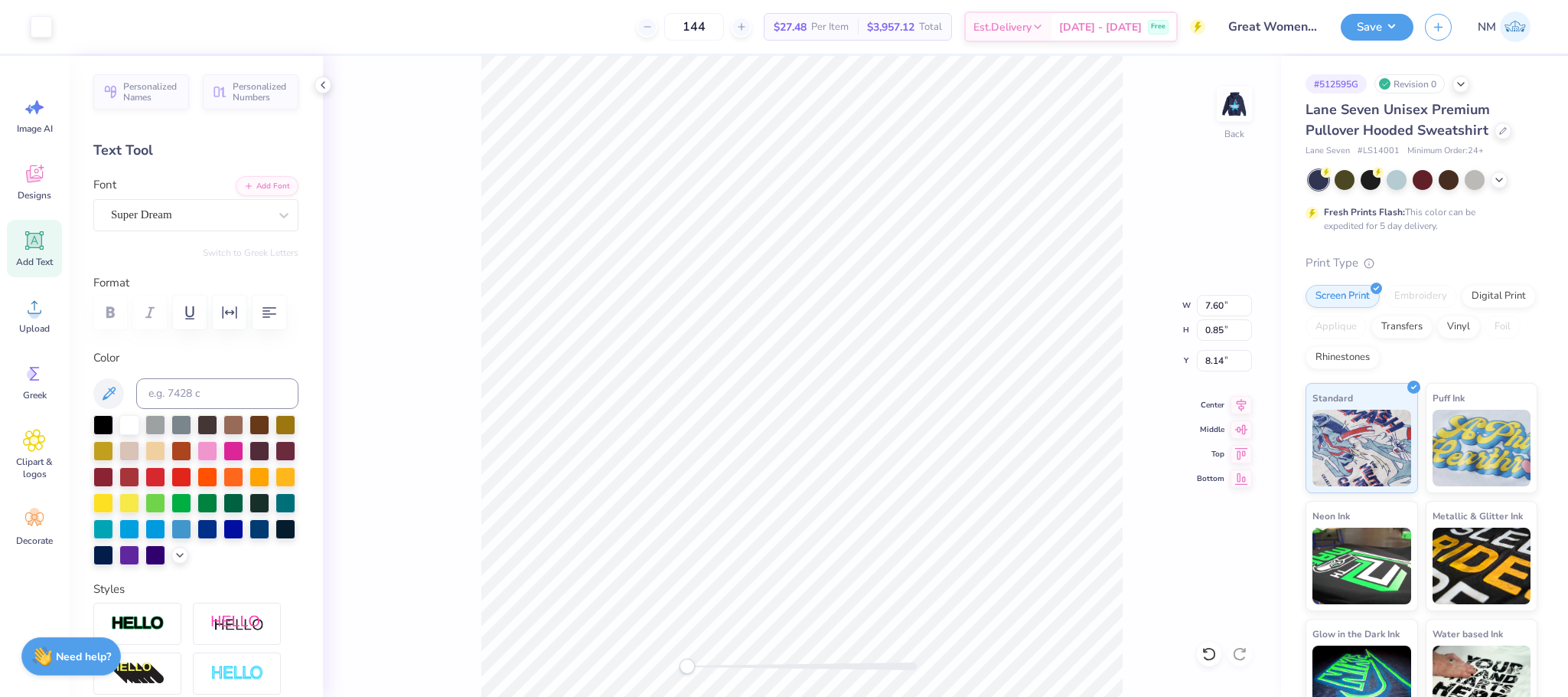
type input "7.60"
type input "0.85"
type input "8.14"
type input "7.89"
type input "1.15"
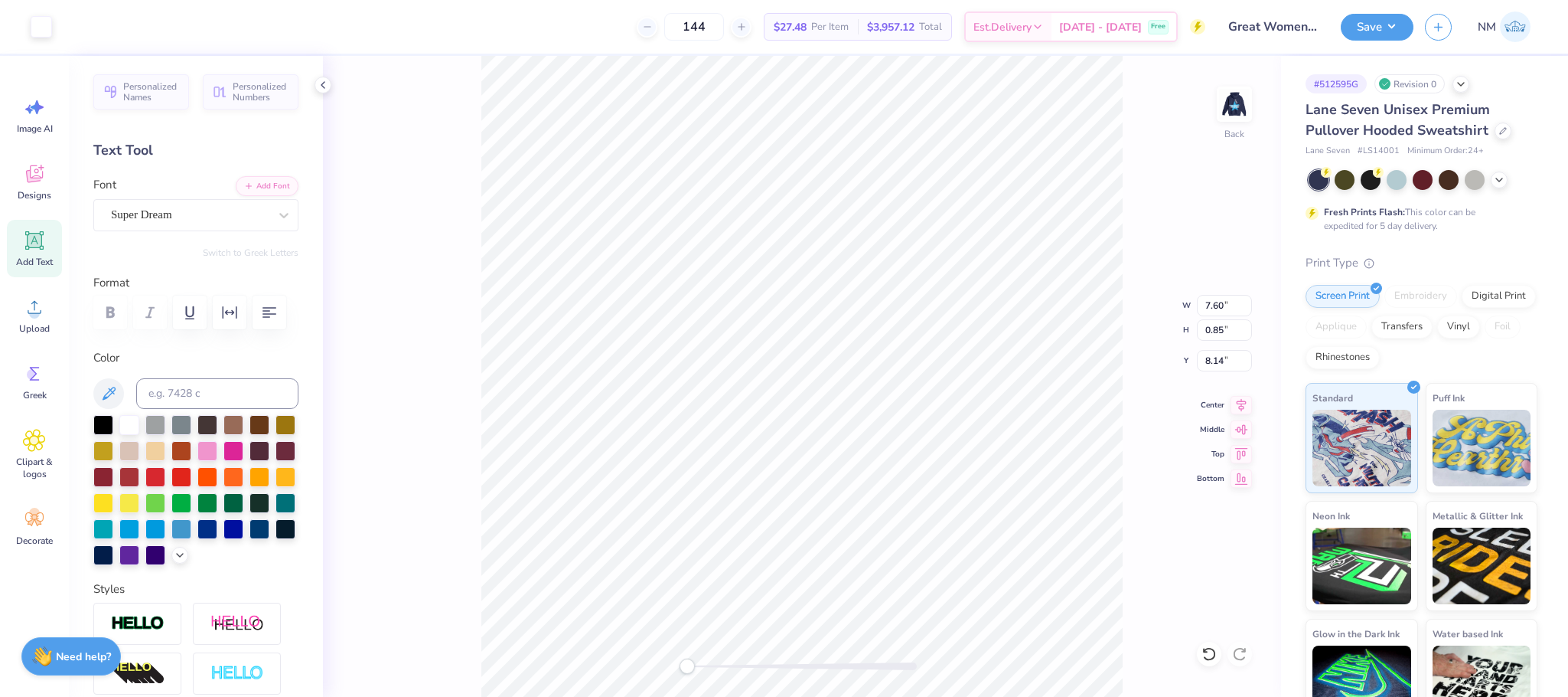
type input "7.99"
type input "6.81"
type input "0.93"
type input "3.55"
type input "3.61"
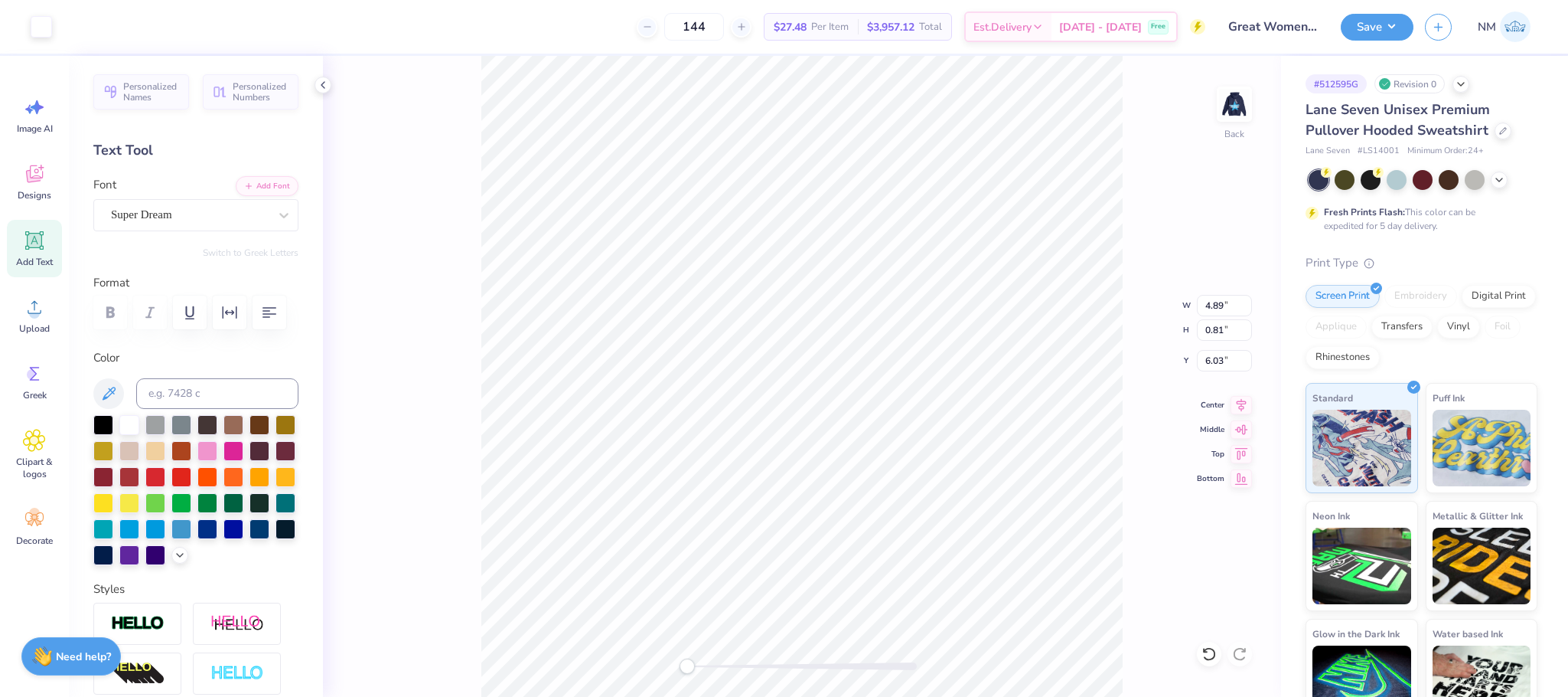
type input "0.49"
type input "4.48"
type input "1.94"
type input "2.03"
type input "3.00"
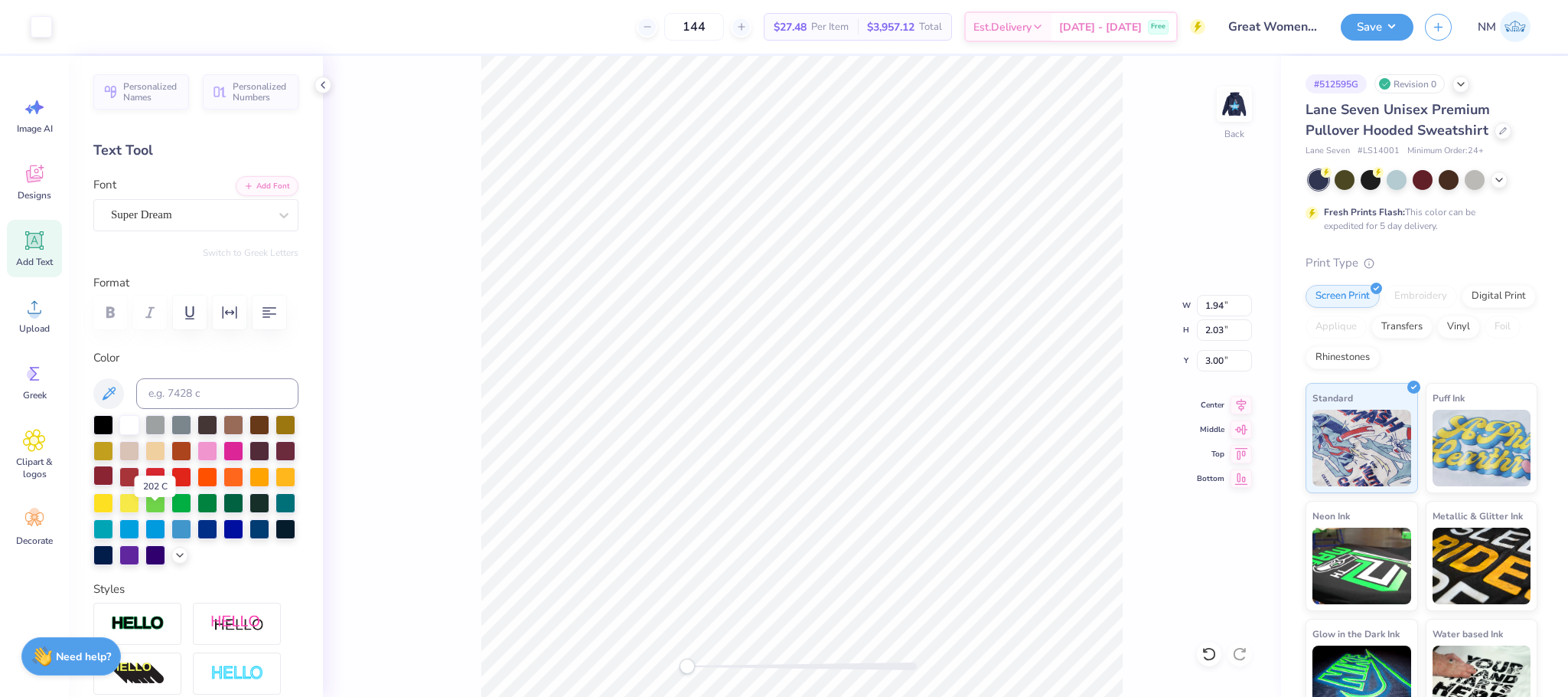
click at [113, 485] on div at bounding box center [103, 476] width 20 height 20
type input "0.48"
type input "0.42"
type input "4.48"
click at [1206, 657] on icon at bounding box center [1209, 653] width 15 height 15
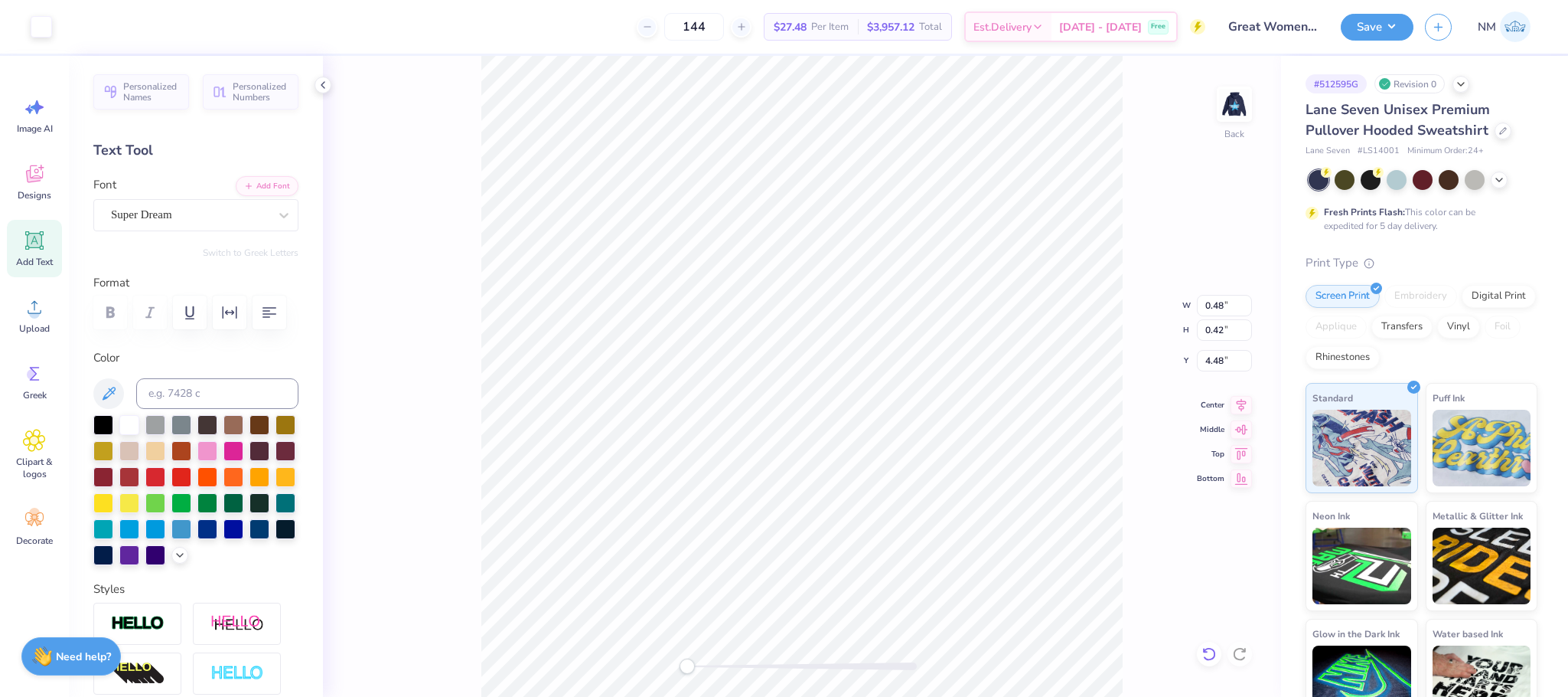
type input "0.64"
type input "0.55"
type input "4.42"
click at [39, 23] on div at bounding box center [41, 25] width 21 height 21
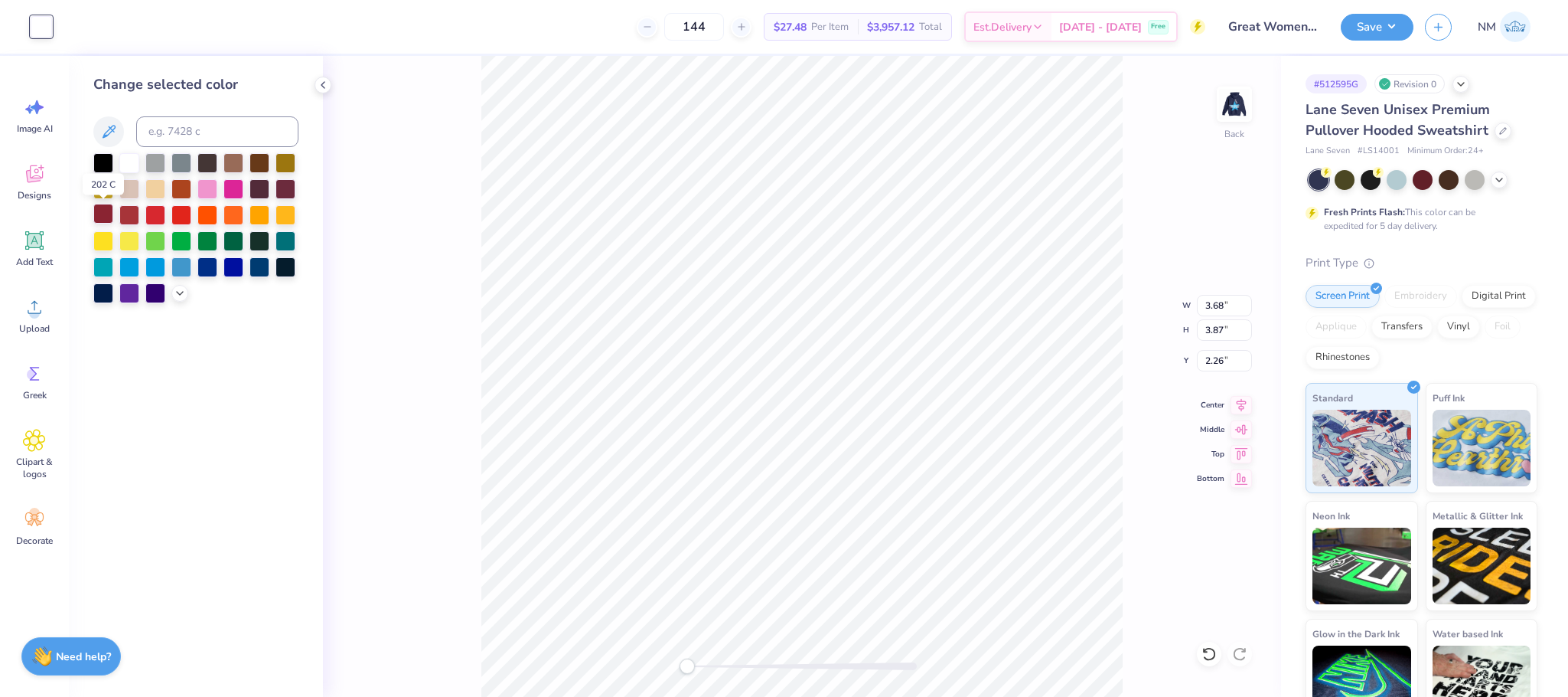
click at [110, 214] on div at bounding box center [103, 214] width 20 height 20
click at [102, 207] on div at bounding box center [103, 214] width 20 height 20
type input "0.56"
type input "0.65"
type input "3.74"
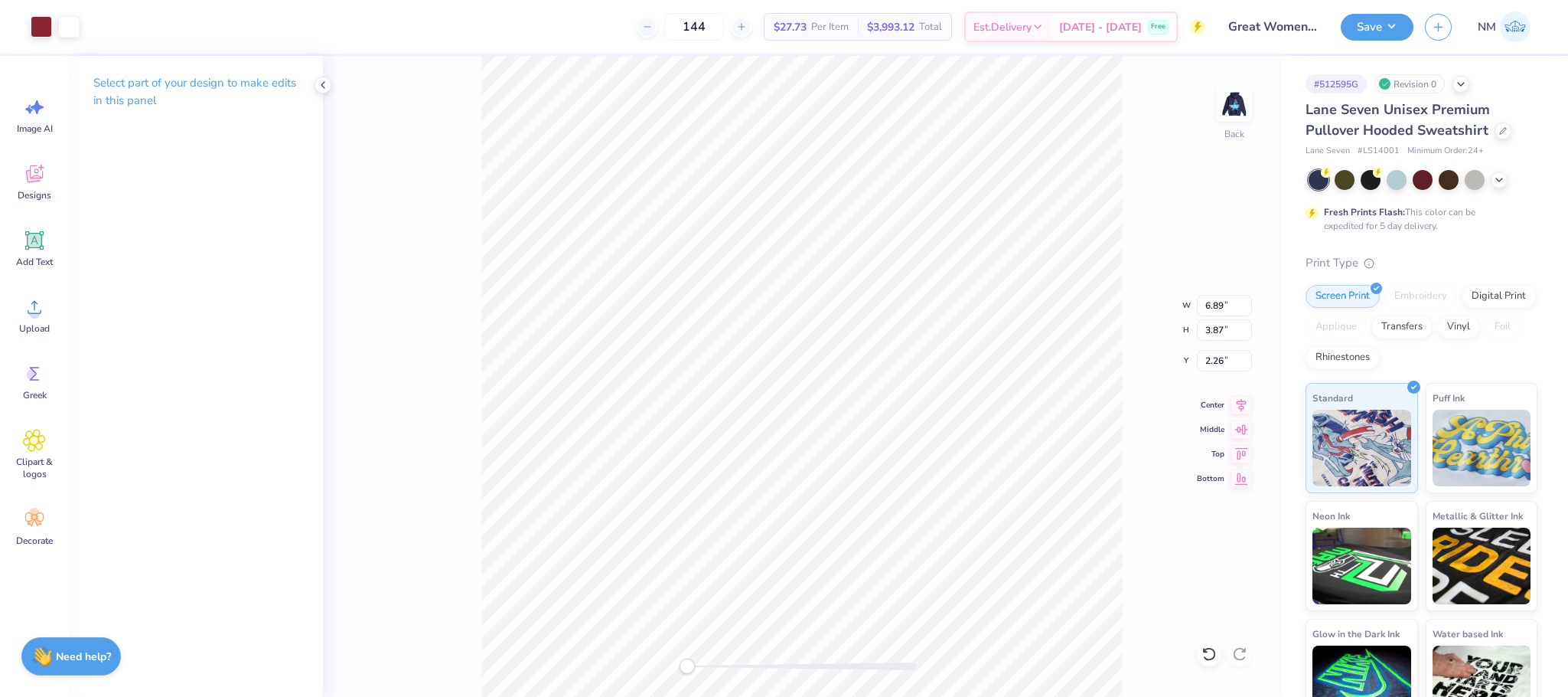
type input "5.32"
type input "2.39"
type input "3.00"
type input "4.22"
type input "8.27"
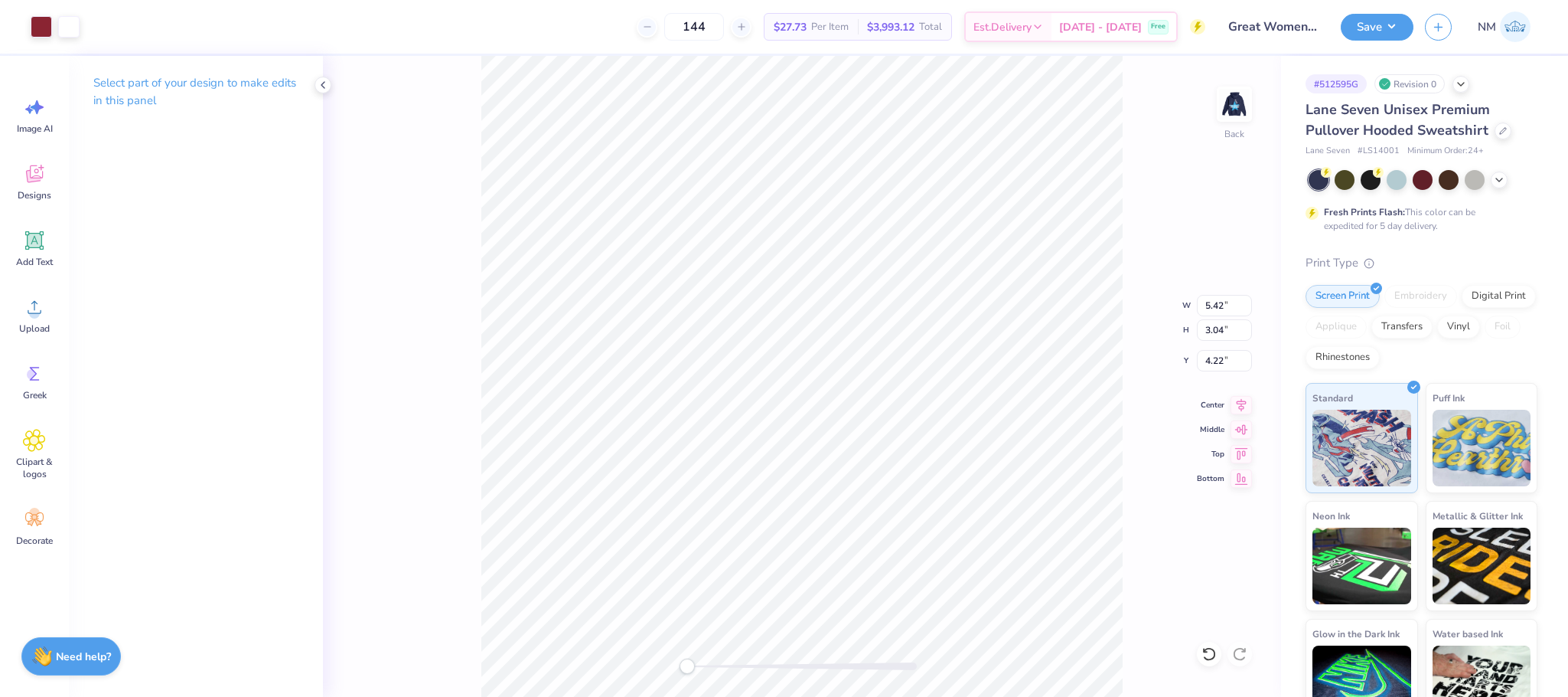
type input "6.52"
type input "1.78"
click at [1210, 653] on icon at bounding box center [1209, 653] width 15 height 15
type input "3.00"
click at [1235, 101] on img at bounding box center [1234, 105] width 61 height 62
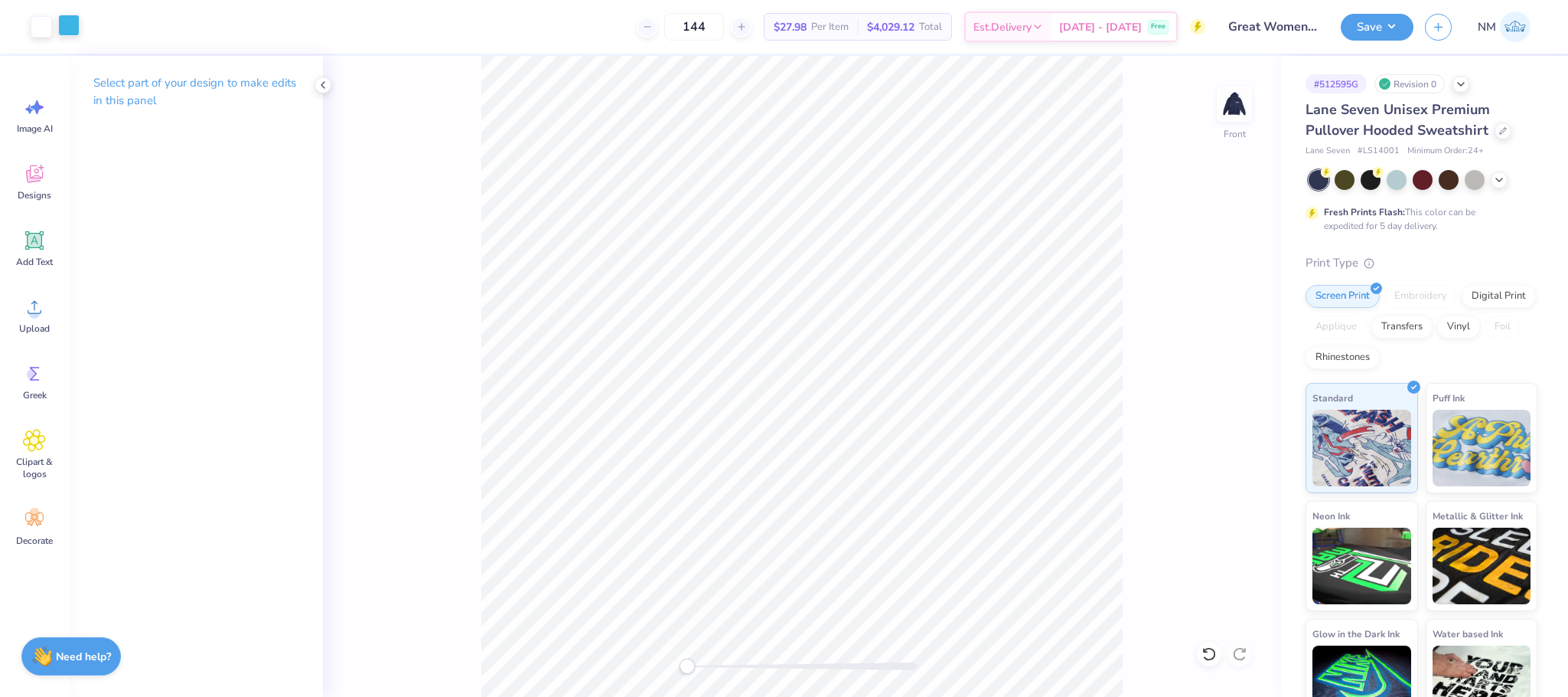
click at [65, 16] on div at bounding box center [69, 25] width 21 height 21
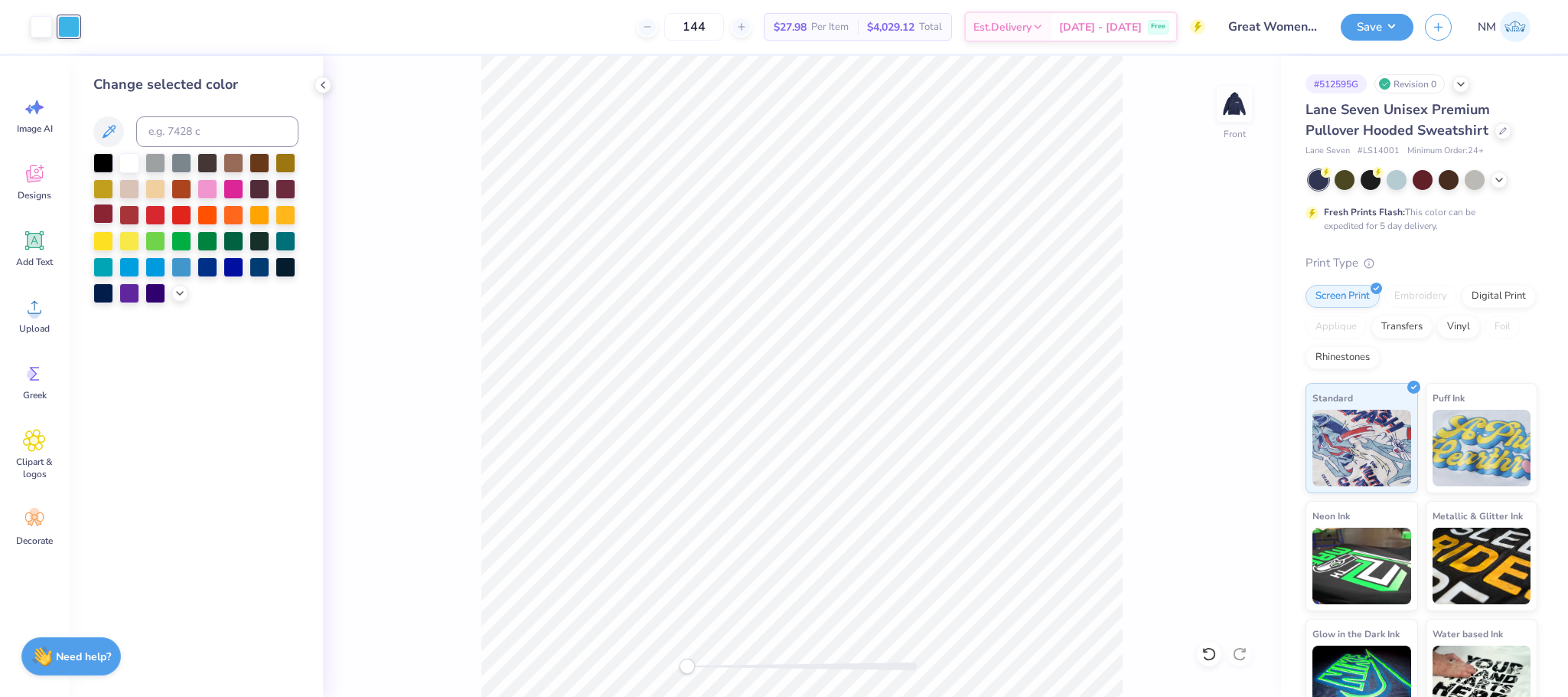
click at [104, 218] on div at bounding box center [103, 214] width 20 height 20
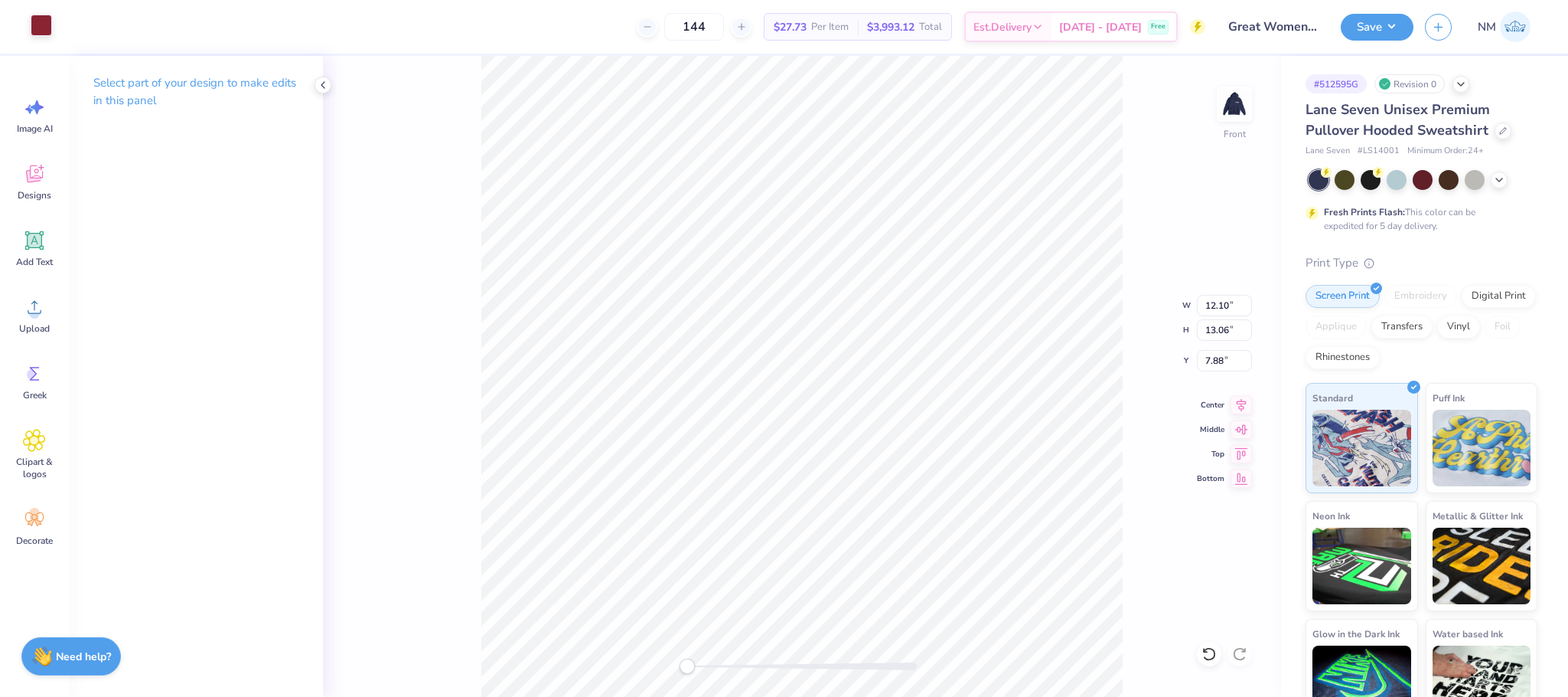
click at [39, 33] on div at bounding box center [41, 25] width 21 height 21
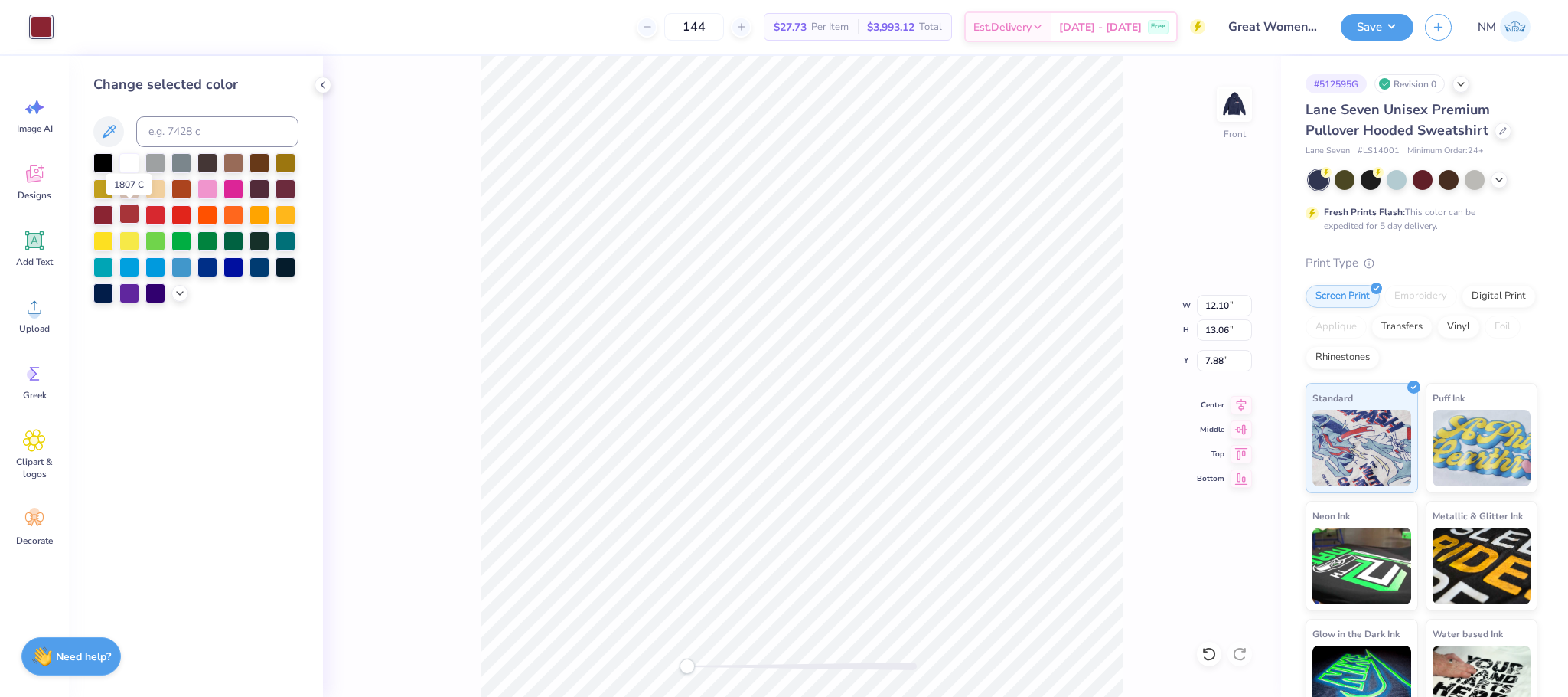
click at [122, 221] on div at bounding box center [129, 214] width 20 height 20
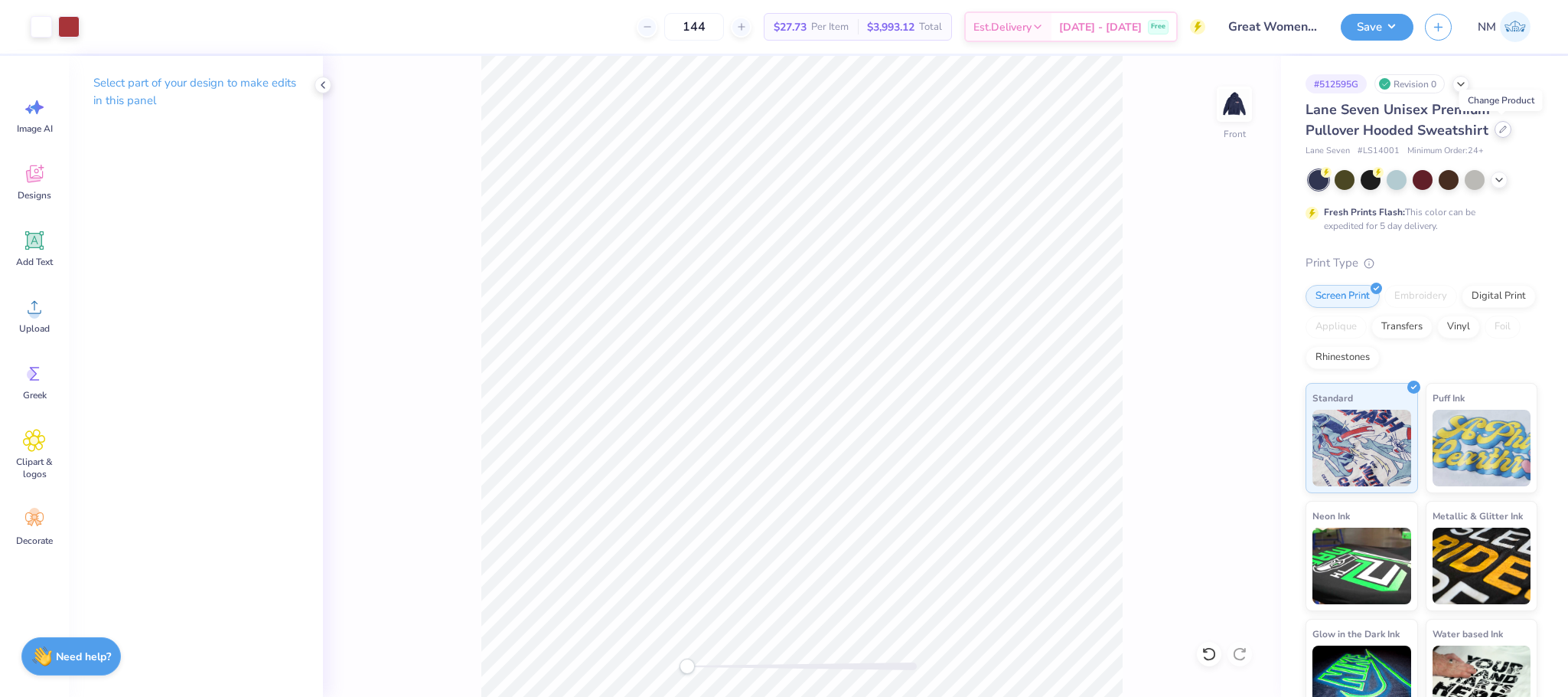
click at [1499, 134] on icon at bounding box center [1503, 129] width 8 height 8
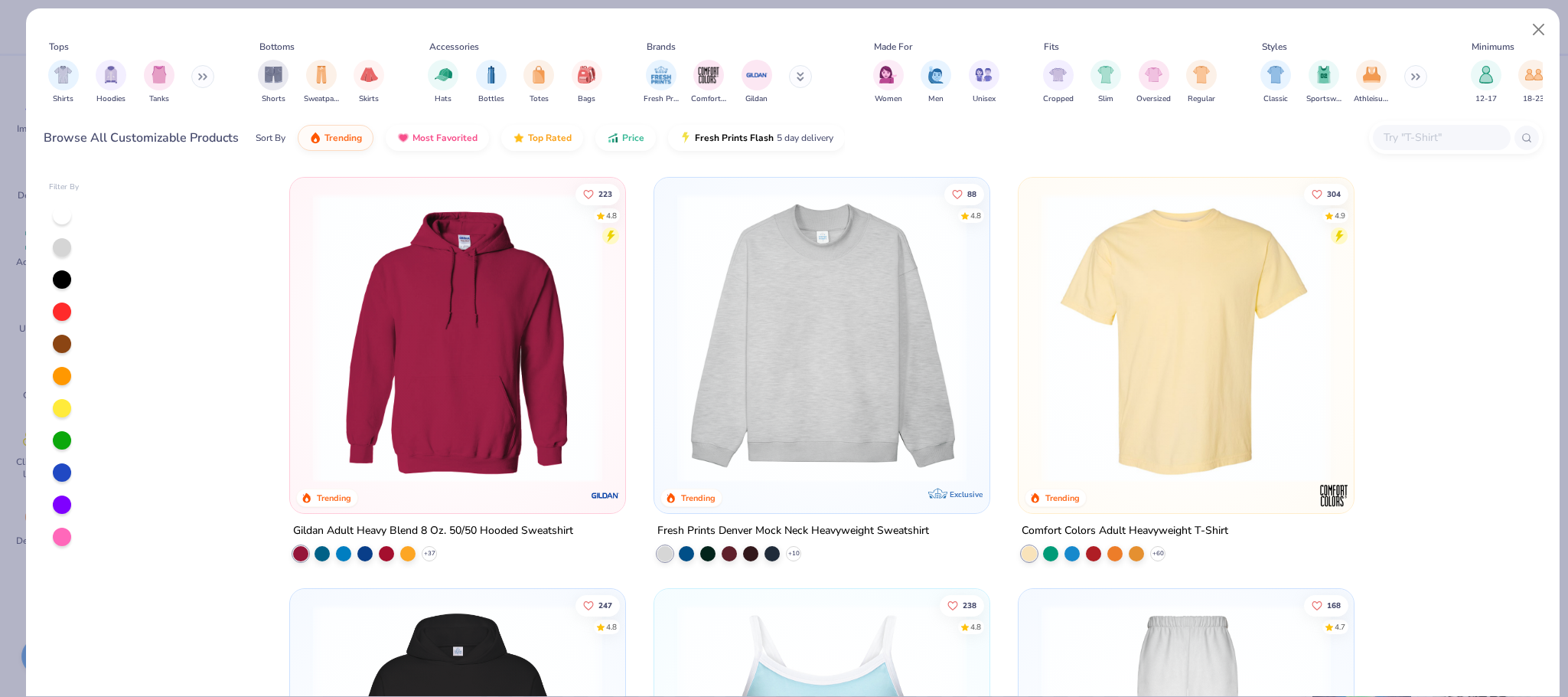
click at [1417, 141] on input "text" at bounding box center [1441, 137] width 118 height 18
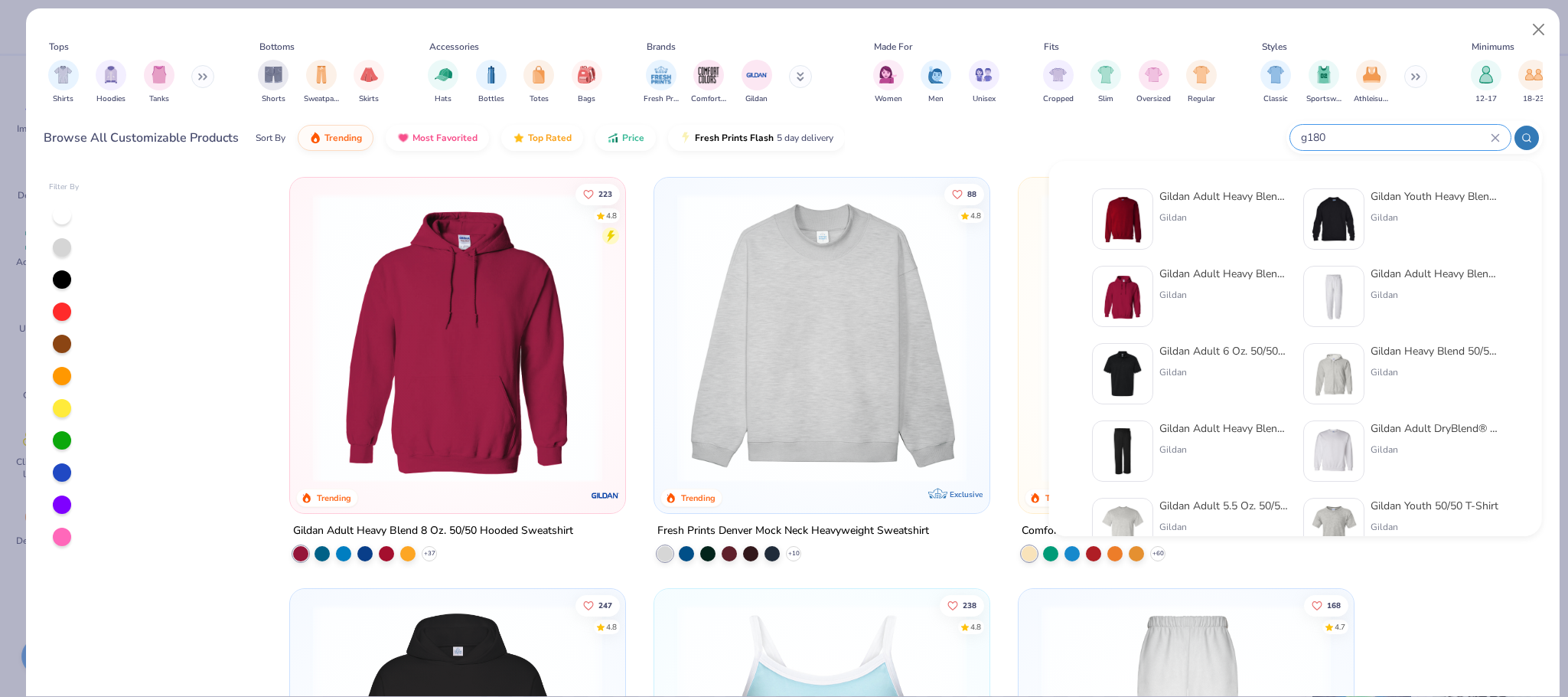
type input "g180"
click at [1150, 226] on div at bounding box center [1123, 219] width 61 height 62
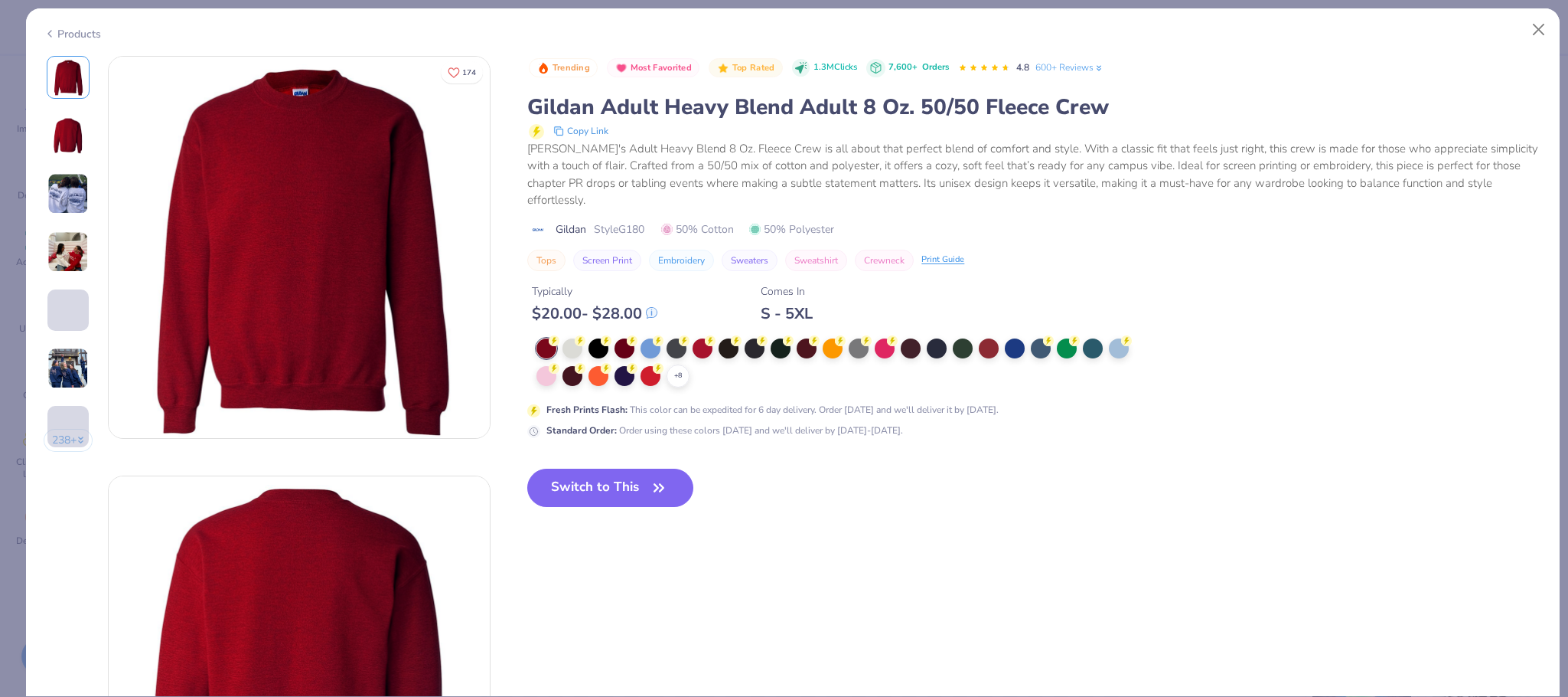
click at [0, 0] on polyline at bounding box center [0, 0] width 0 height 0
click at [574, 337] on div at bounding box center [572, 346] width 20 height 20
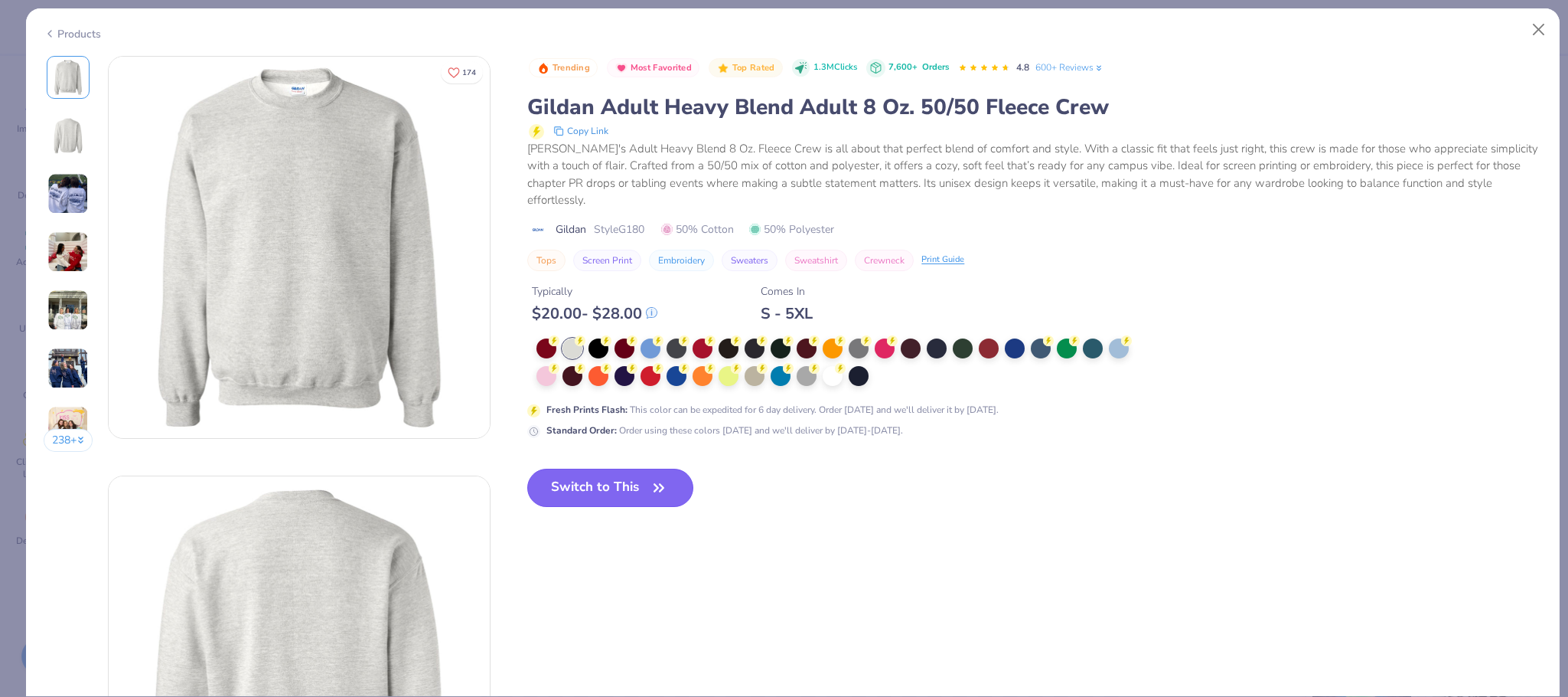
click at [647, 471] on button "Switch to This" at bounding box center [610, 488] width 166 height 39
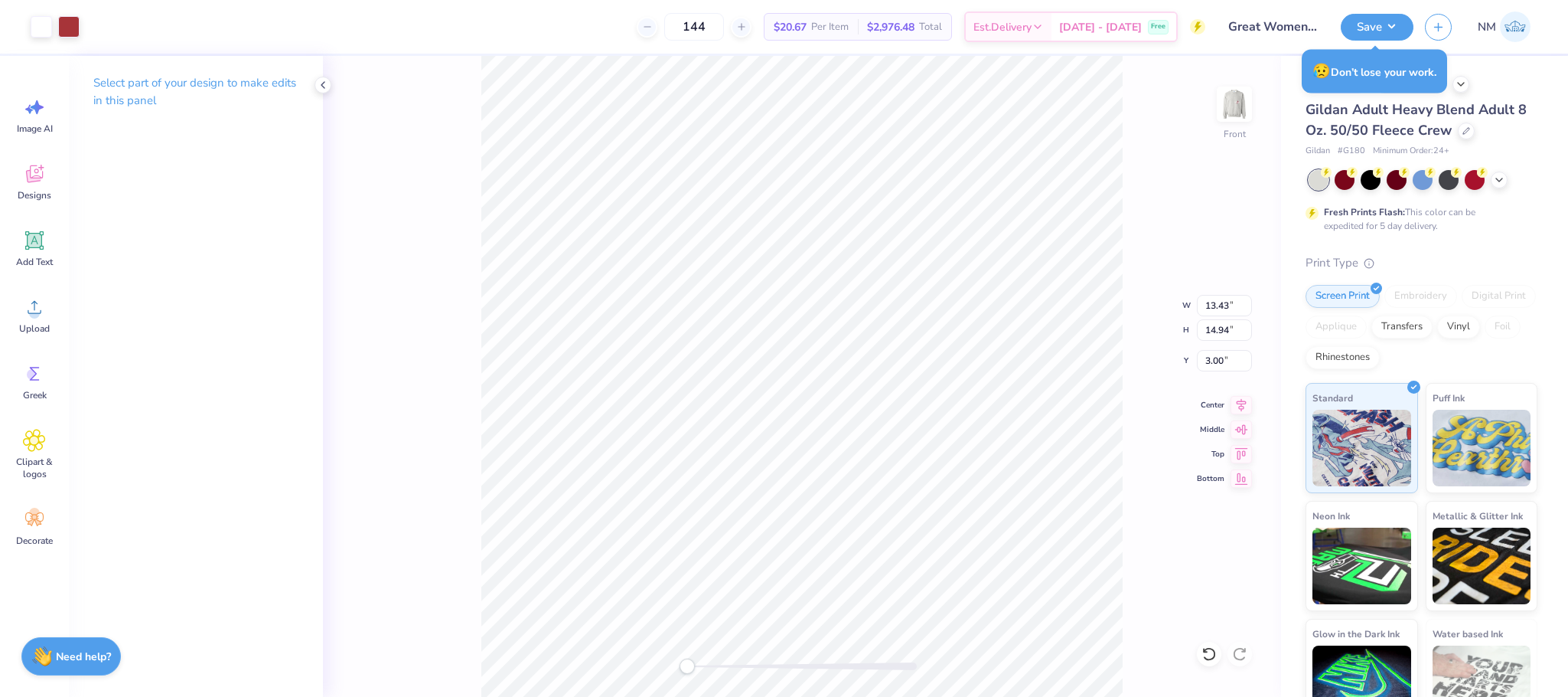
type input "3.00"
click at [1239, 117] on img at bounding box center [1234, 105] width 61 height 62
type input "3.00"
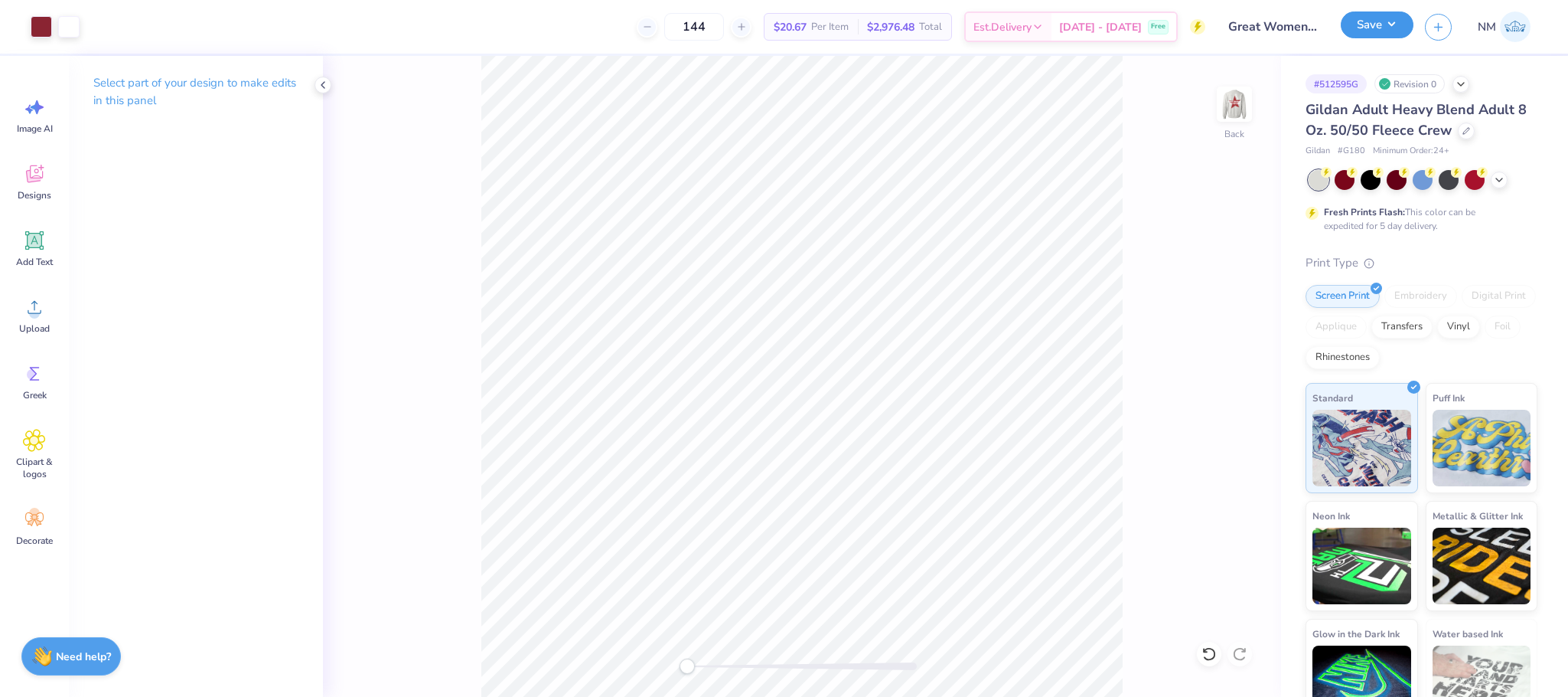
click at [1383, 25] on button "Save" at bounding box center [1377, 25] width 73 height 26
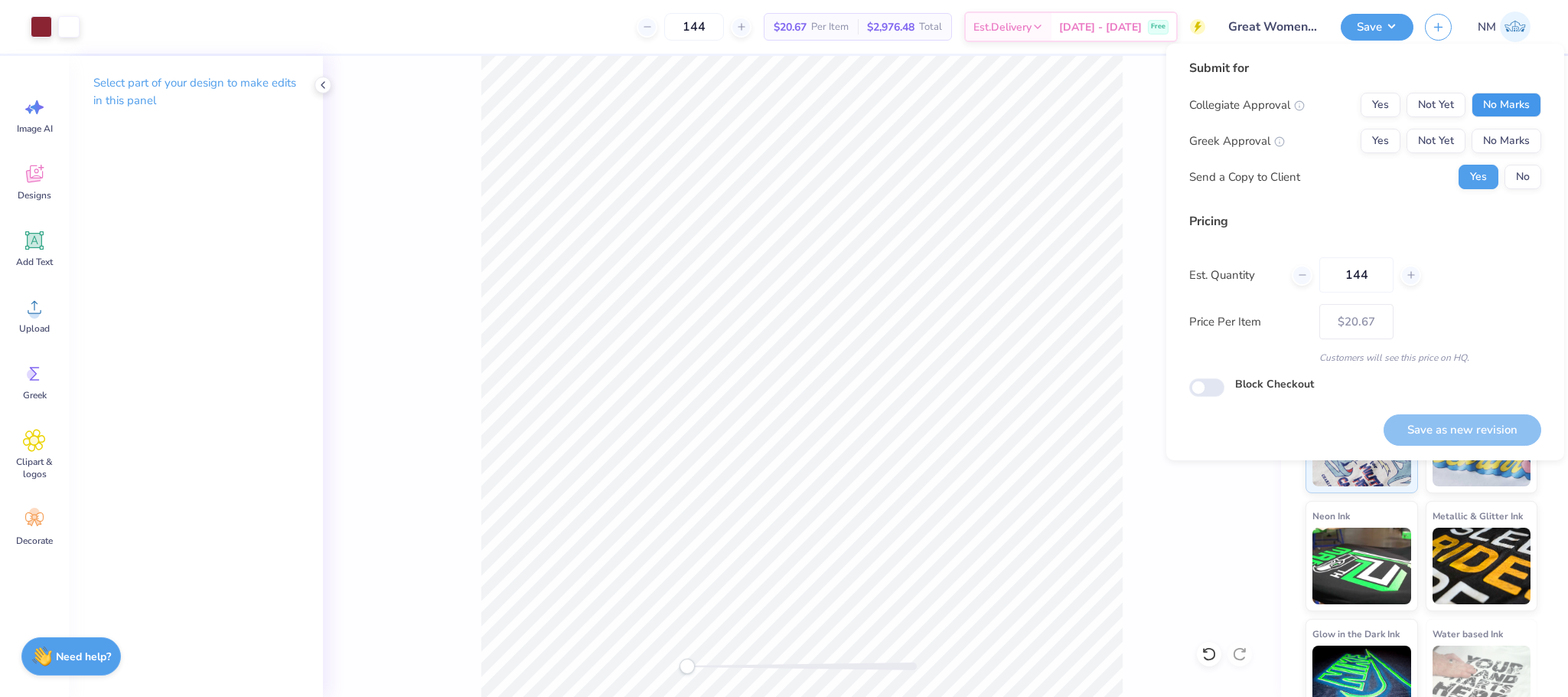
click at [1485, 98] on button "No Marks" at bounding box center [1506, 105] width 69 height 25
click at [1493, 134] on button "No Marks" at bounding box center [1506, 141] width 69 height 25
click at [1468, 420] on button "Save as new revision" at bounding box center [1462, 430] width 157 height 32
type input "$20.67"
